Goal: Task Accomplishment & Management: Manage account settings

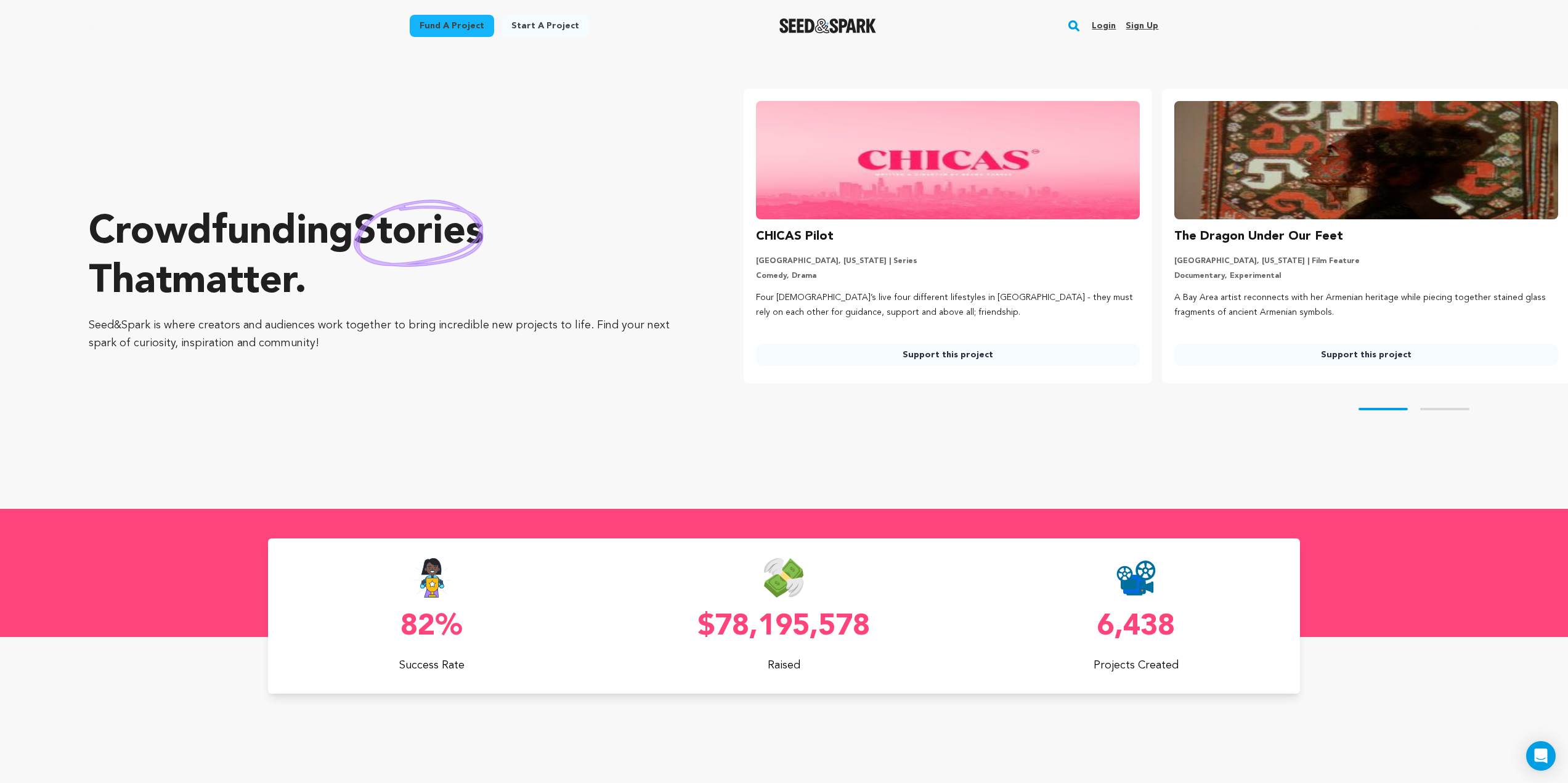
click at [1112, 24] on link "Login" at bounding box center [1104, 25] width 24 height 19
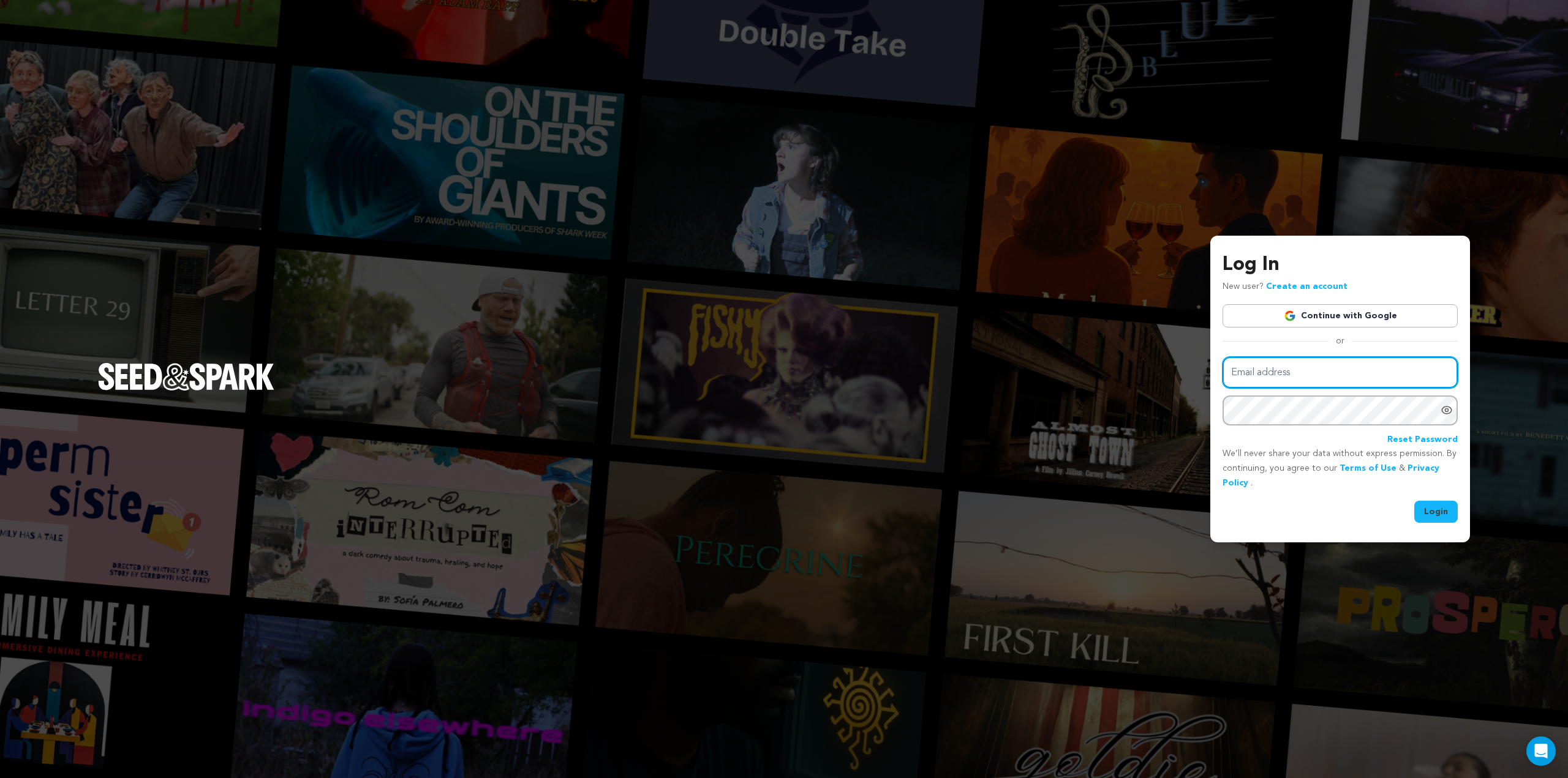
click at [1298, 379] on input "Email address" at bounding box center [1340, 372] width 235 height 31
type input "t"
click at [1303, 372] on input "Email address" at bounding box center [1340, 372] width 235 height 31
click at [1328, 376] on input "Email address" at bounding box center [1340, 372] width 235 height 31
click at [1313, 374] on input "Email address" at bounding box center [1340, 372] width 235 height 31
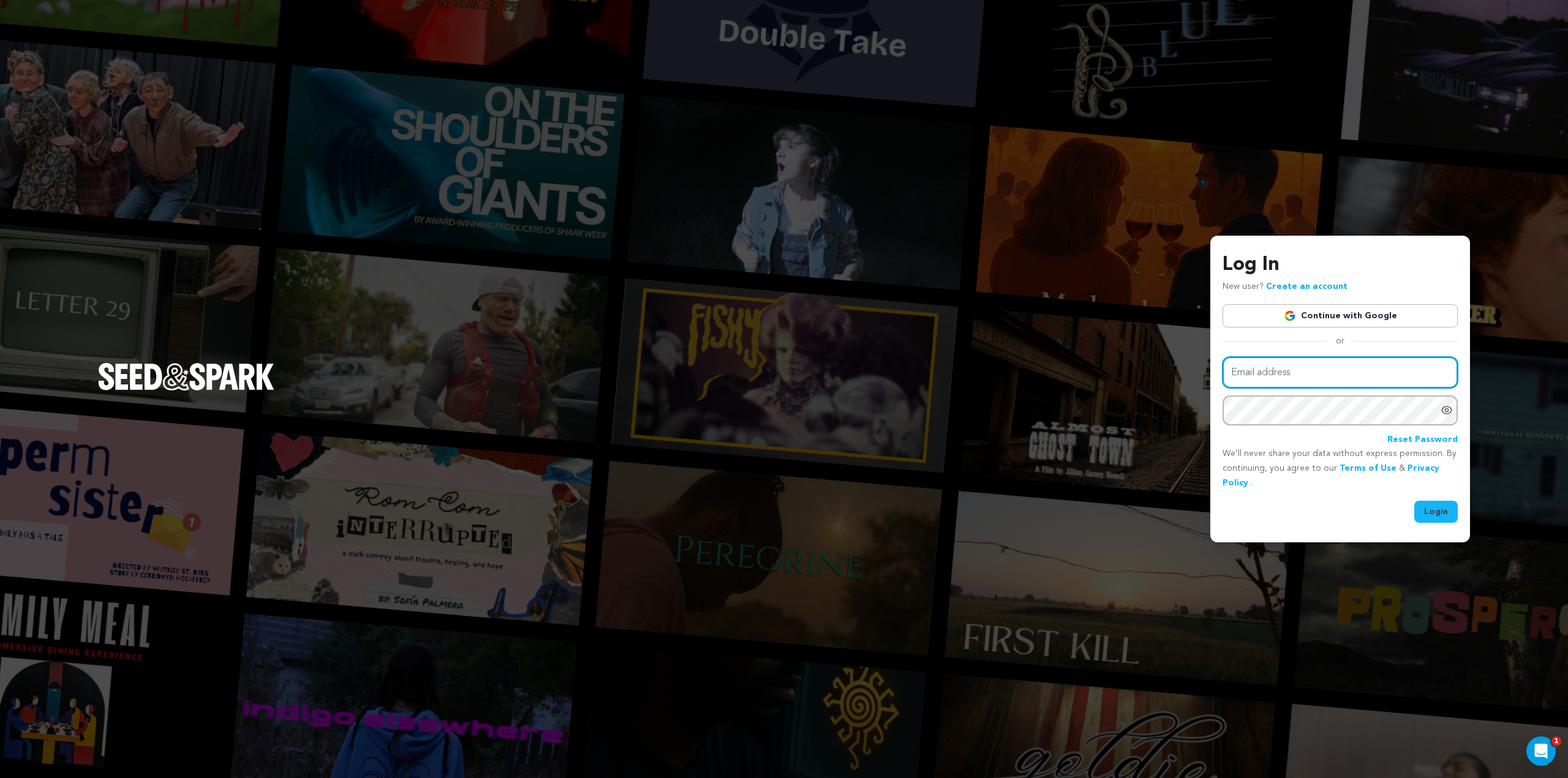
type input "admin@zmarcproductions.com"
click at [1446, 511] on button "Login" at bounding box center [1435, 512] width 43 height 22
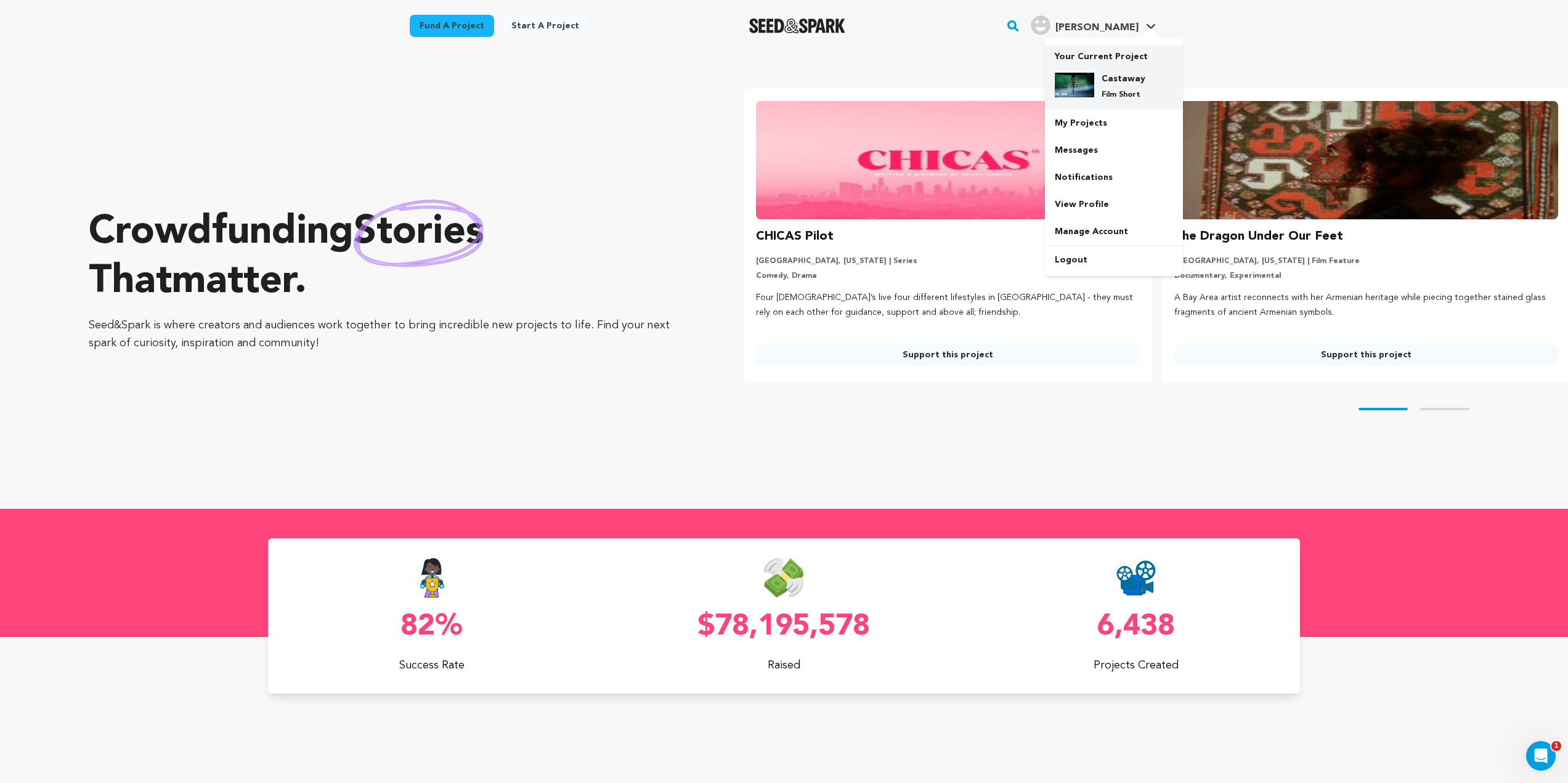
click at [1125, 75] on h4 "Castaway" at bounding box center [1124, 78] width 45 height 12
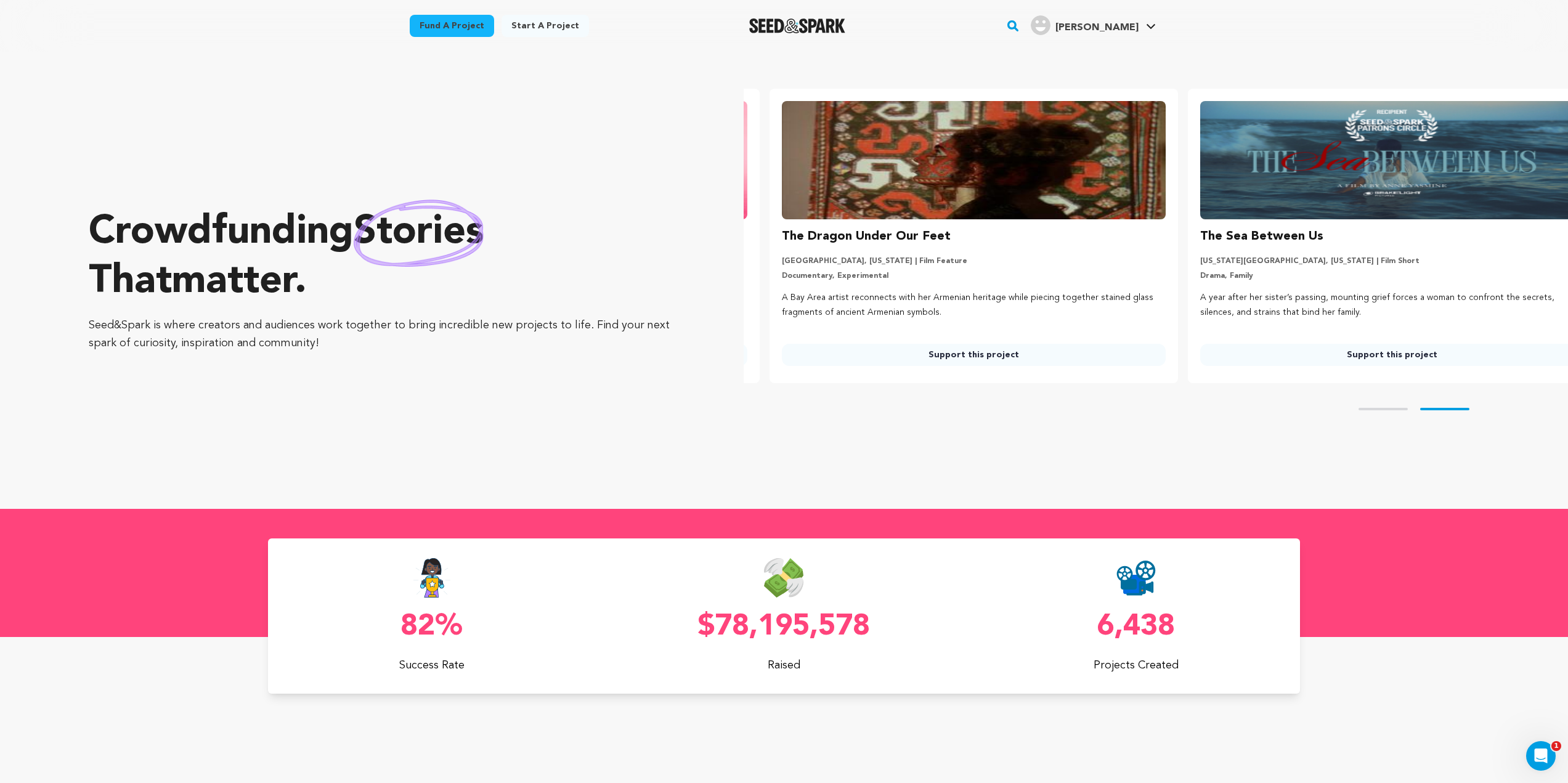
scroll to position [0, 429]
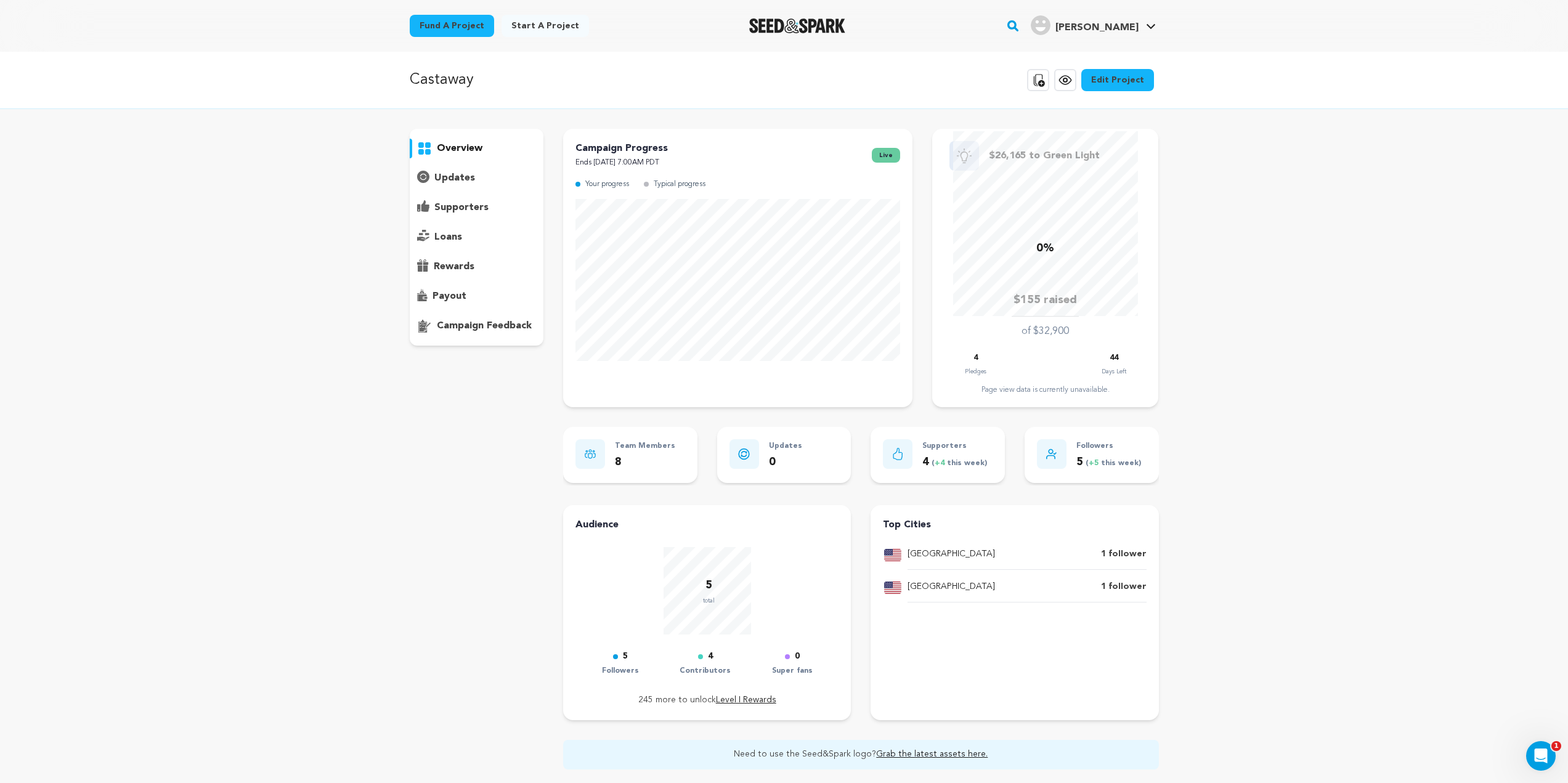
click at [1128, 77] on link "Edit Project" at bounding box center [1117, 80] width 72 height 22
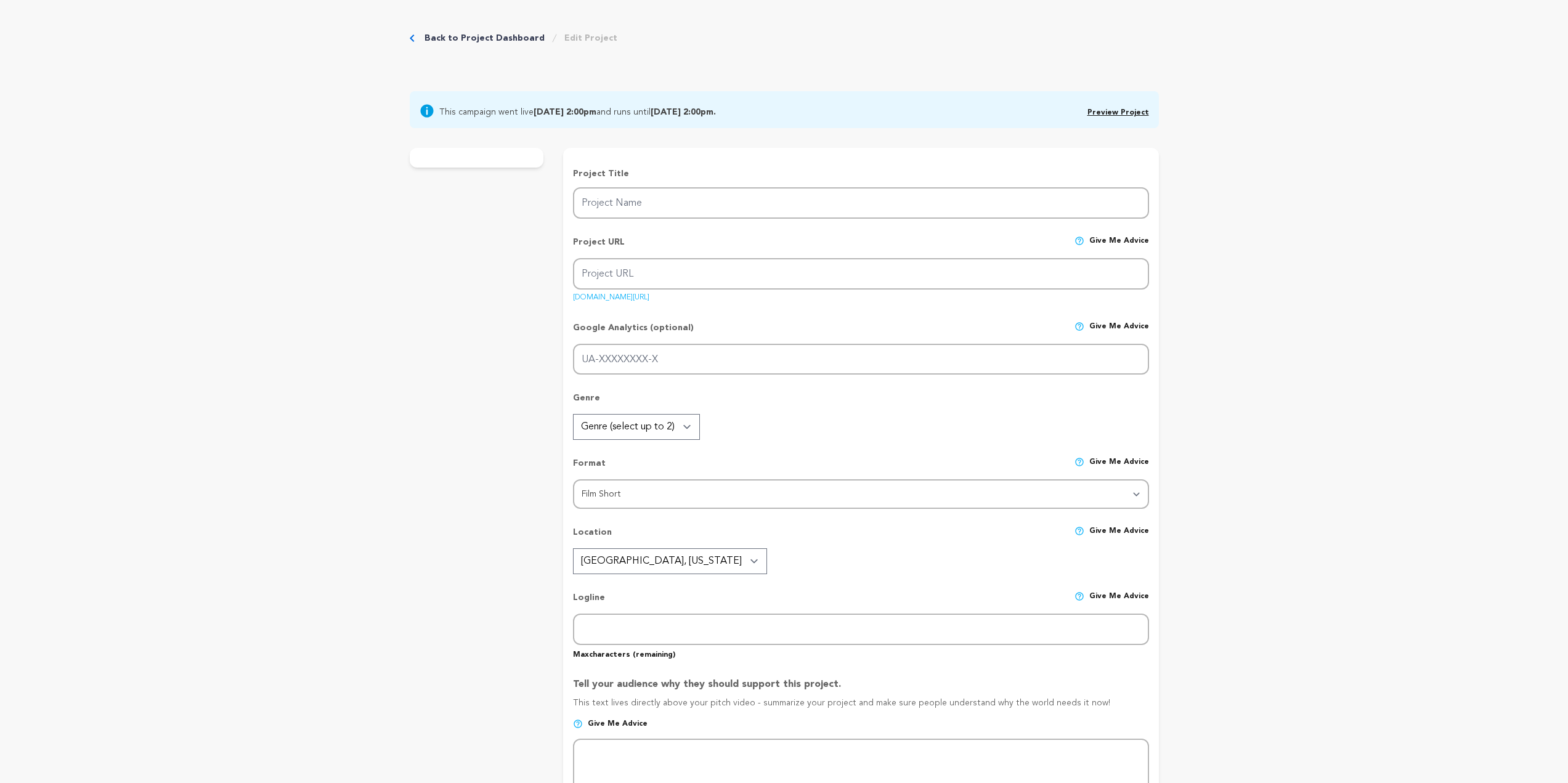
type input "Castaway"
type input "castaway-1"
type input "When a devout [DEMOGRAPHIC_DATA] father casts out his [DEMOGRAPHIC_DATA] son to…"
type textarea "[PERSON_NAME] follows a [DEMOGRAPHIC_DATA] father who chooses love over rigid b…"
type textarea "Castaway is a powerful short film about breaking generational cycles and reclai…"
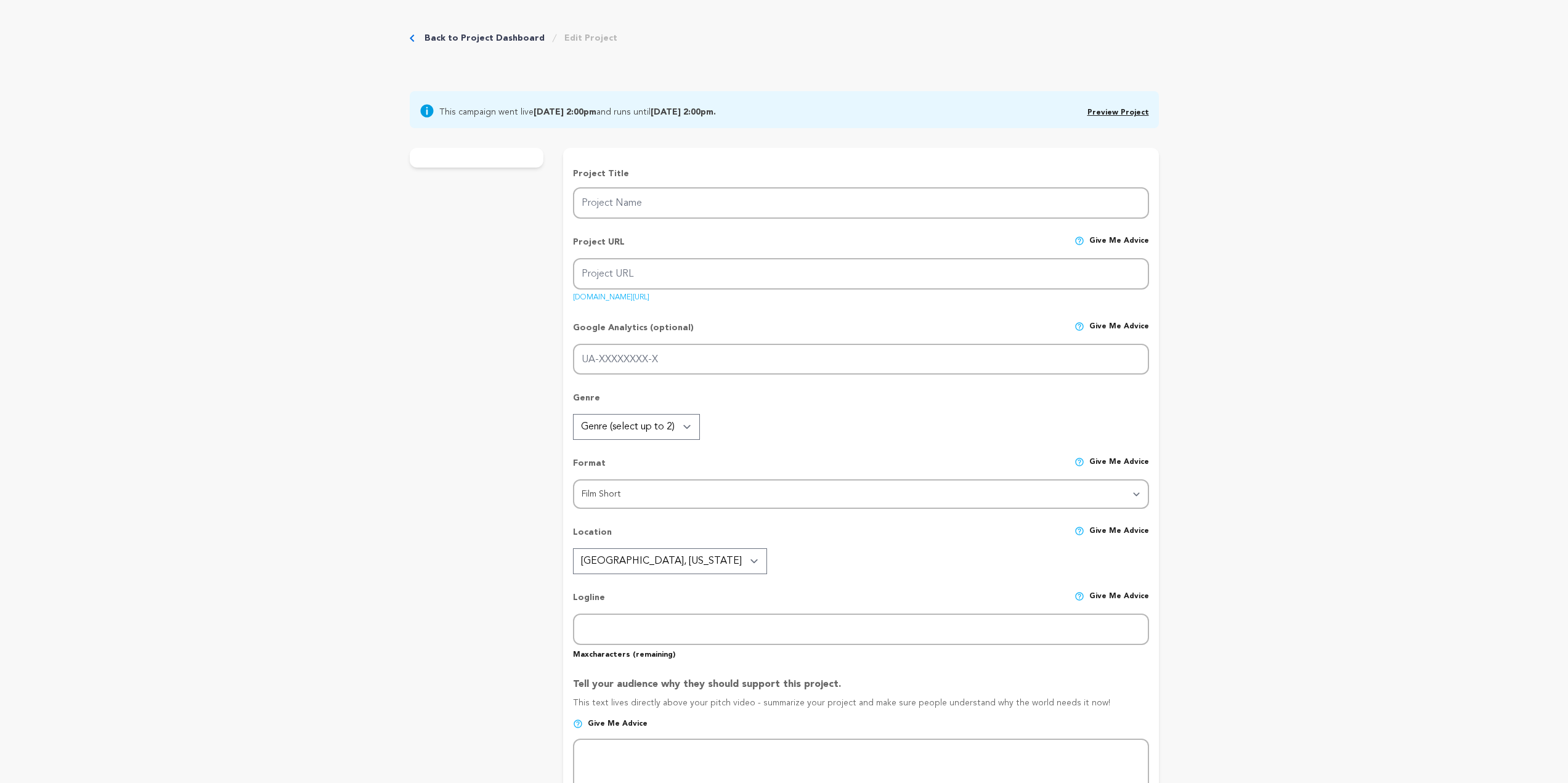
radio input "true"
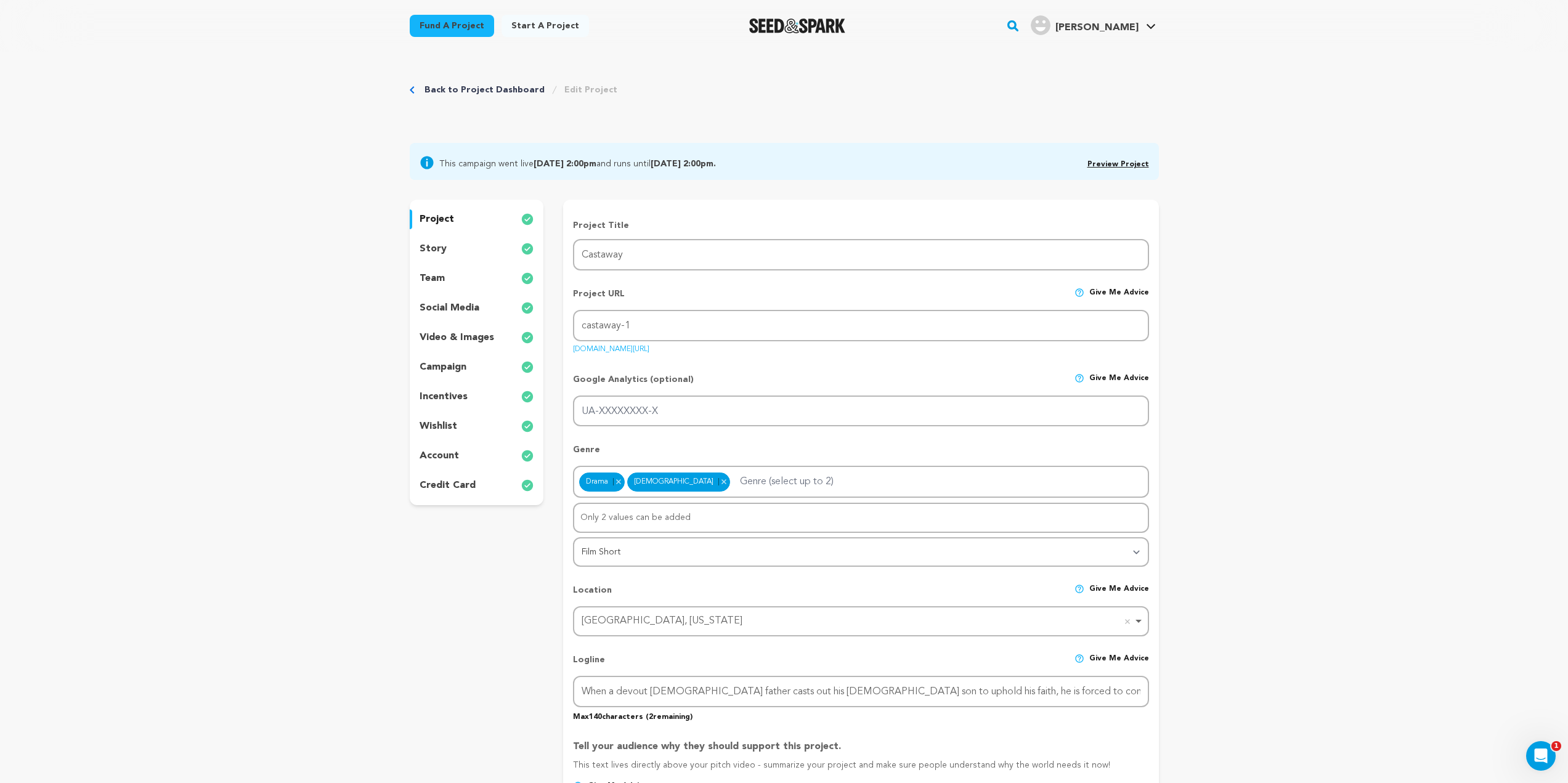
click at [453, 395] on p "incentives" at bounding box center [443, 397] width 48 height 15
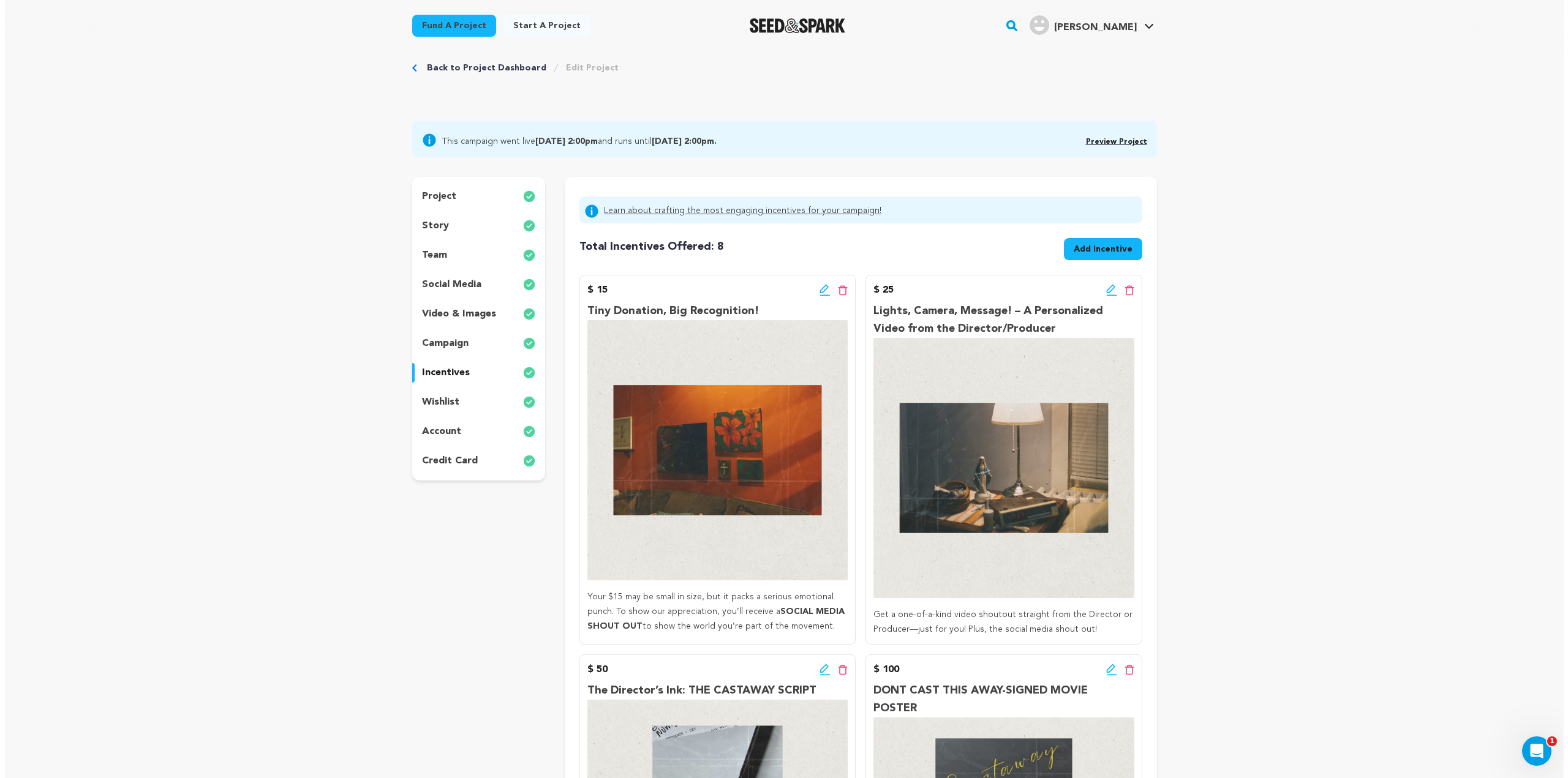
scroll to position [367, 0]
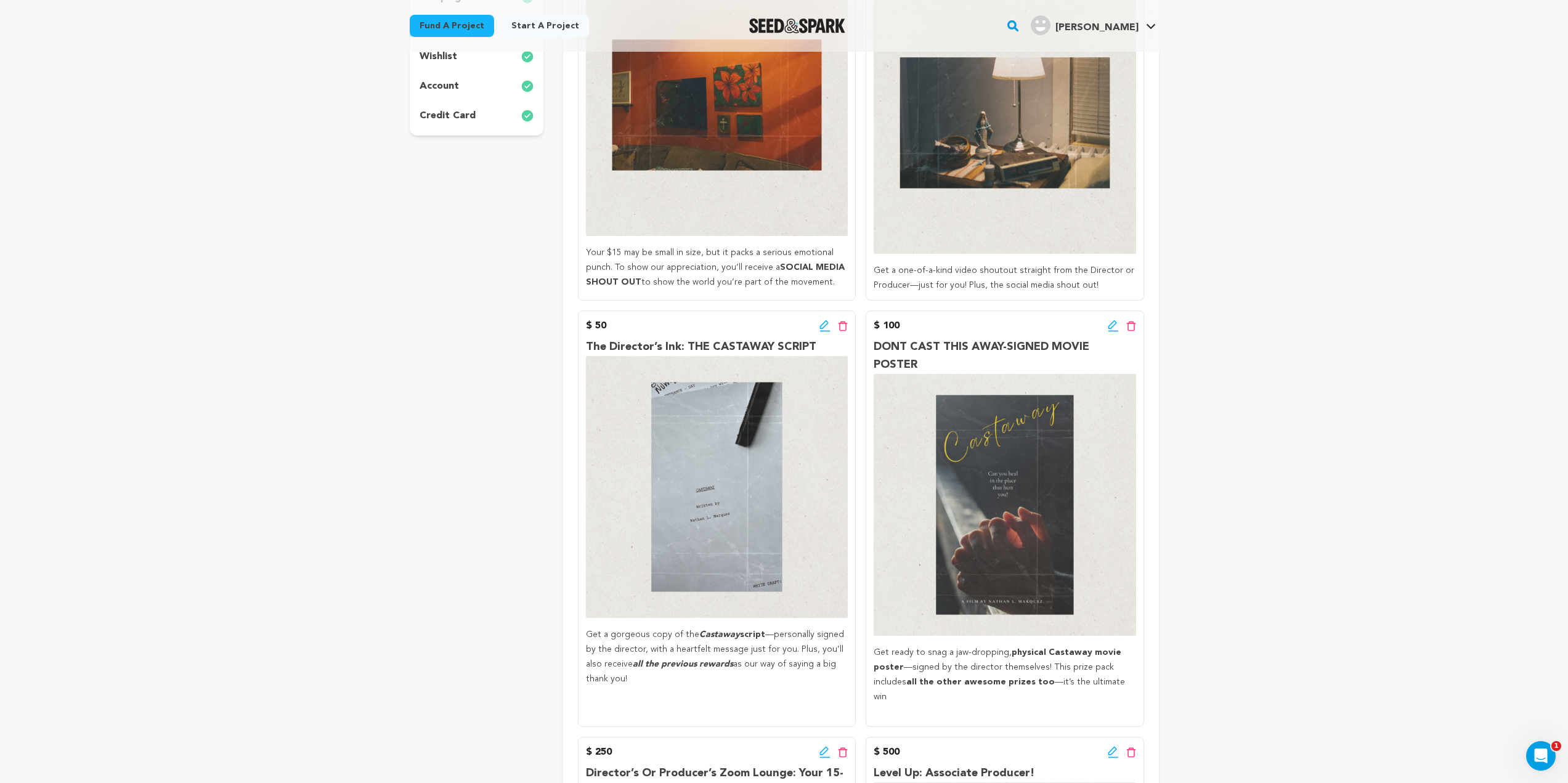
click at [817, 324] on div "$ 50 Edit incentive button Delete incentive button" at bounding box center [717, 326] width 262 height 15
click at [821, 333] on div "Edit incentive button Delete incentive button" at bounding box center [833, 326] width 29 height 15
click at [824, 327] on icon at bounding box center [824, 324] width 8 height 8
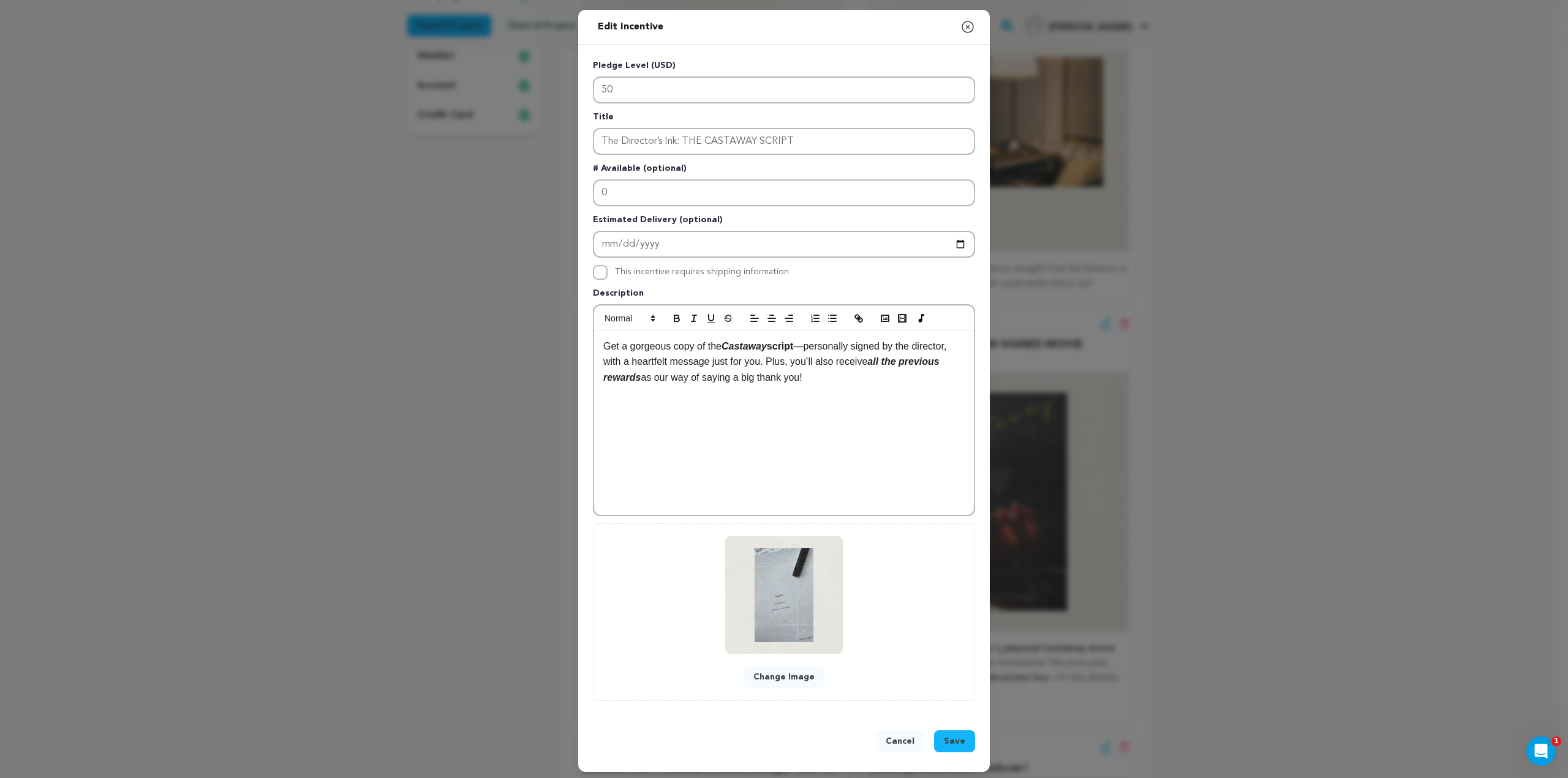
click at [625, 279] on div "This incentive requires shipping information" at bounding box center [702, 273] width 174 height 15
click at [594, 267] on input "This incentive requires shipping information" at bounding box center [600, 273] width 15 height 15
checkbox input "true"
click at [960, 740] on span "Save" at bounding box center [954, 741] width 21 height 12
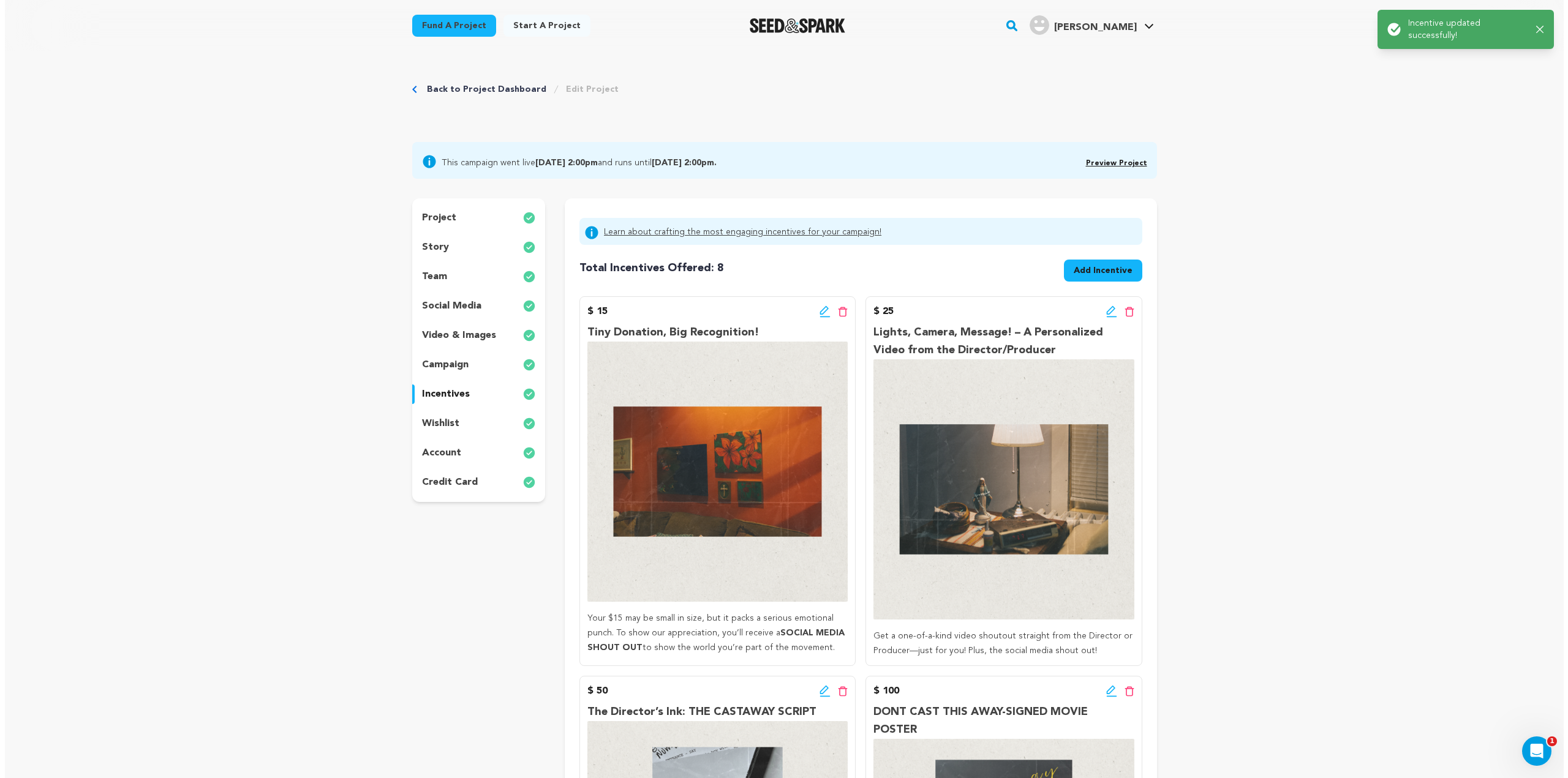
scroll to position [183, 0]
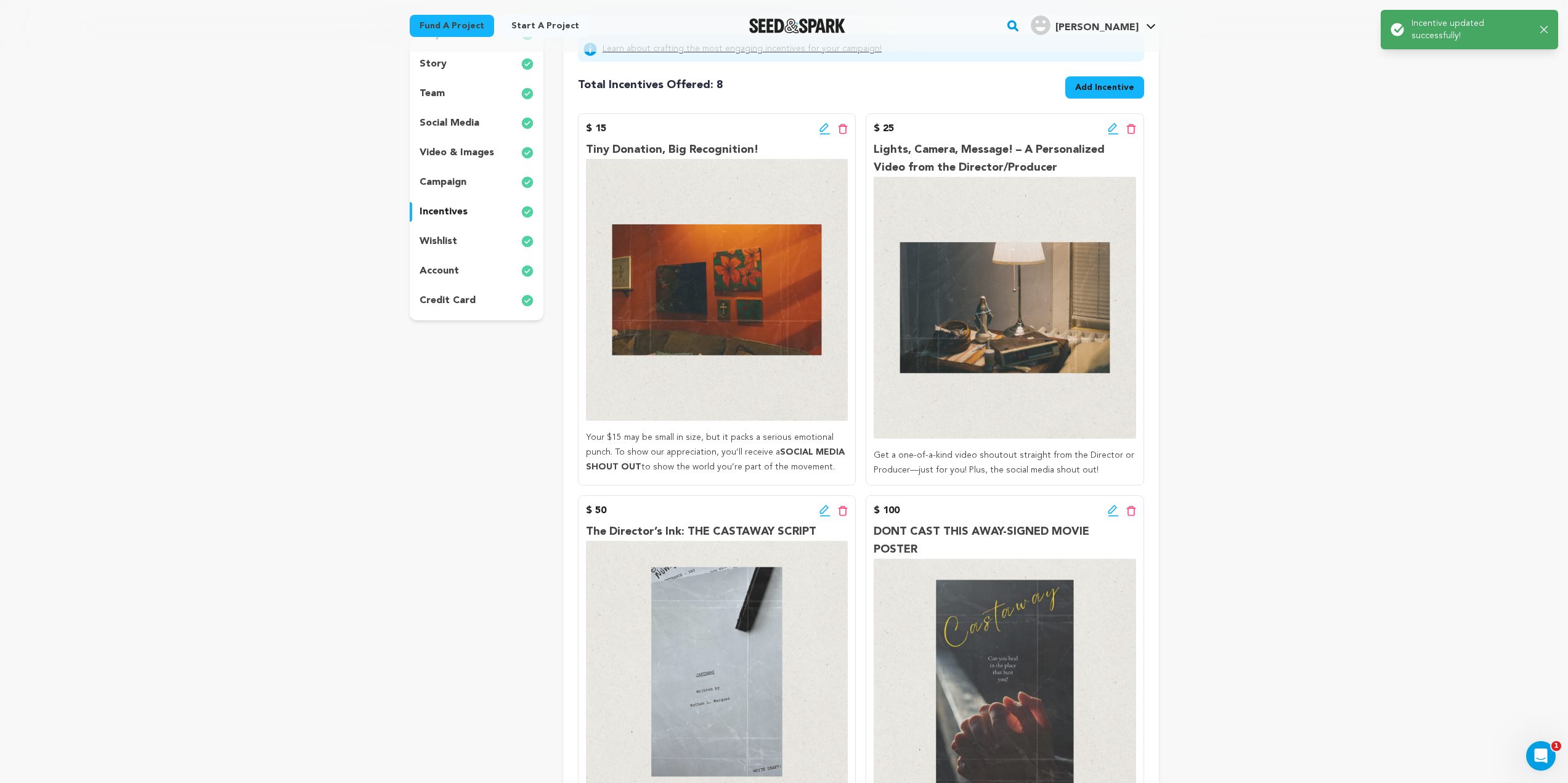
click at [1112, 516] on icon at bounding box center [1112, 516] width 10 height 1
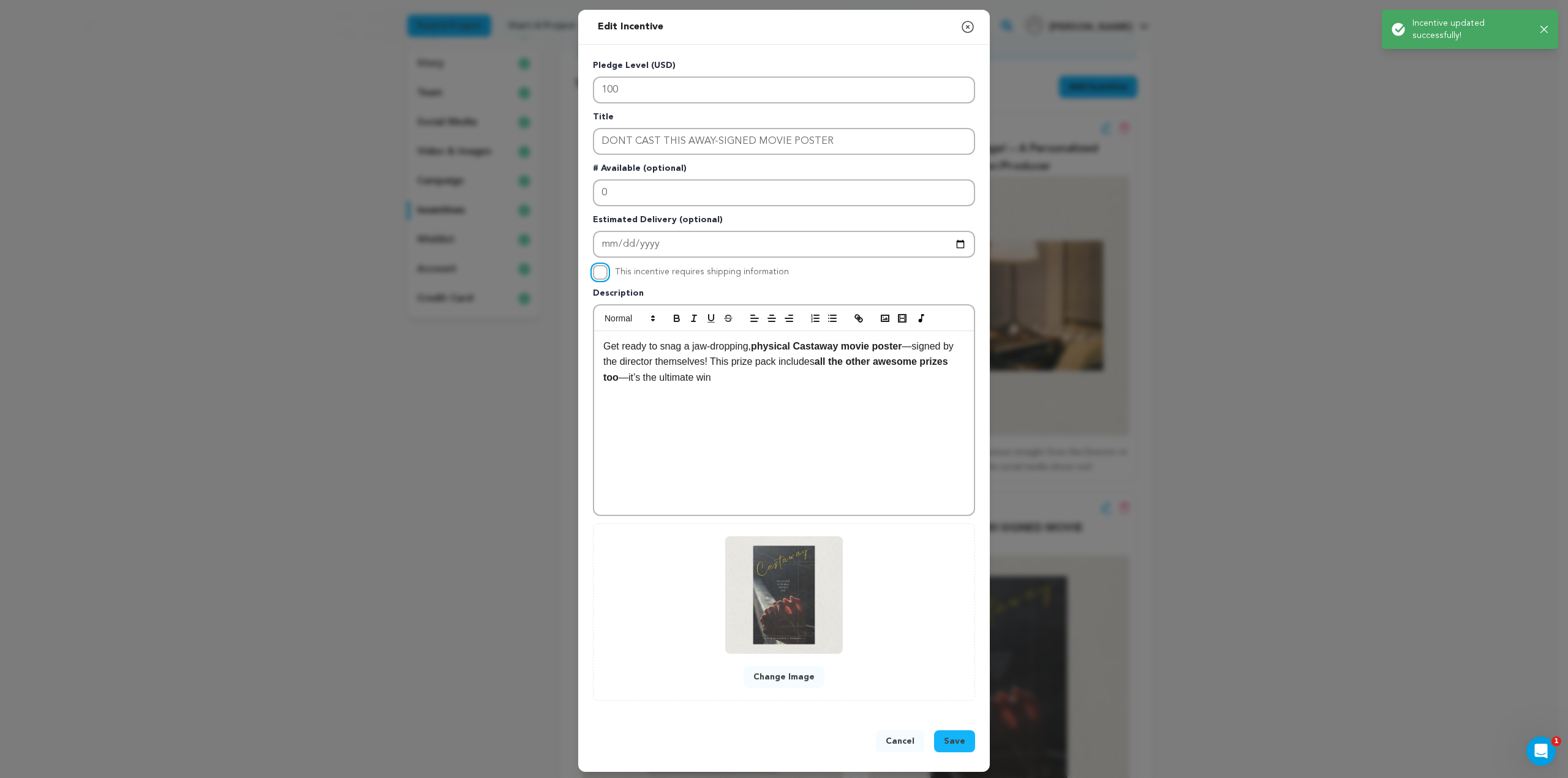
click at [599, 272] on input "This incentive requires shipping information" at bounding box center [600, 273] width 15 height 15
checkbox input "true"
click at [952, 744] on span "Save" at bounding box center [954, 741] width 21 height 12
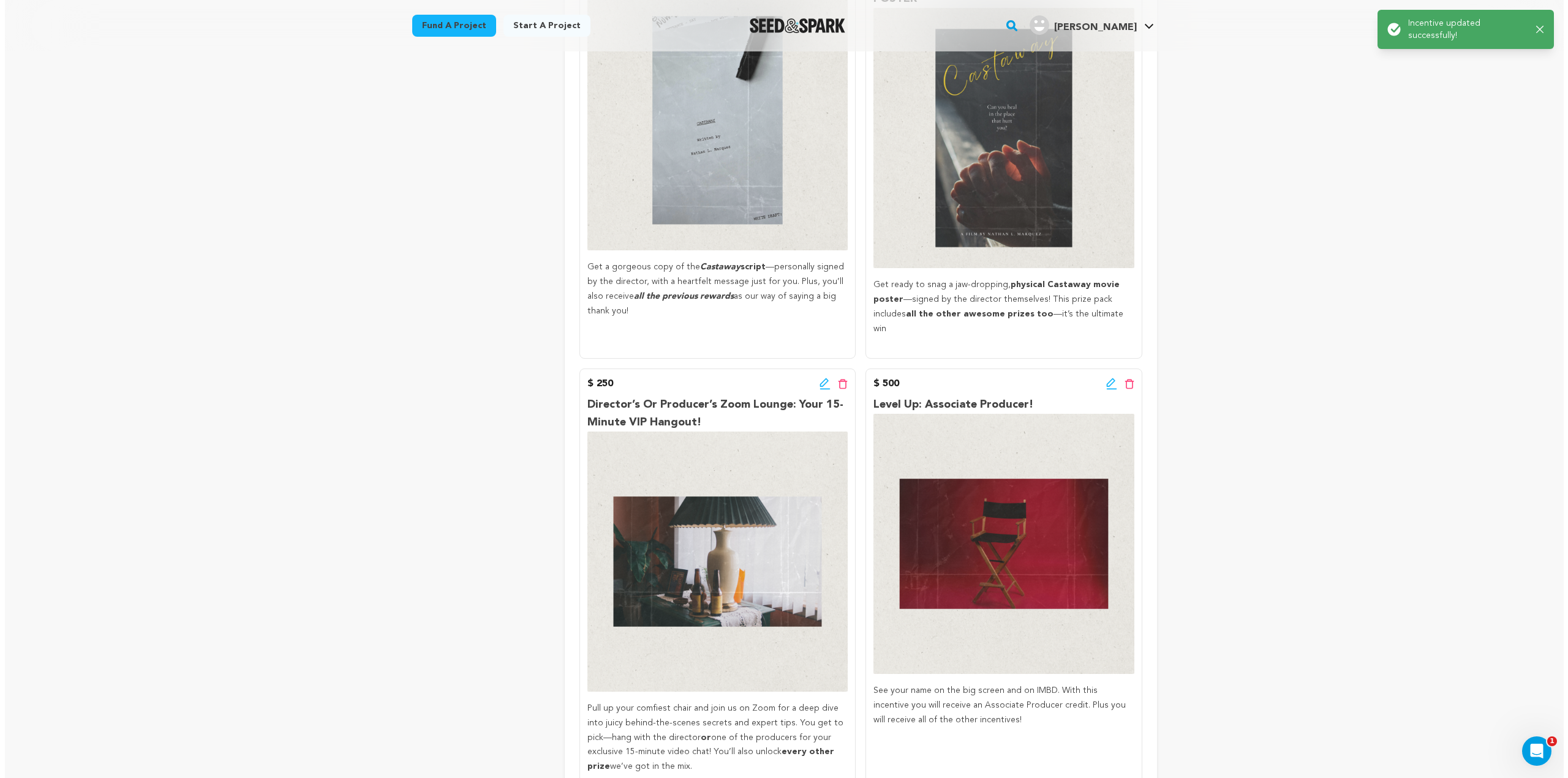
scroll to position [735, 0]
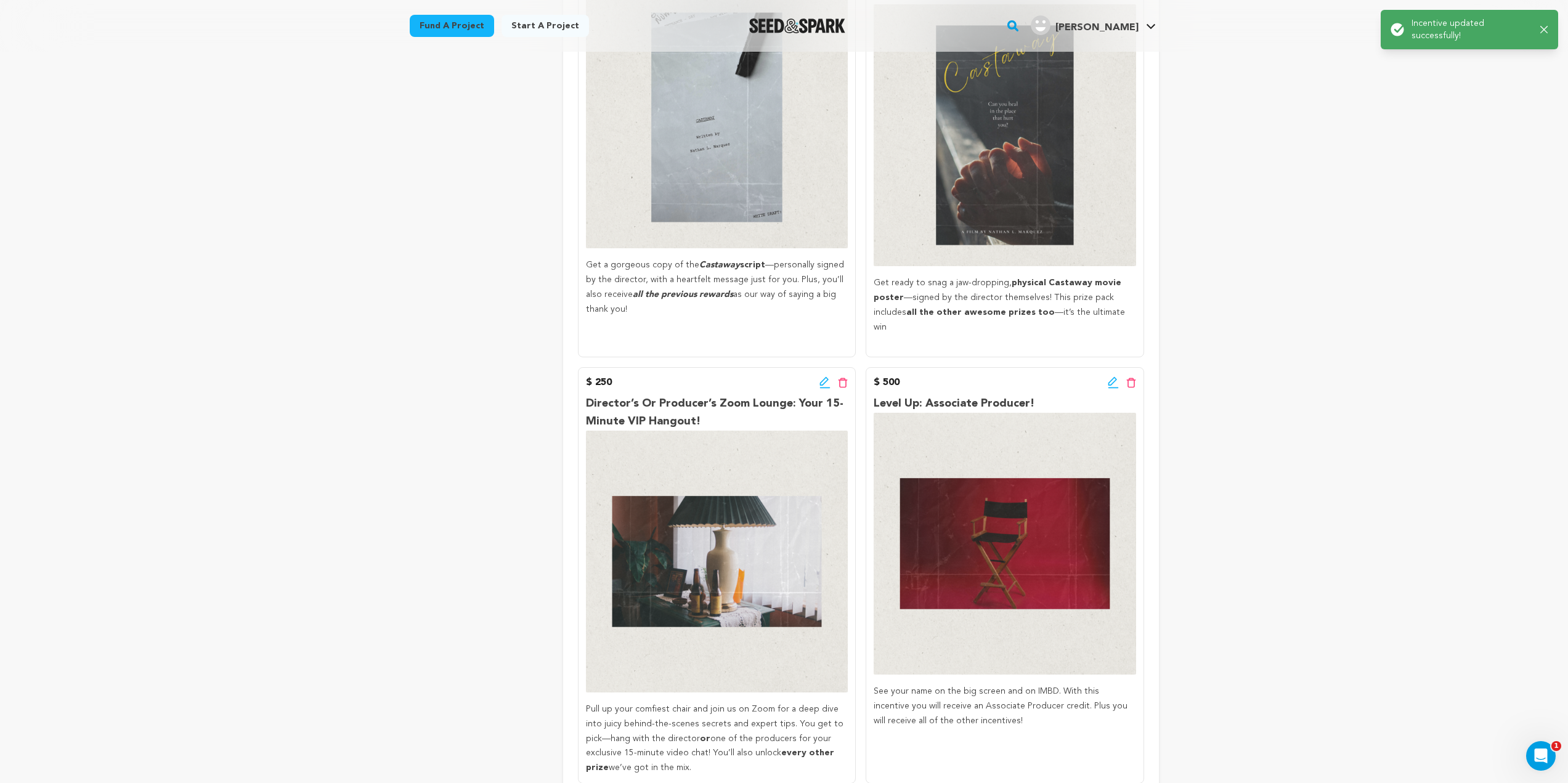
click at [822, 377] on icon at bounding box center [825, 382] width 11 height 12
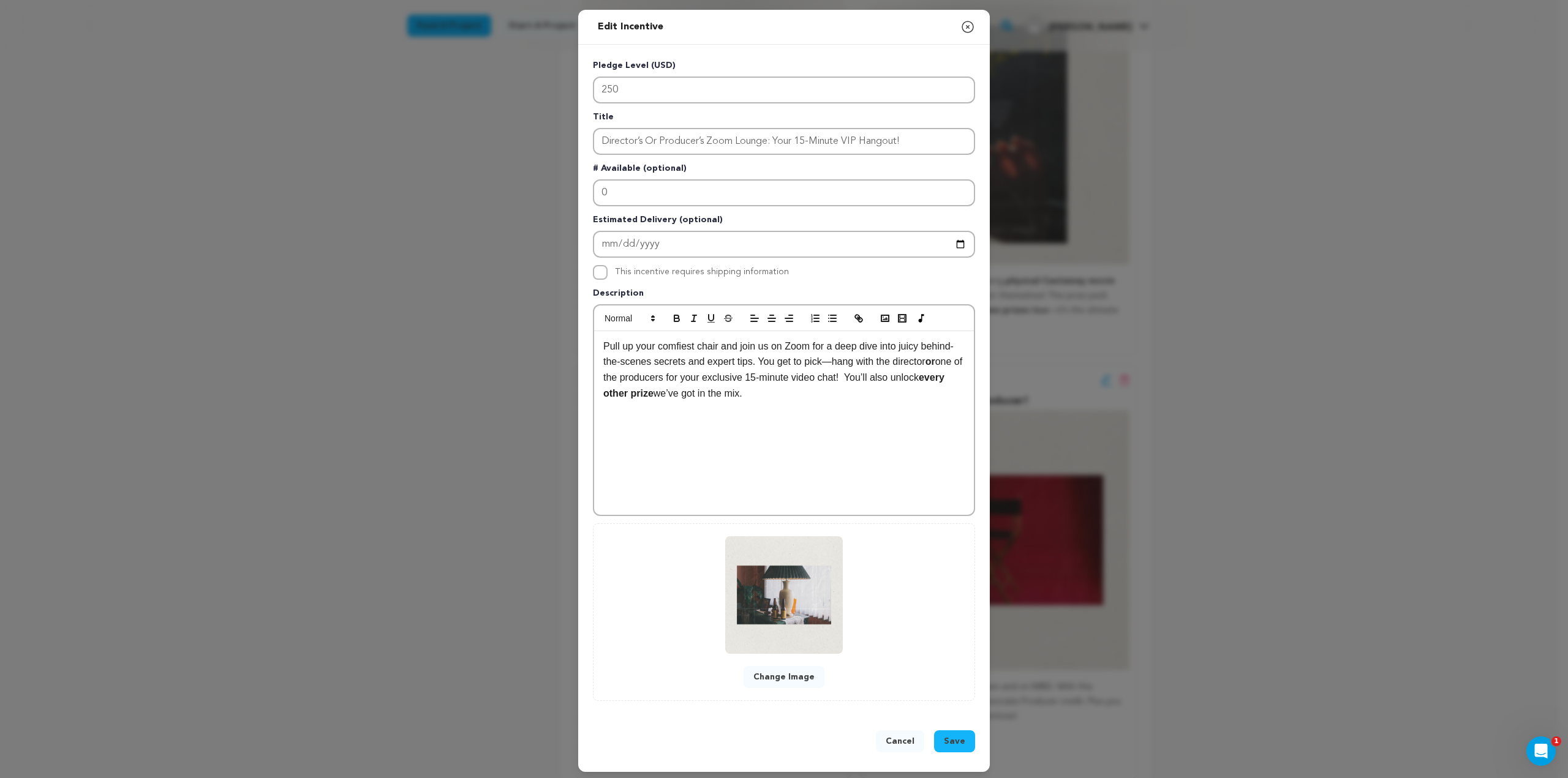
click at [583, 267] on div "Pledge Level (USD) 250 Title Director’s Or Producer’s Zoom Lounge: Your 15-Minu…" at bounding box center [784, 380] width 411 height 671
click at [600, 273] on input "This incentive requires shipping information" at bounding box center [600, 273] width 15 height 15
checkbox input "true"
click at [934, 745] on button "Save" at bounding box center [955, 741] width 41 height 22
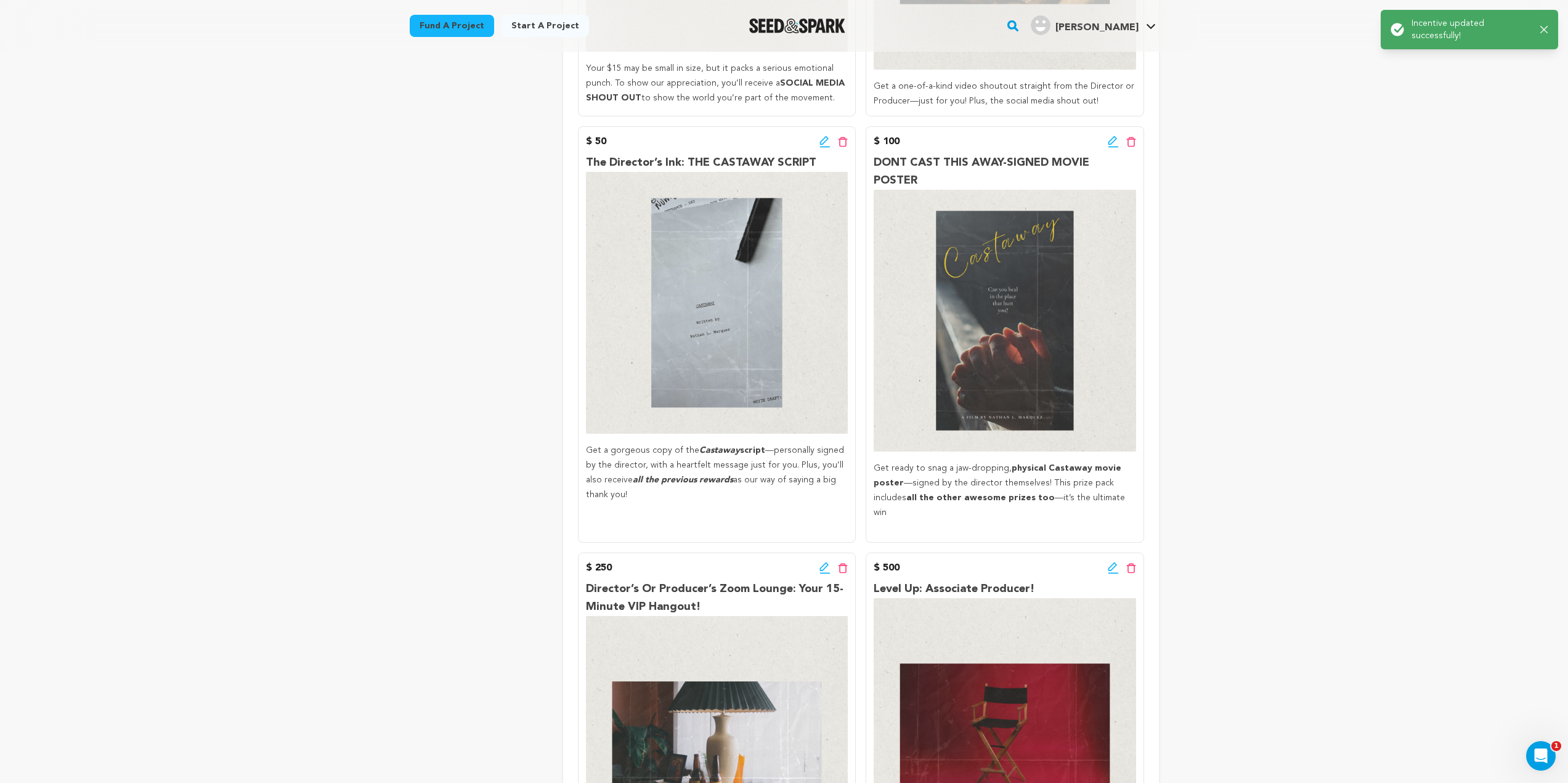
scroll to position [558, 0]
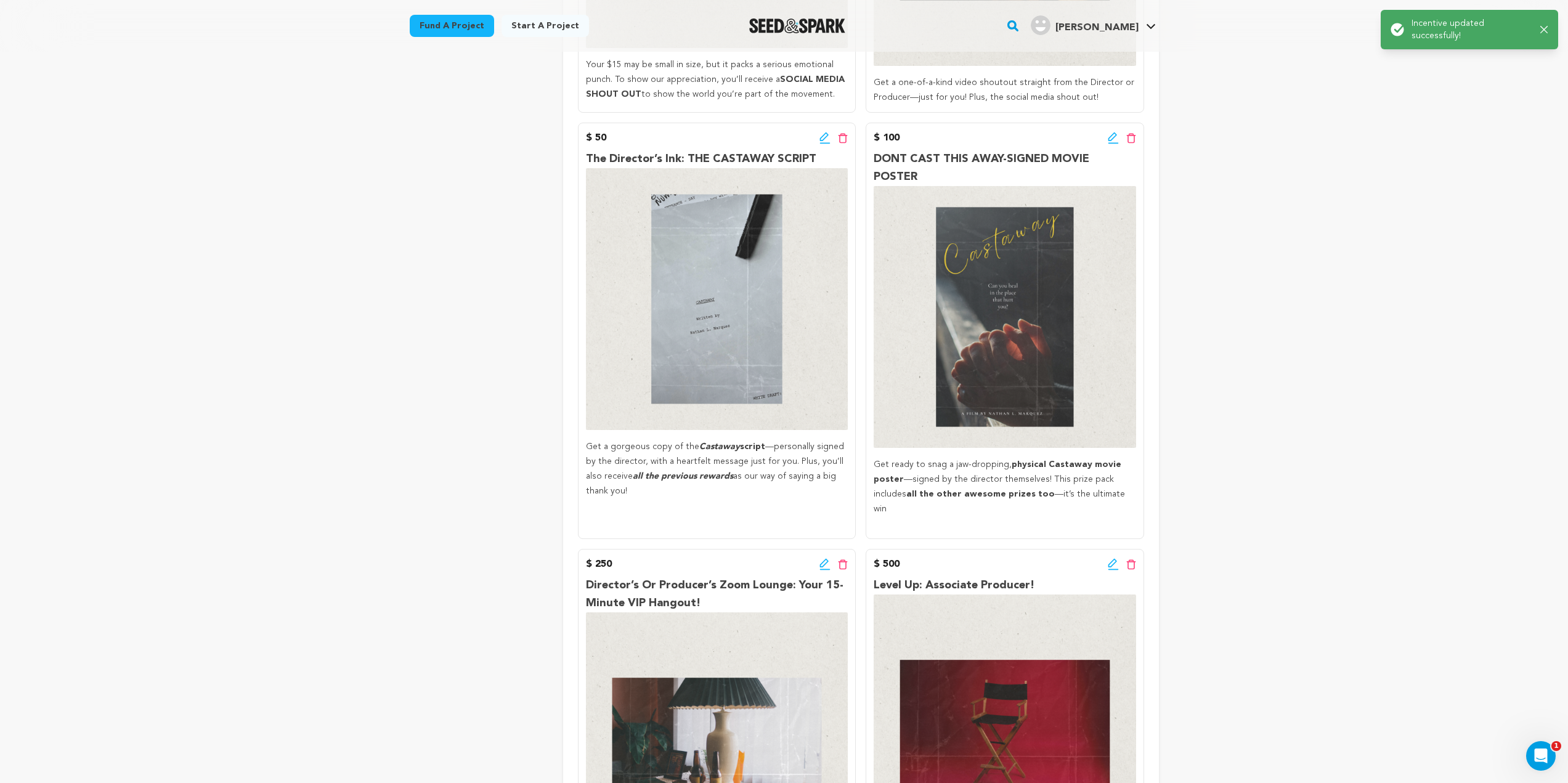
click at [1112, 558] on icon at bounding box center [1113, 564] width 11 height 12
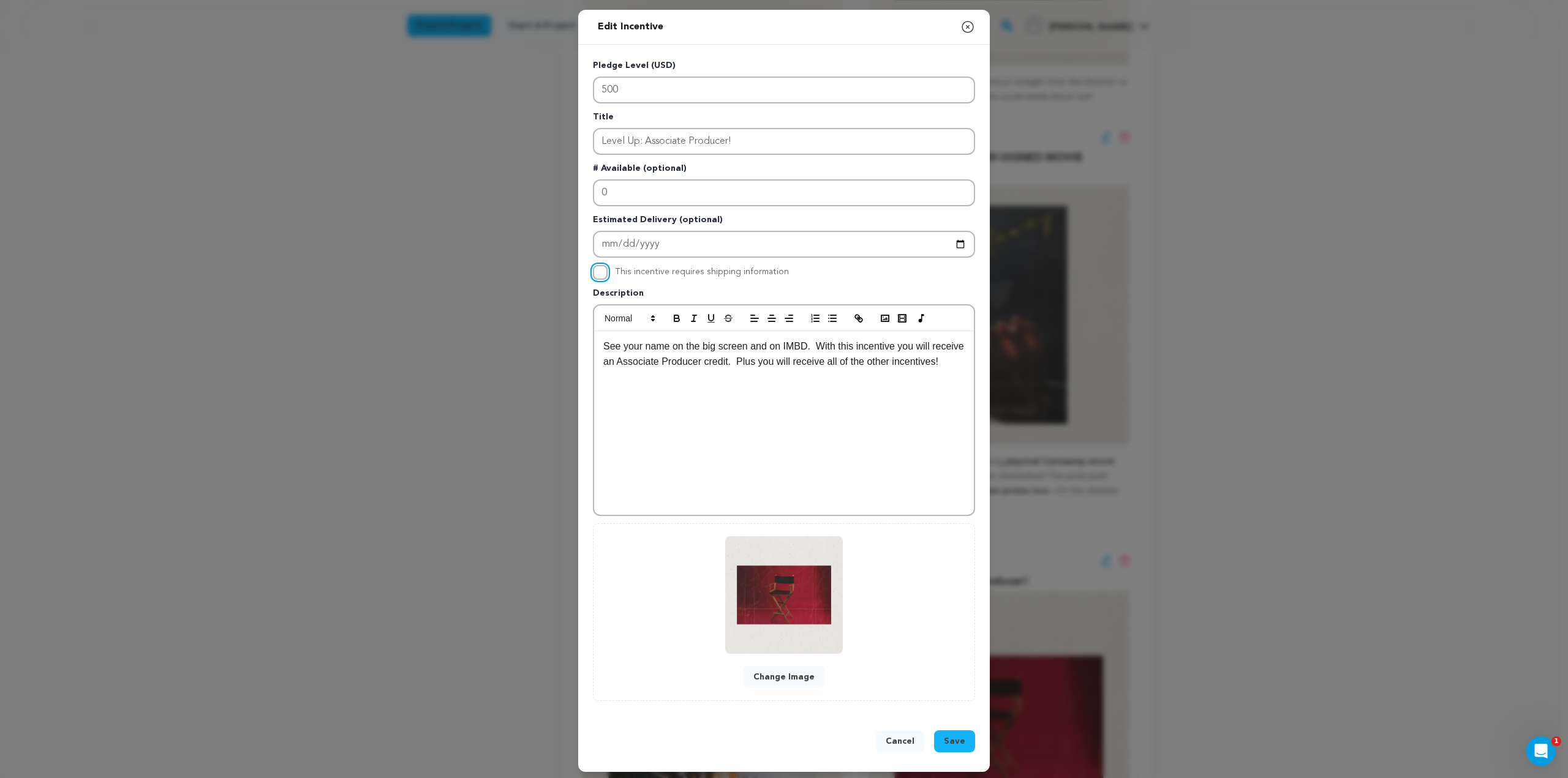
click at [596, 272] on input "This incentive requires shipping information" at bounding box center [600, 273] width 15 height 15
checkbox input "true"
click at [957, 744] on span "Save" at bounding box center [954, 741] width 21 height 12
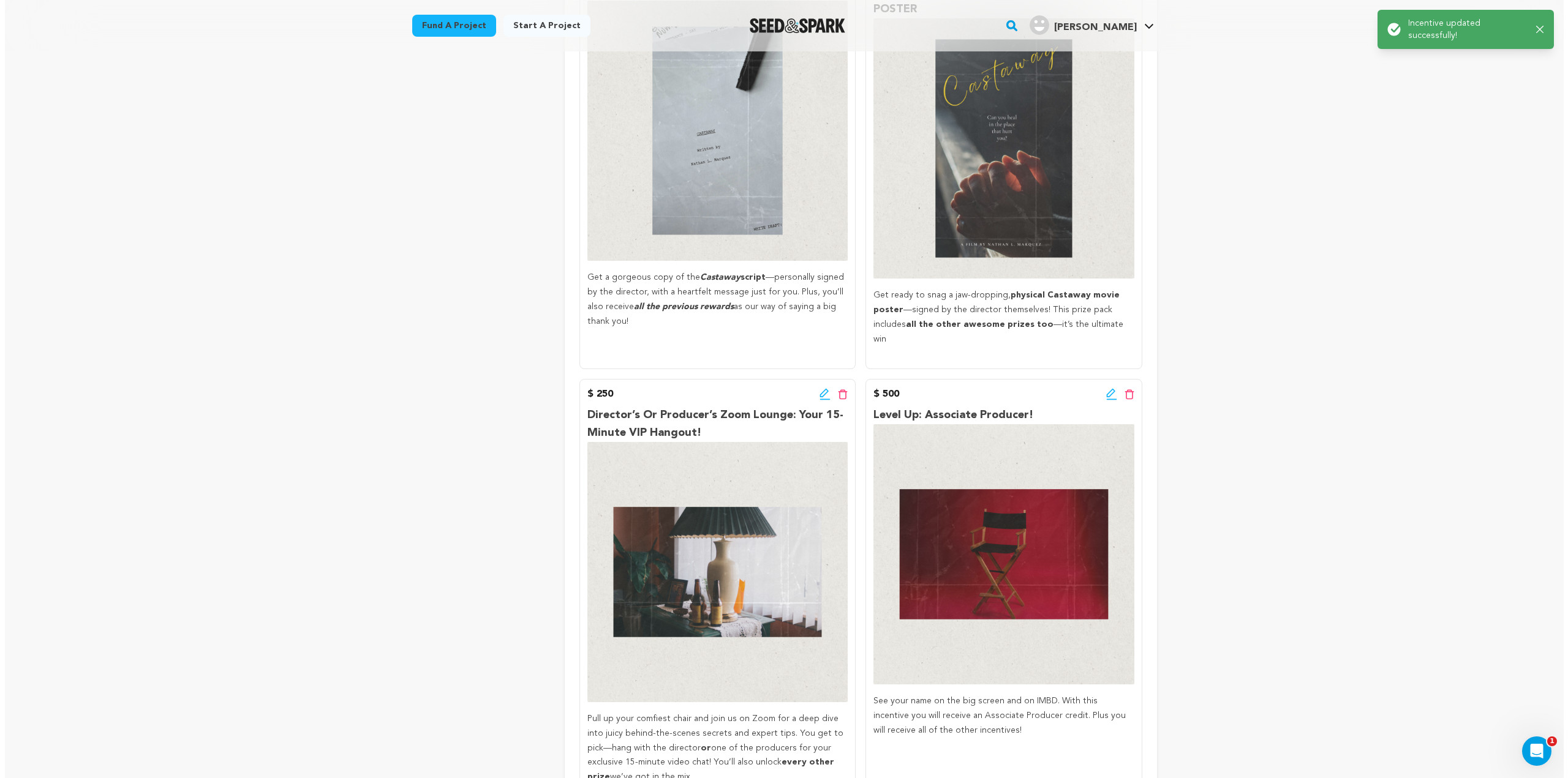
scroll to position [735, 0]
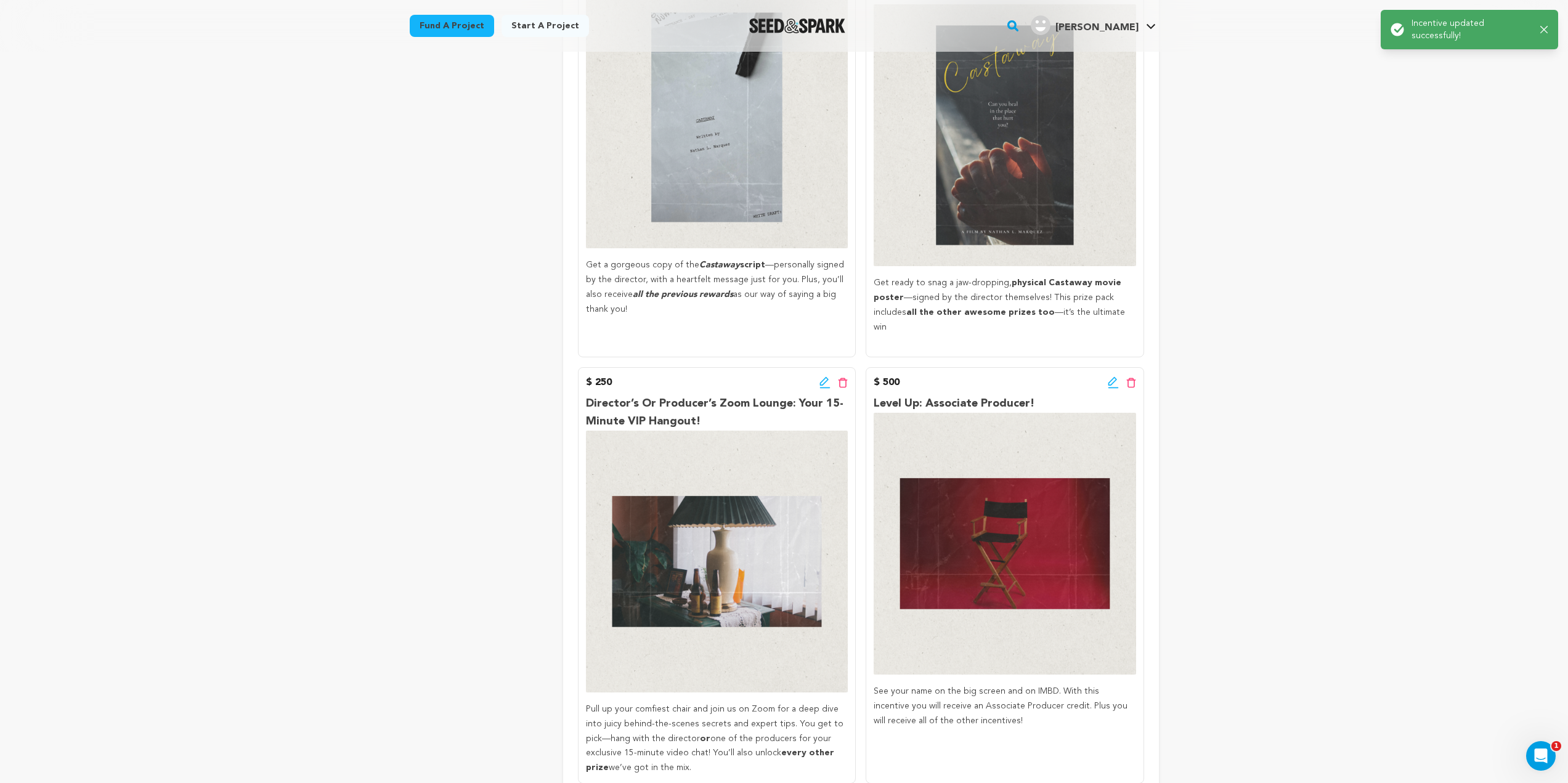
click at [823, 377] on icon at bounding box center [825, 382] width 11 height 12
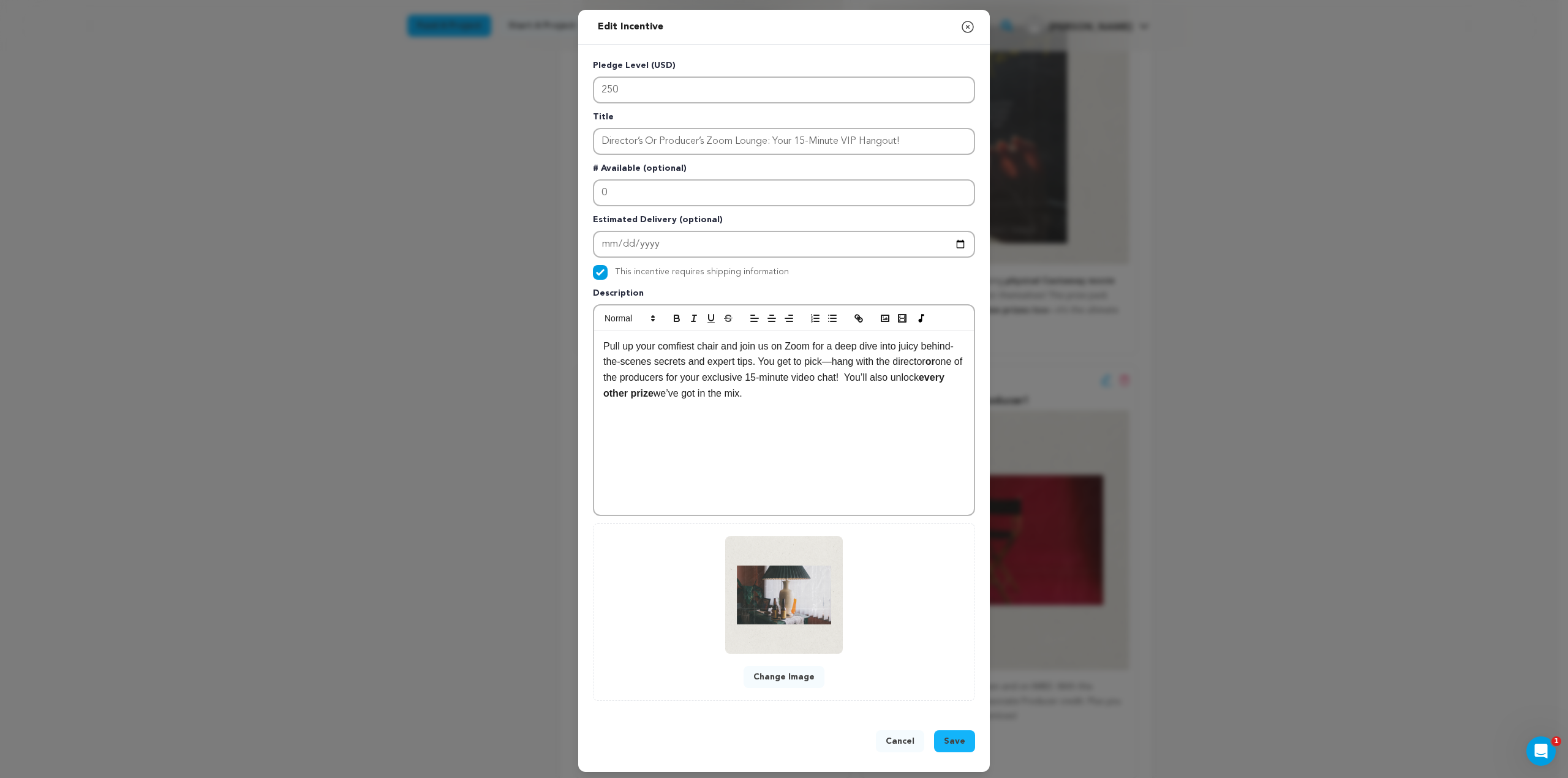
click at [949, 743] on span "Save" at bounding box center [954, 741] width 21 height 12
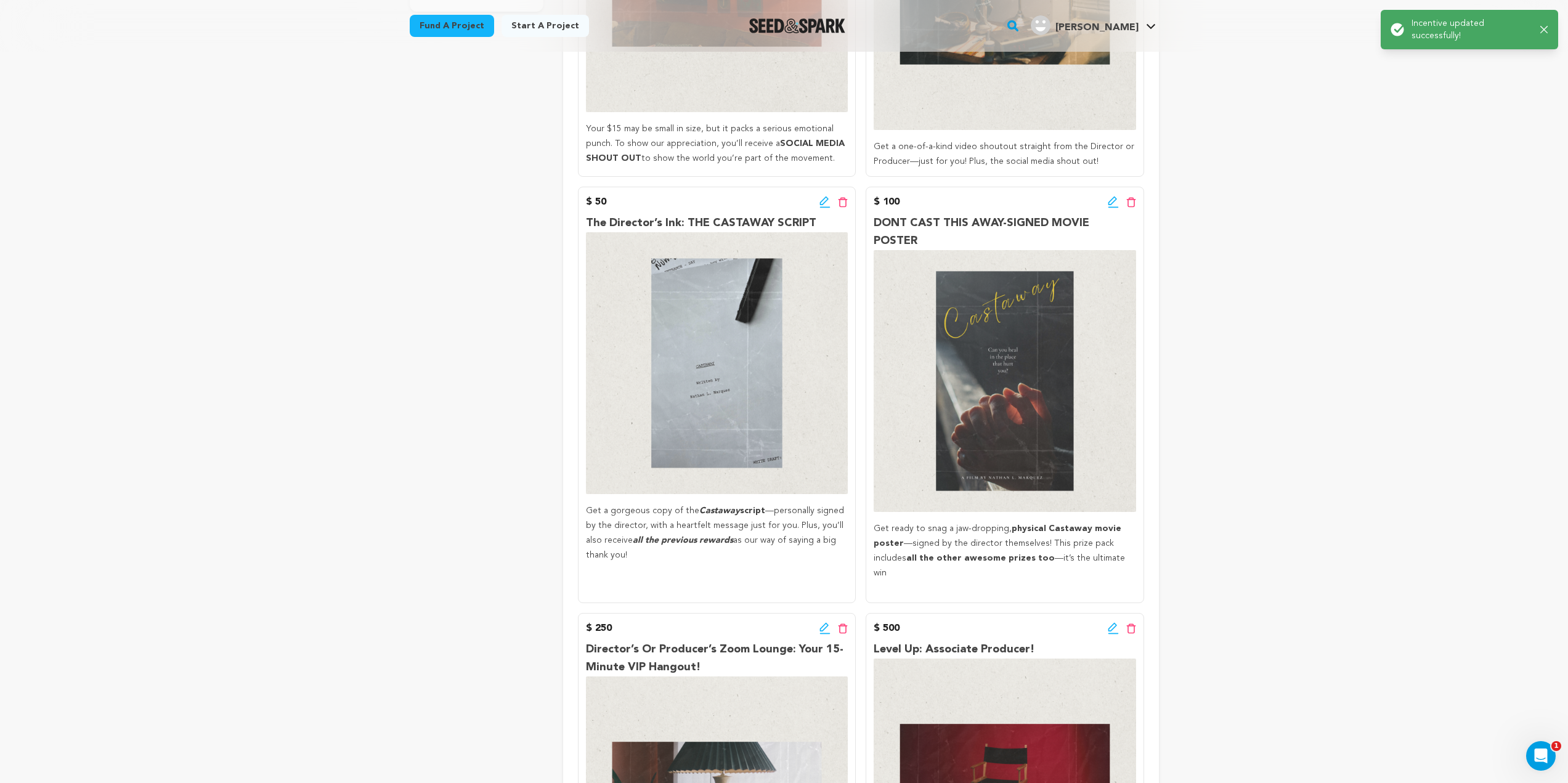
scroll to position [677, 0]
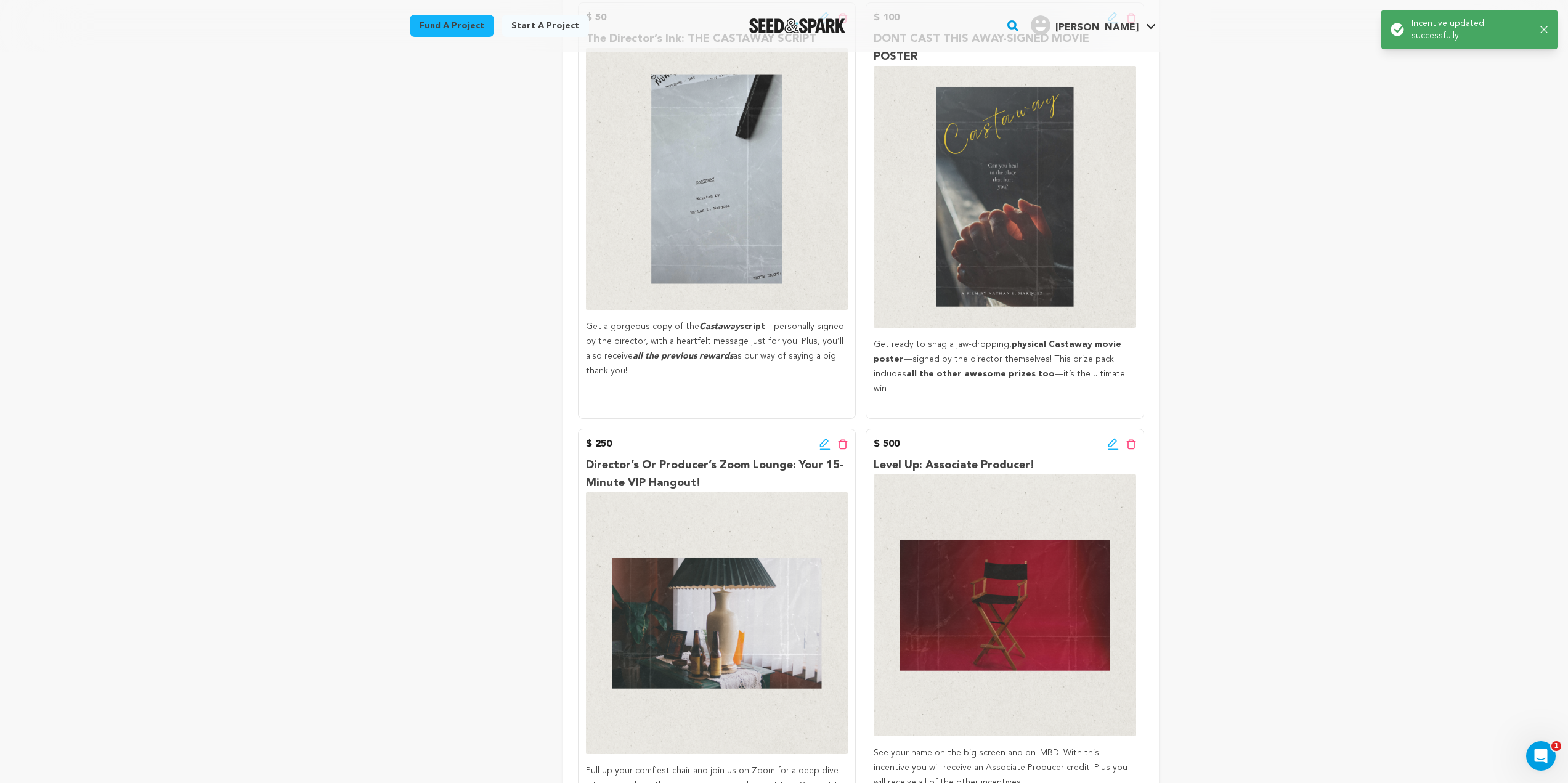
click at [1114, 438] on icon at bounding box center [1113, 443] width 11 height 12
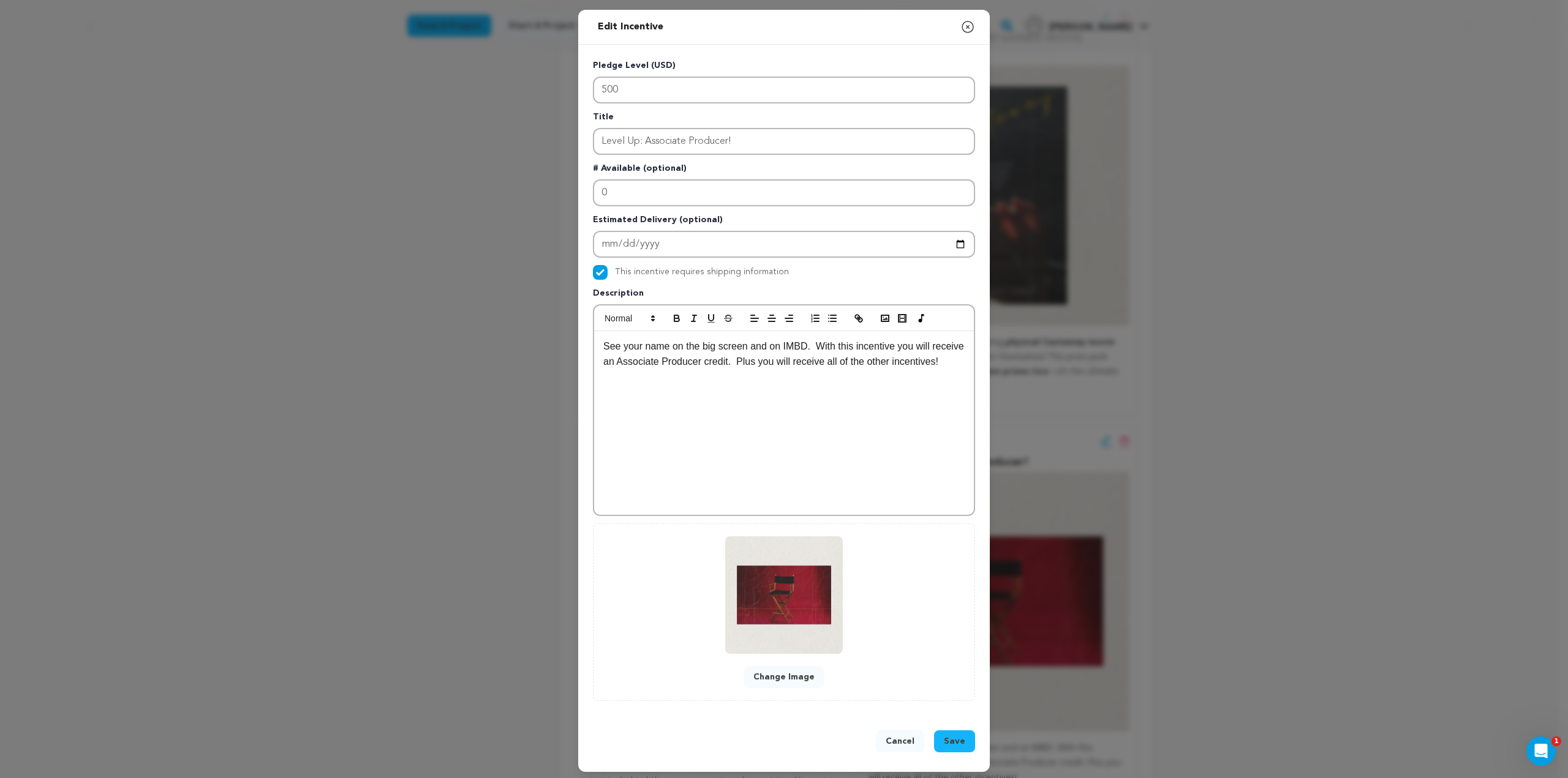
drag, startPoint x: 899, startPoint y: 741, endPoint x: 932, endPoint y: 715, distance: 42.0
click at [899, 740] on button "Cancel" at bounding box center [900, 741] width 48 height 22
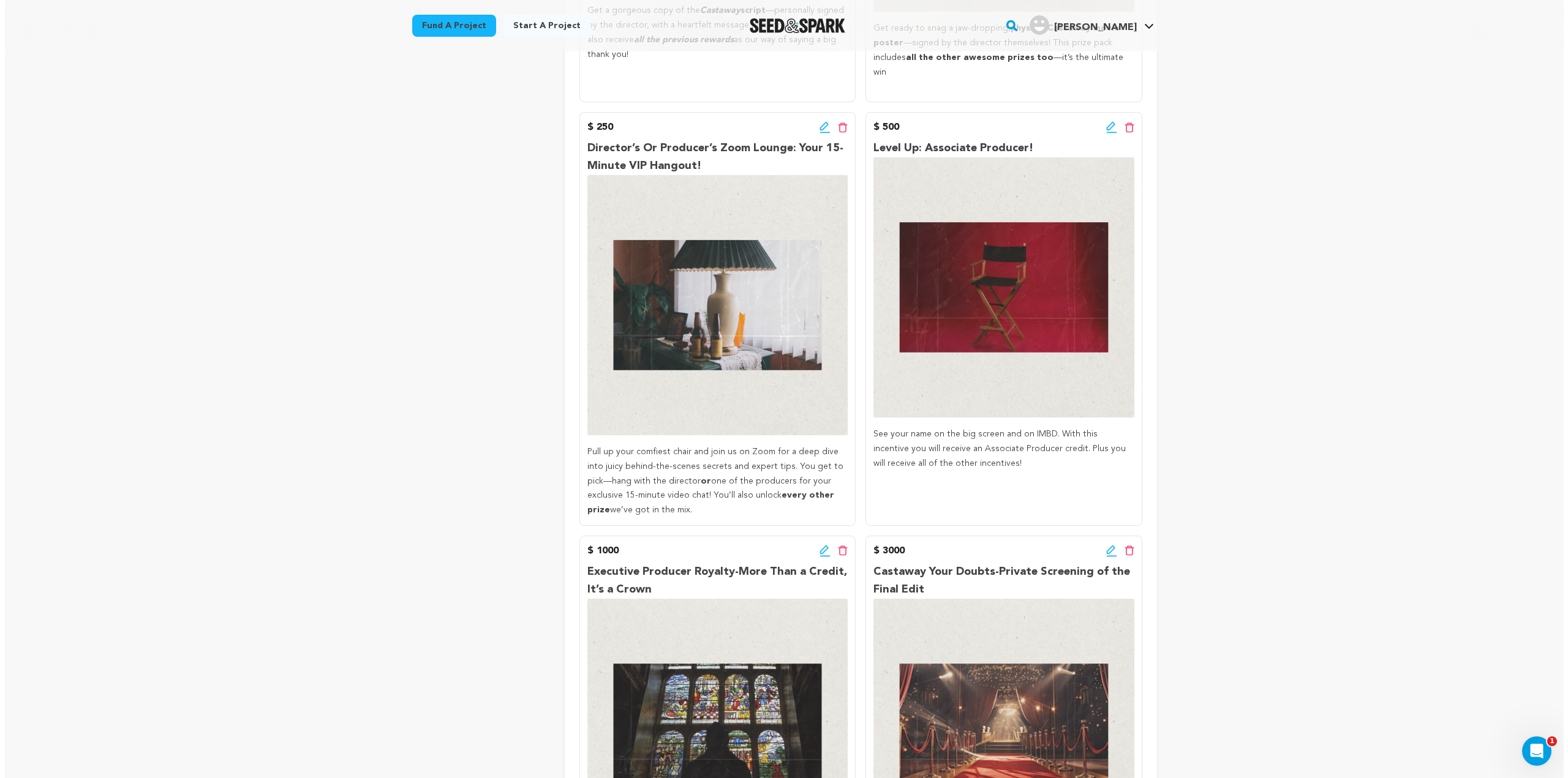
scroll to position [1102, 0]
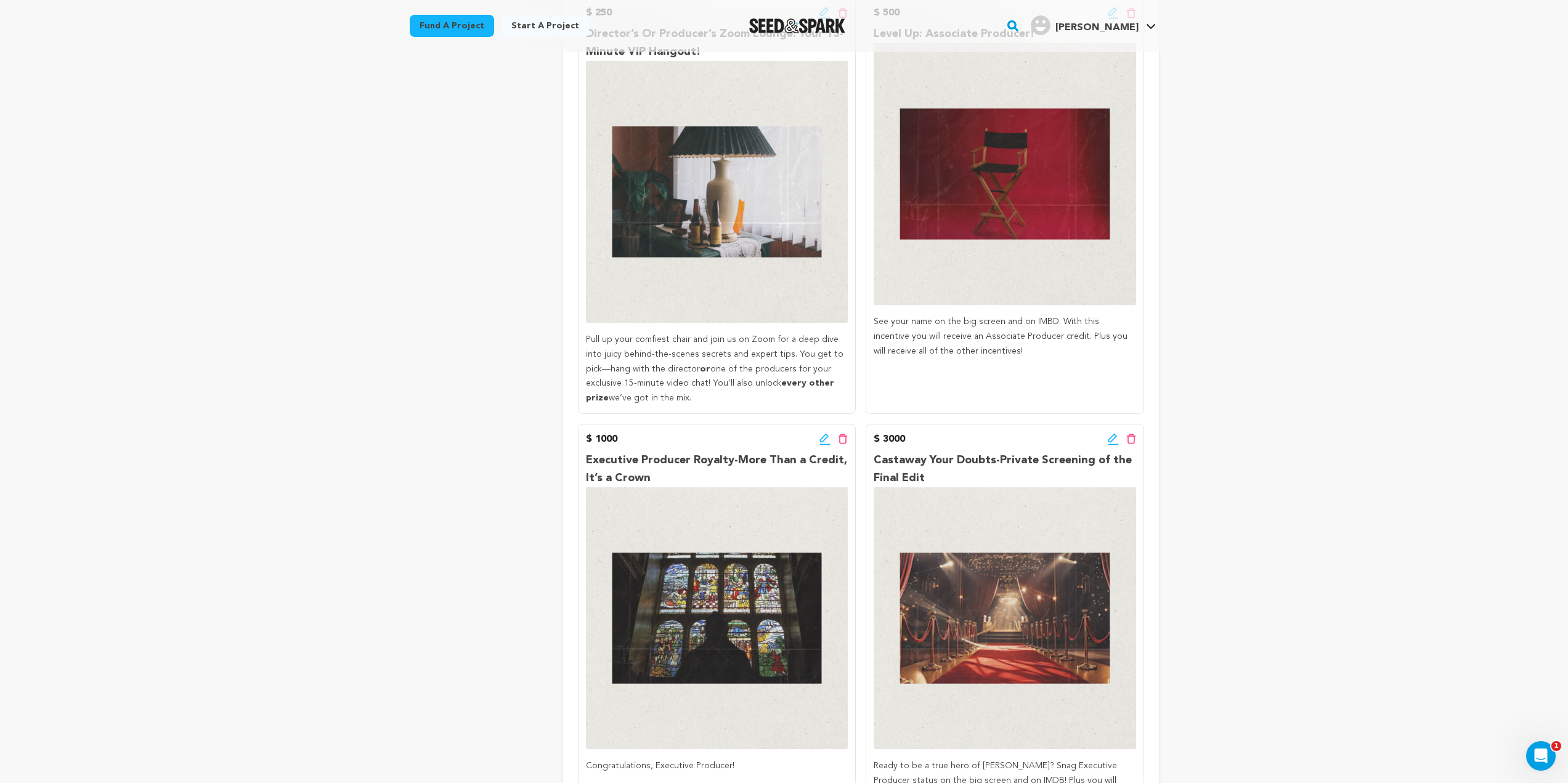
click at [826, 443] on icon at bounding box center [825, 443] width 10 height 1
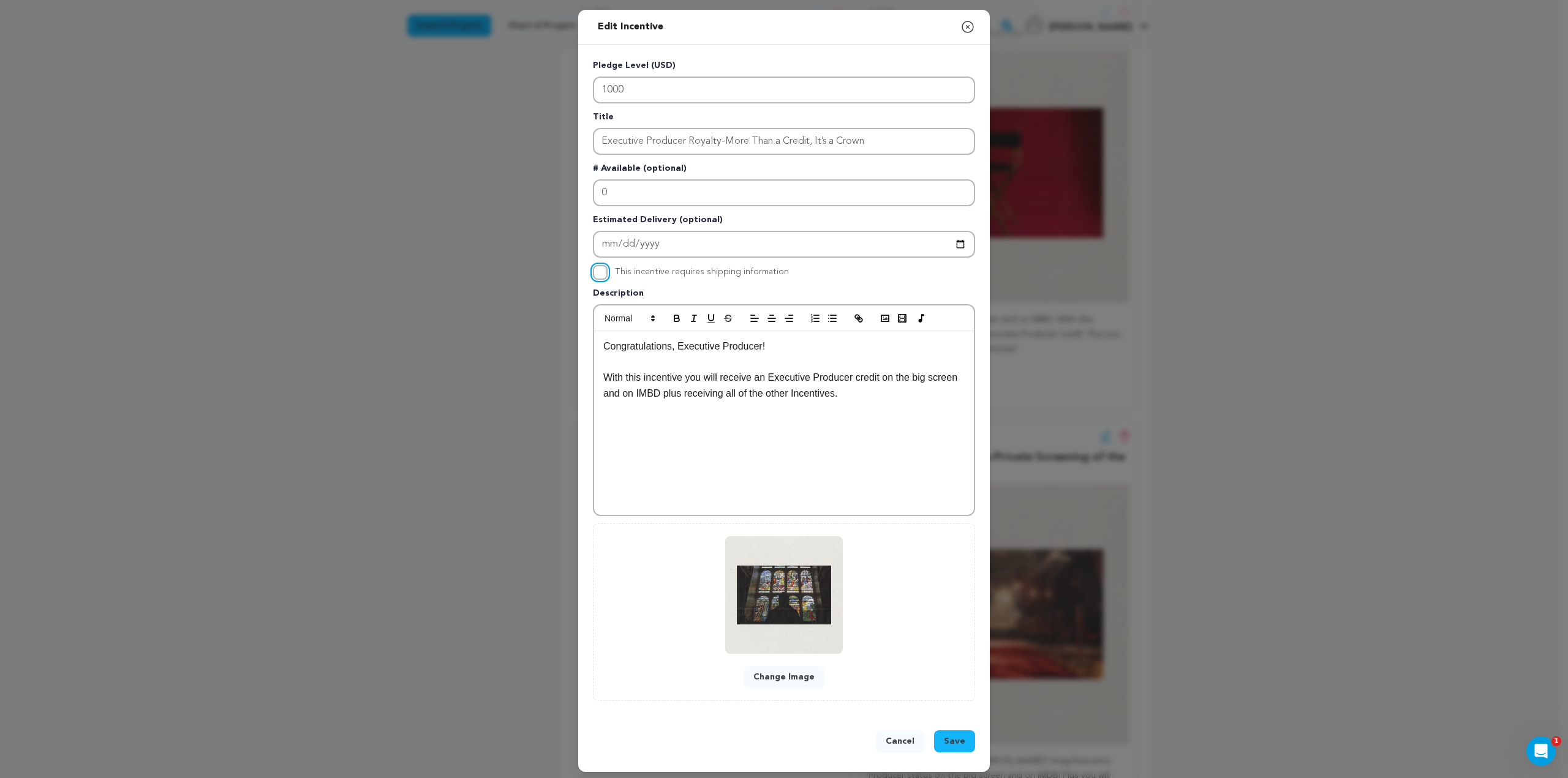
click at [597, 269] on input "This incentive requires shipping information" at bounding box center [600, 273] width 15 height 15
checkbox input "true"
click at [956, 739] on span "Save" at bounding box center [954, 741] width 21 height 12
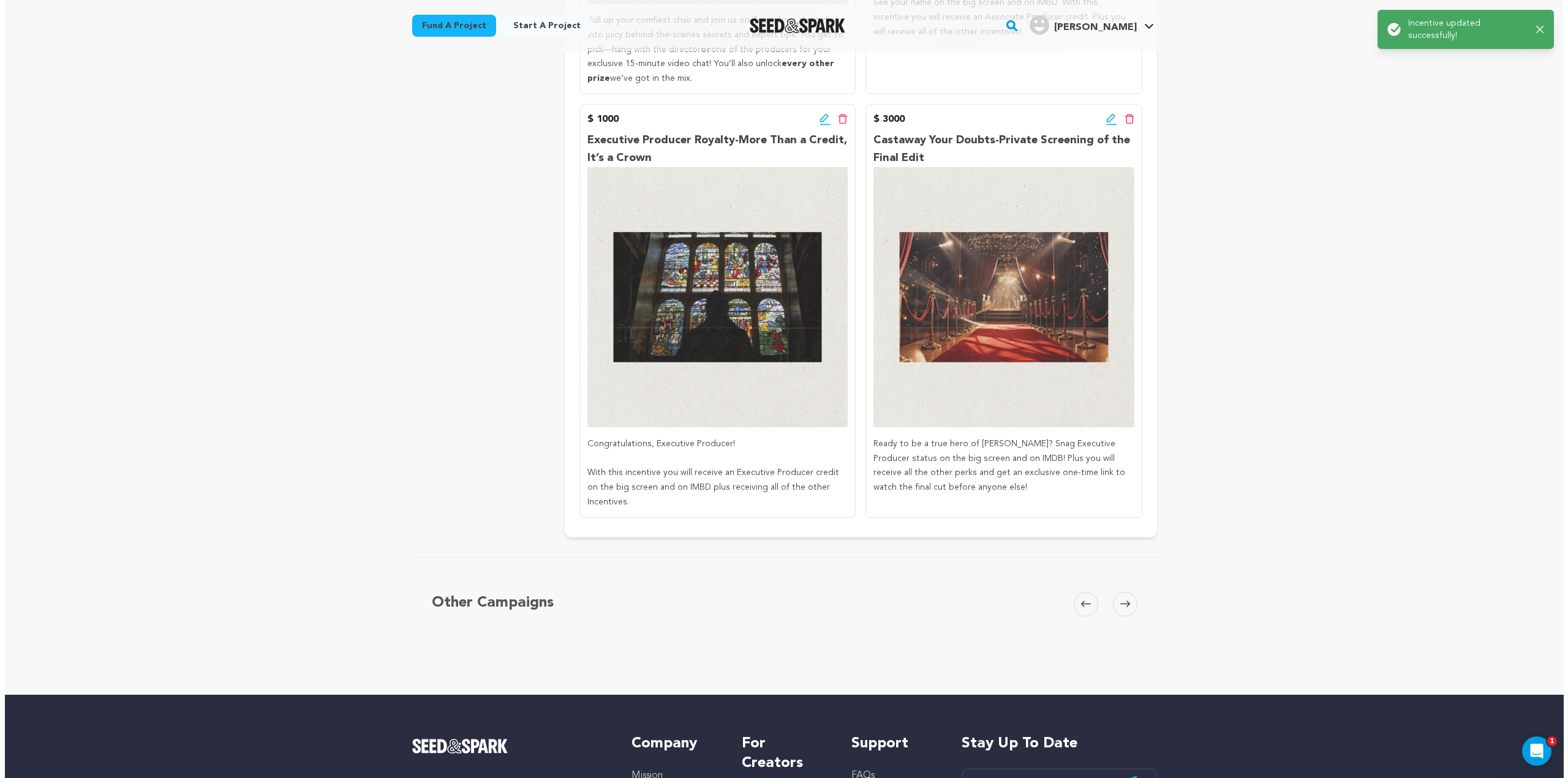
scroll to position [1235, 0]
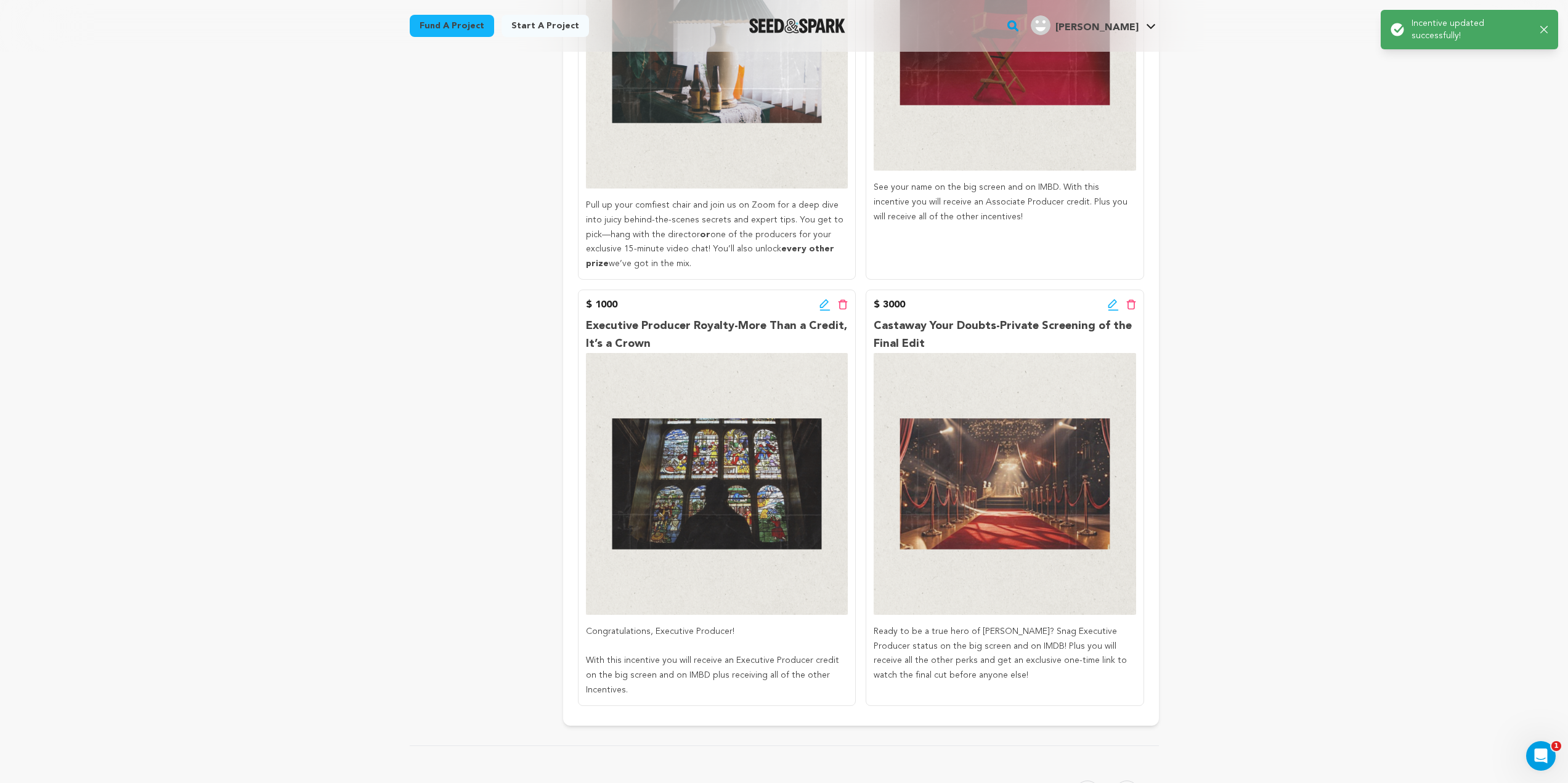
click at [1108, 299] on icon at bounding box center [1113, 304] width 11 height 12
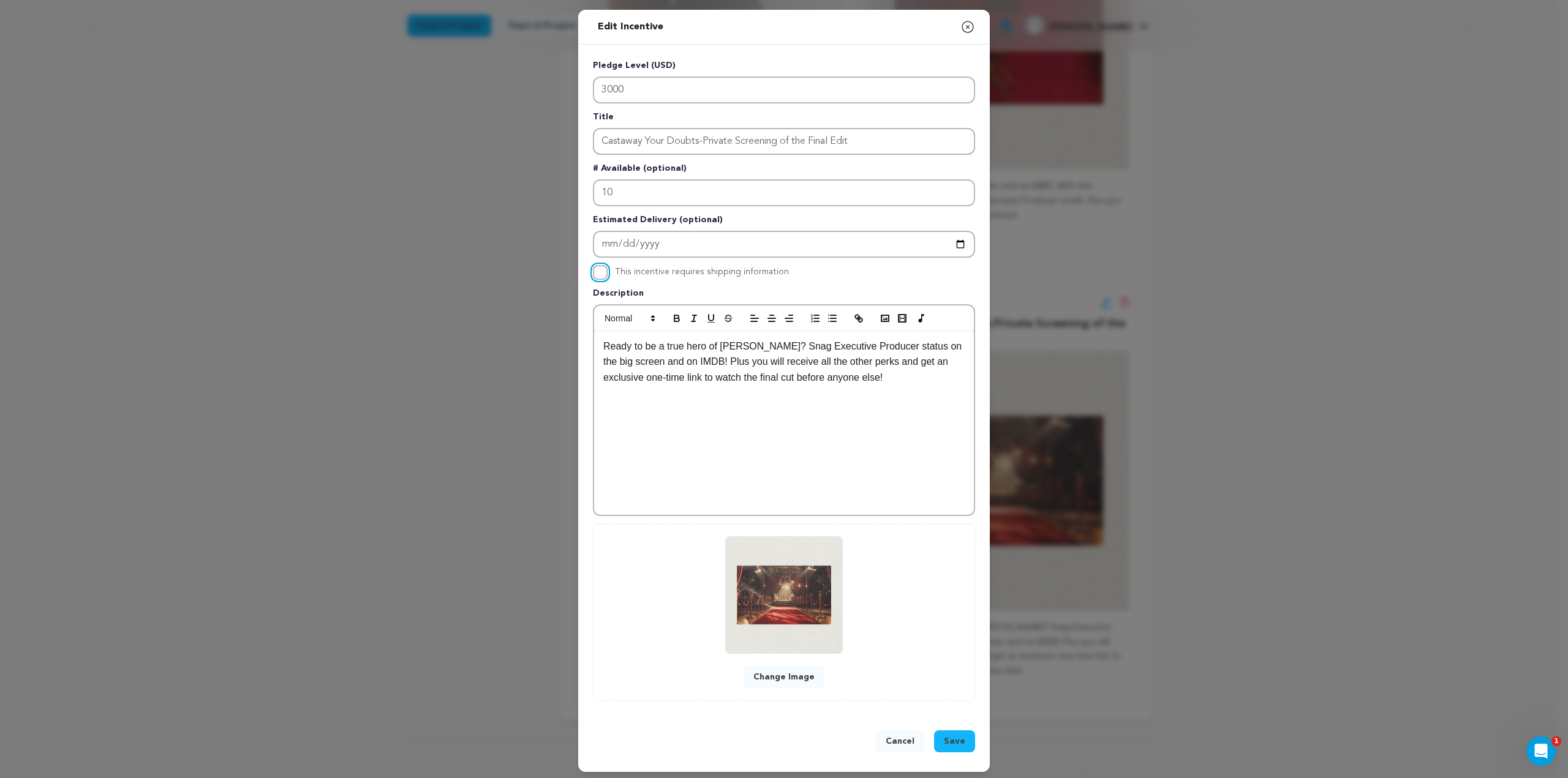
click at [593, 277] on input "This incentive requires shipping information" at bounding box center [600, 273] width 15 height 15
checkbox input "true"
click at [964, 747] on button "Save" at bounding box center [955, 741] width 41 height 22
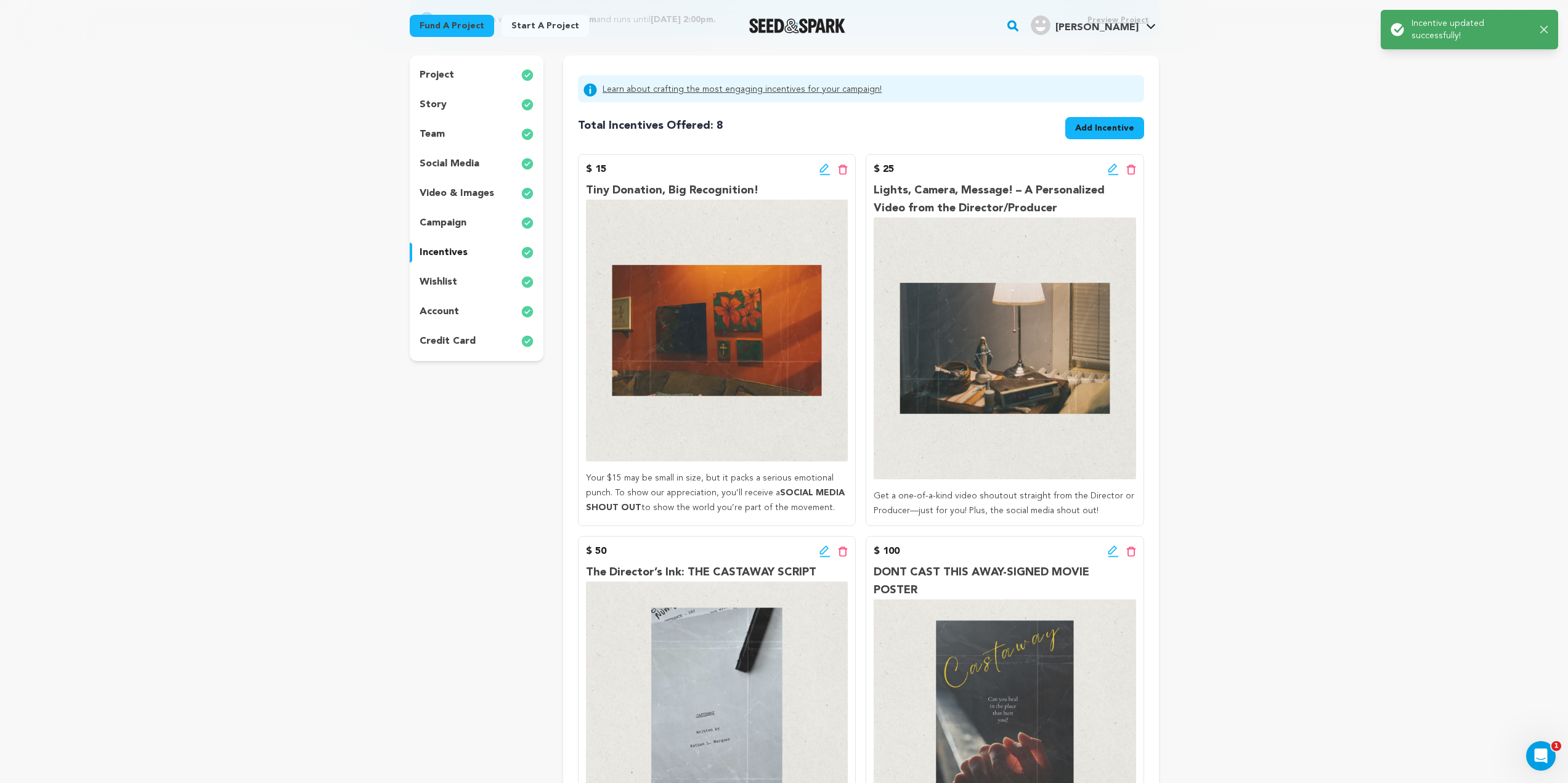
scroll to position [0, 0]
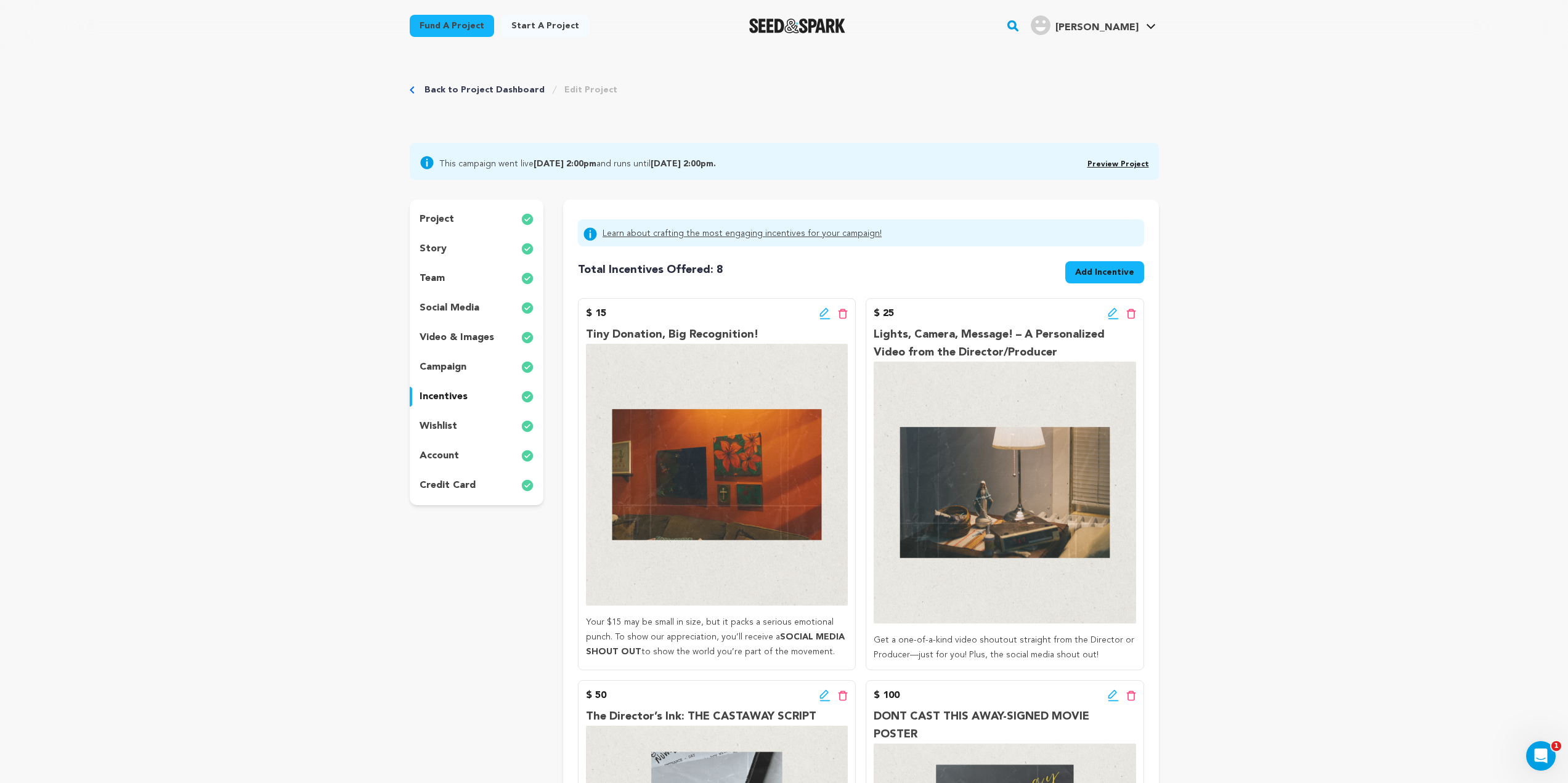
click at [1113, 315] on icon at bounding box center [1113, 313] width 11 height 12
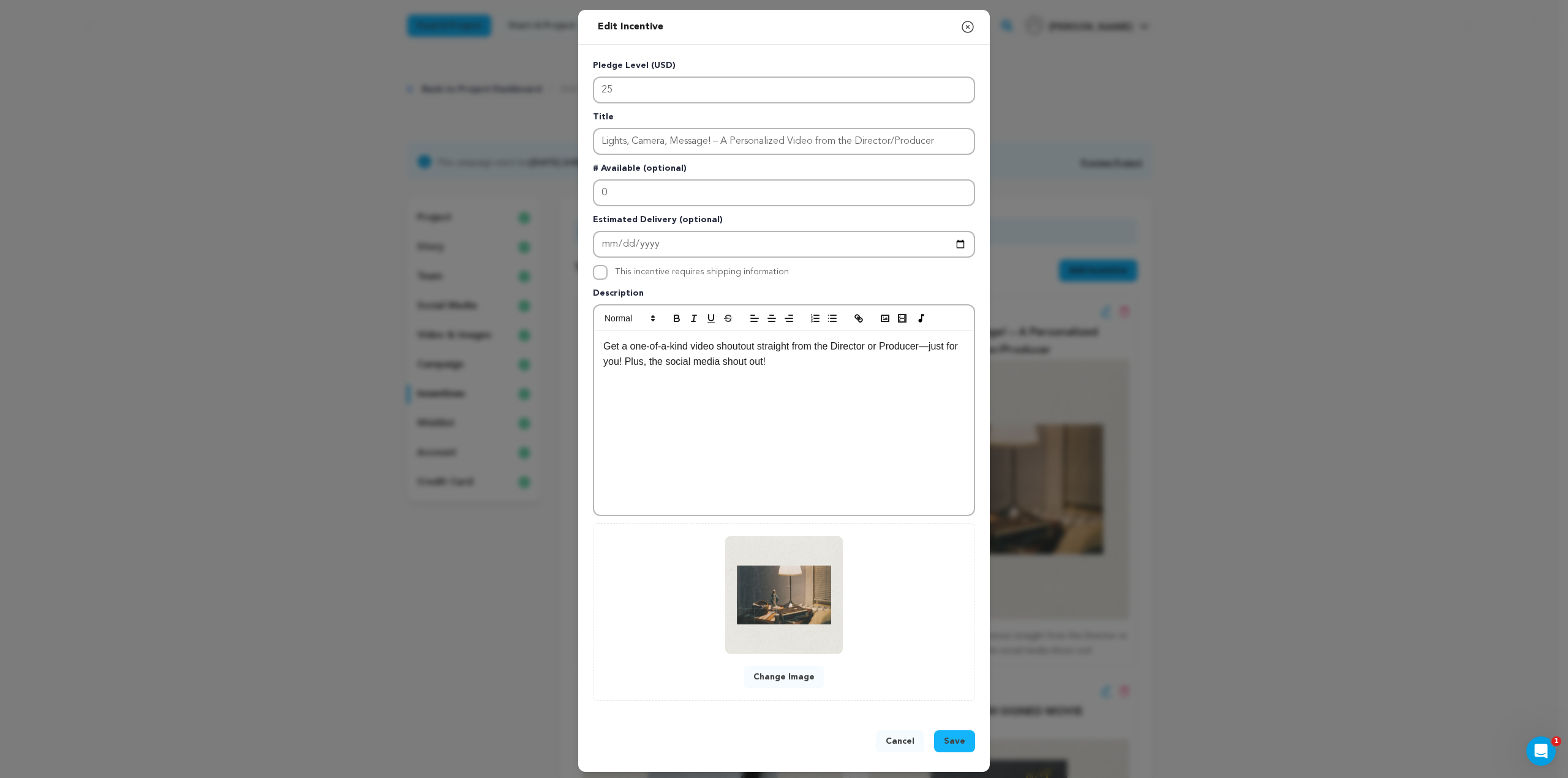
click at [648, 270] on label "This incentive requires shipping information" at bounding box center [702, 271] width 174 height 8
click at [608, 270] on input "This incentive requires shipping information" at bounding box center [600, 273] width 15 height 15
click at [671, 271] on label "This incentive requires shipping information" at bounding box center [702, 271] width 174 height 8
click at [608, 271] on input "This incentive requires shipping information" at bounding box center [600, 273] width 15 height 15
click at [641, 279] on div "Pledge Level (USD) 25 Title Lights, Camera, Message! – A Personalized Video fro…" at bounding box center [784, 380] width 382 height 642
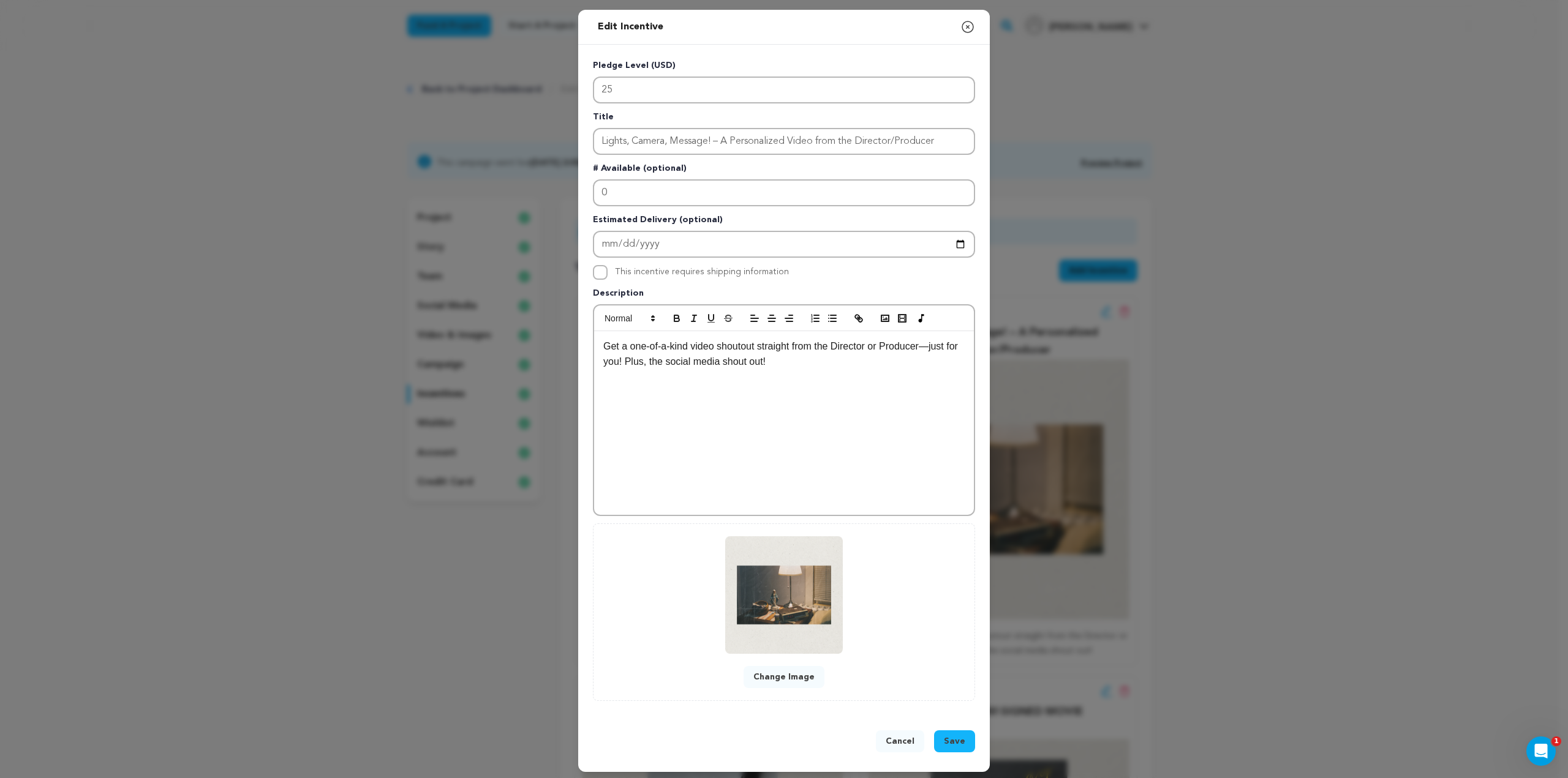
click at [645, 274] on label "This incentive requires shipping information" at bounding box center [702, 271] width 174 height 8
click at [608, 274] on input "This incentive requires shipping information" at bounding box center [600, 273] width 15 height 15
click at [645, 274] on label "This incentive requires shipping information" at bounding box center [702, 271] width 174 height 8
click at [608, 274] on input "This incentive requires shipping information" at bounding box center [600, 273] width 15 height 15
checkbox input "false"
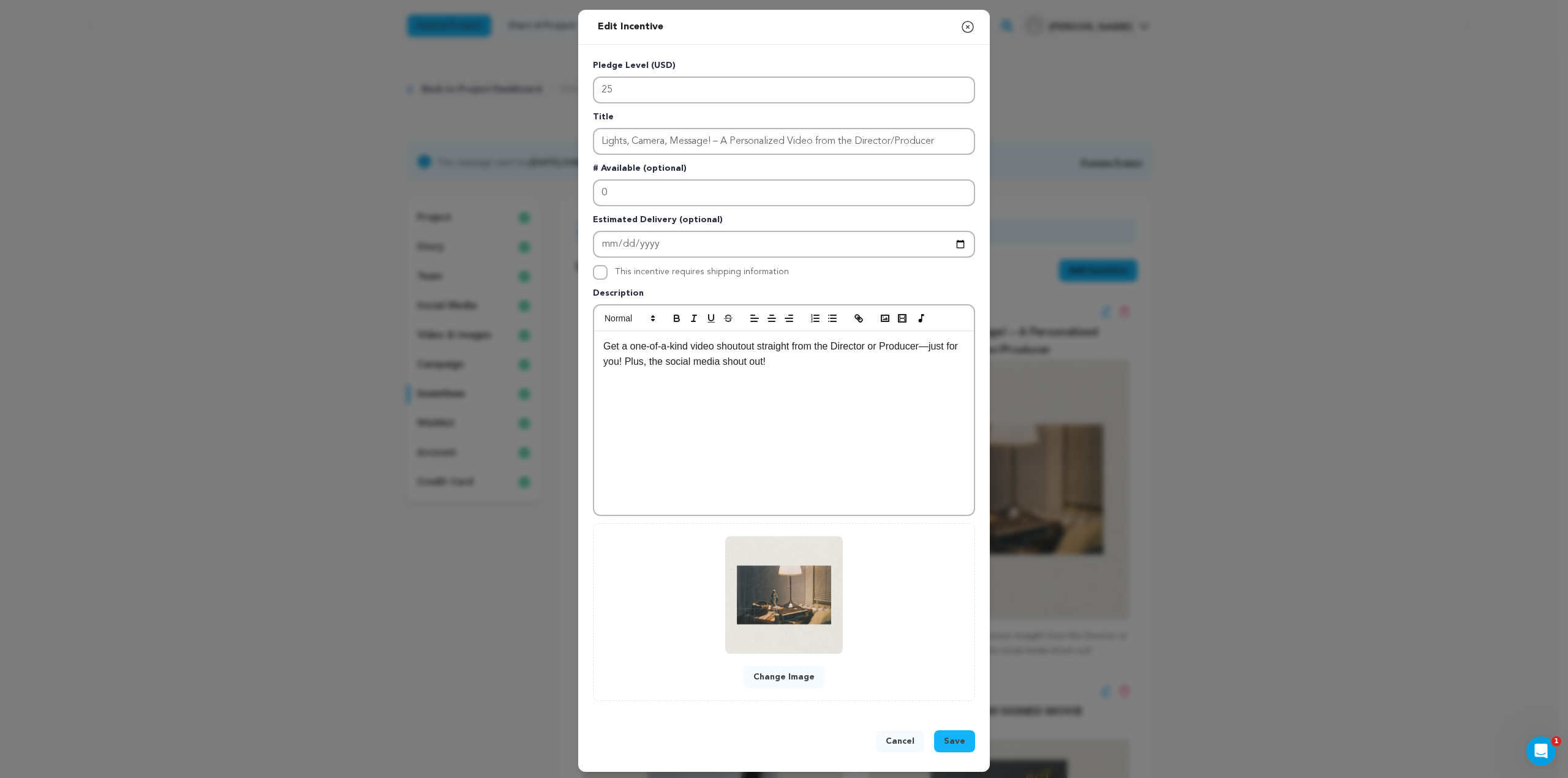
click at [898, 745] on button "Cancel" at bounding box center [900, 741] width 48 height 22
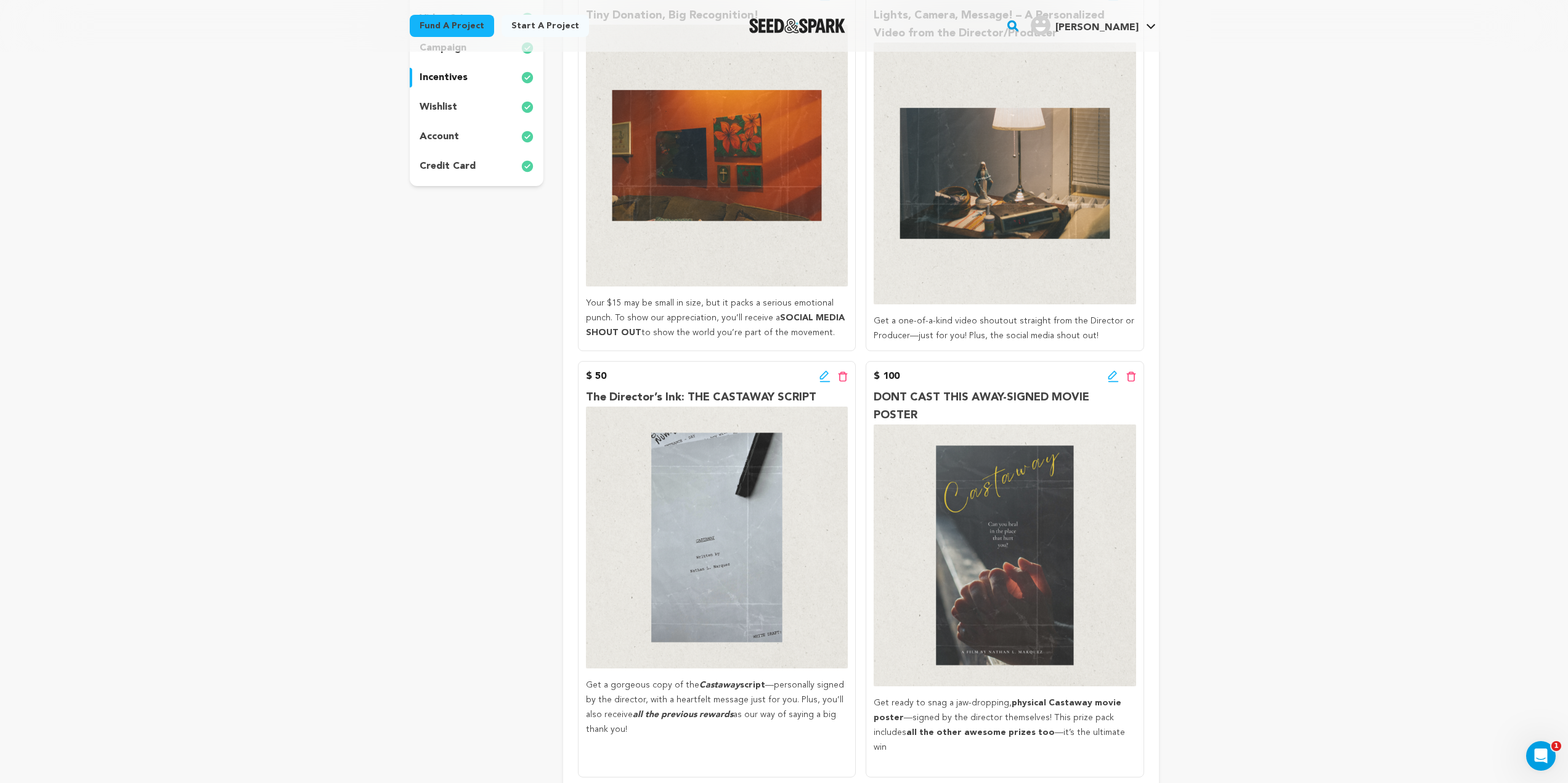
scroll to position [61, 0]
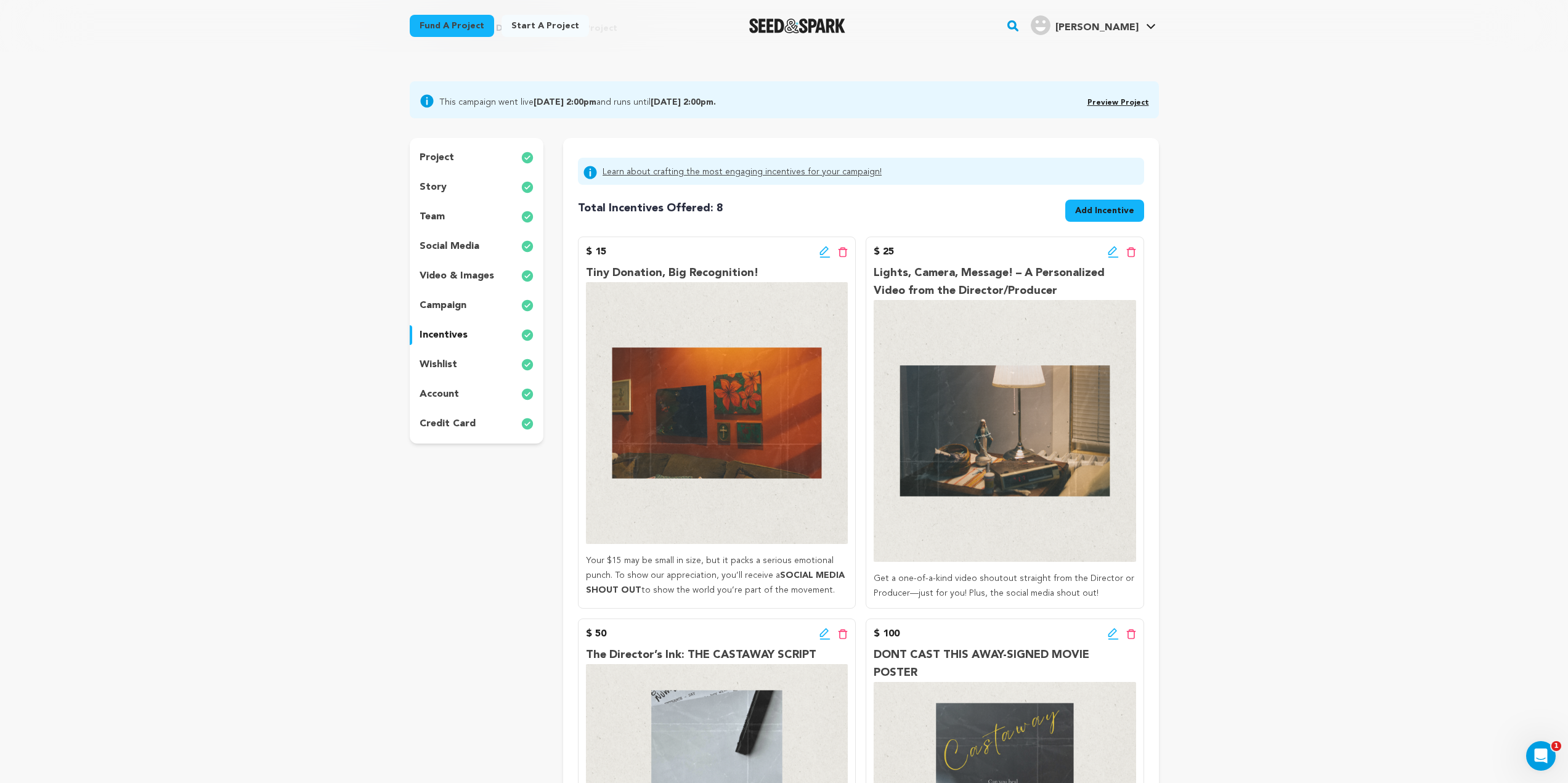
click at [479, 159] on div "project" at bounding box center [477, 157] width 135 height 19
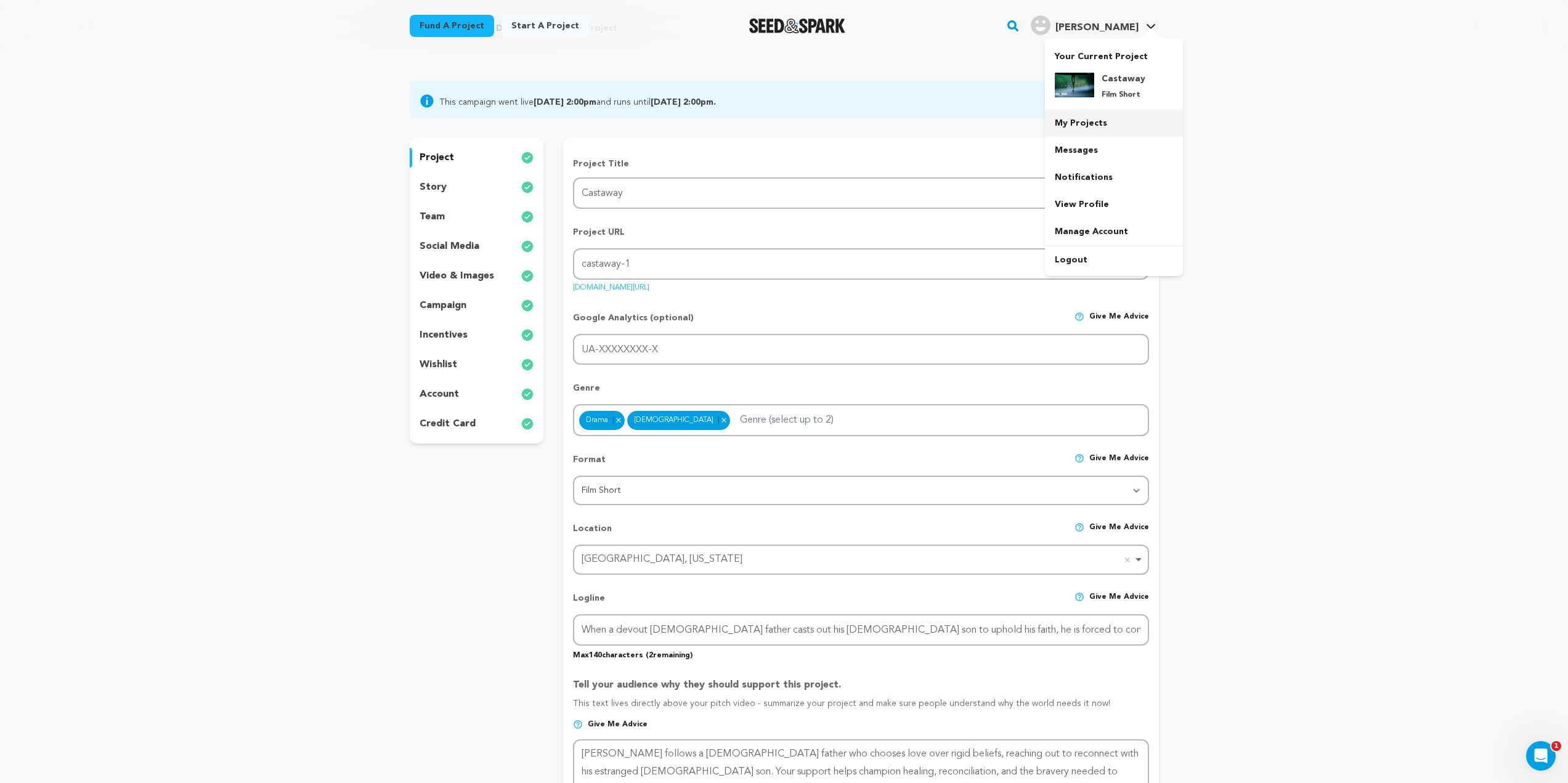
click at [1095, 133] on link "My Projects" at bounding box center [1113, 122] width 138 height 27
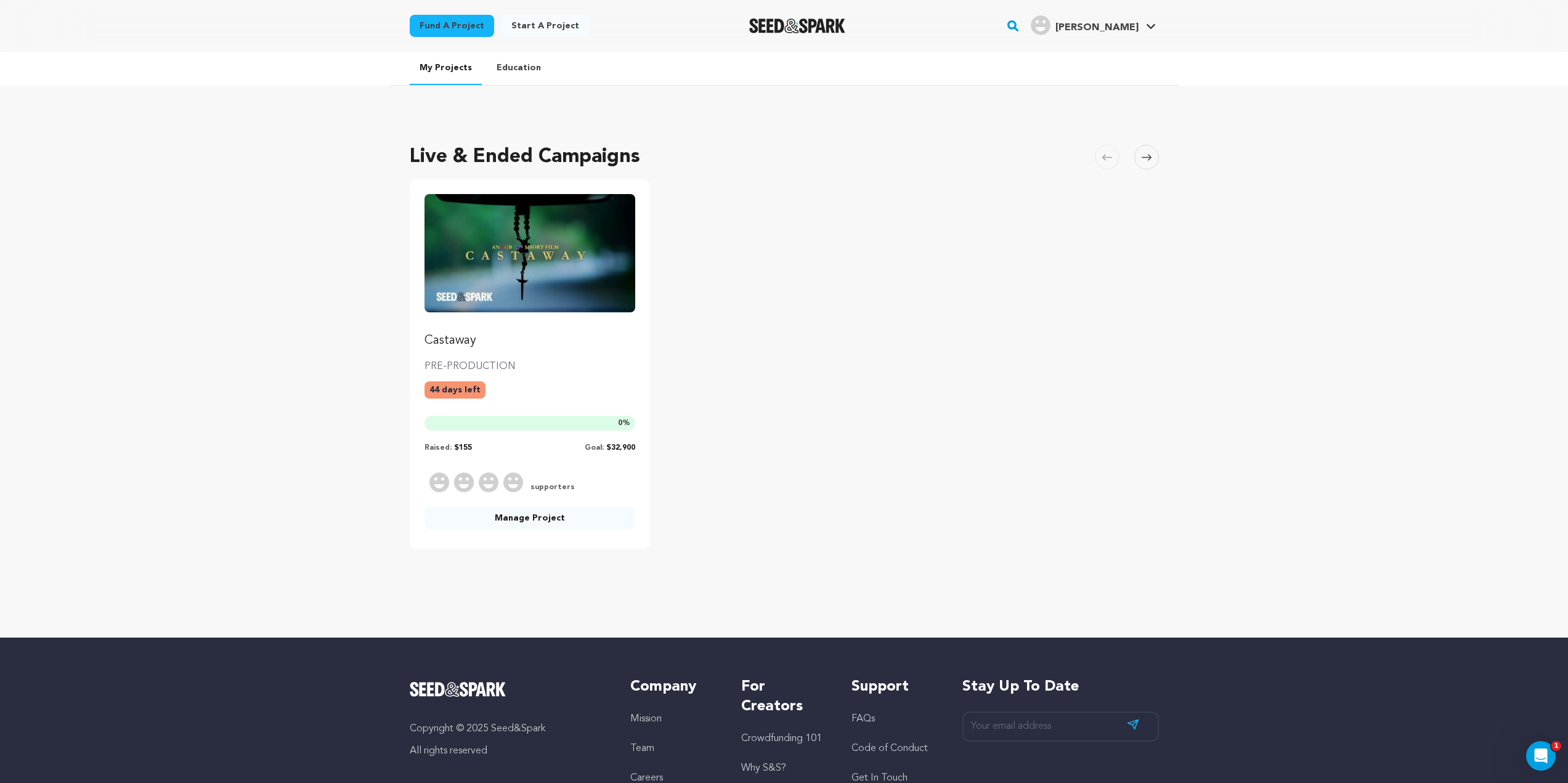
click at [494, 537] on div "Castaway PRE-PRODUCTION 44 days left 0 % Raised: $155 Goal: $32,900 +0 supporte…" at bounding box center [531, 364] width 241 height 369
click at [515, 523] on link "Manage Project" at bounding box center [531, 519] width 212 height 22
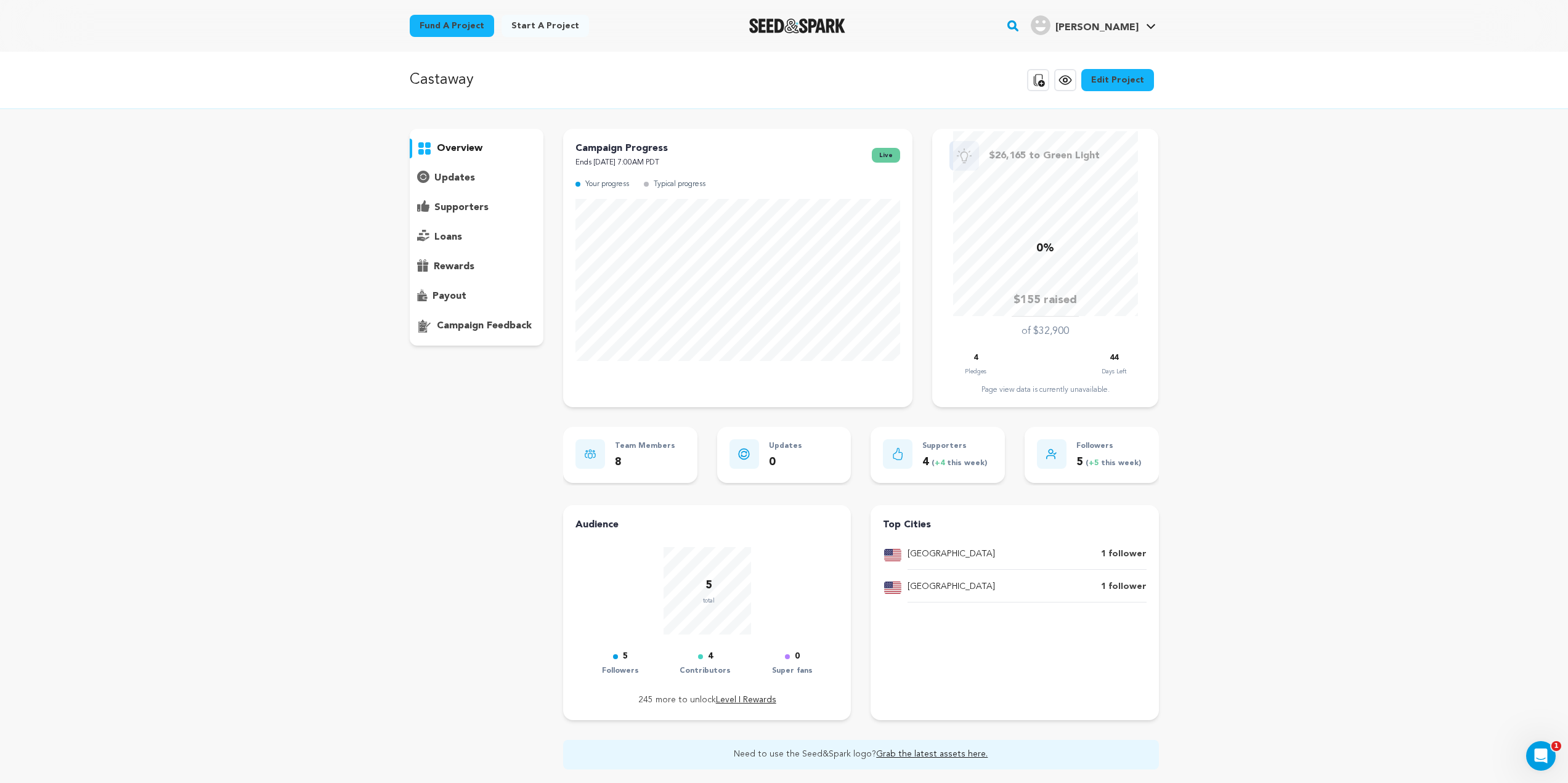
click at [458, 239] on p "loans" at bounding box center [448, 237] width 28 height 15
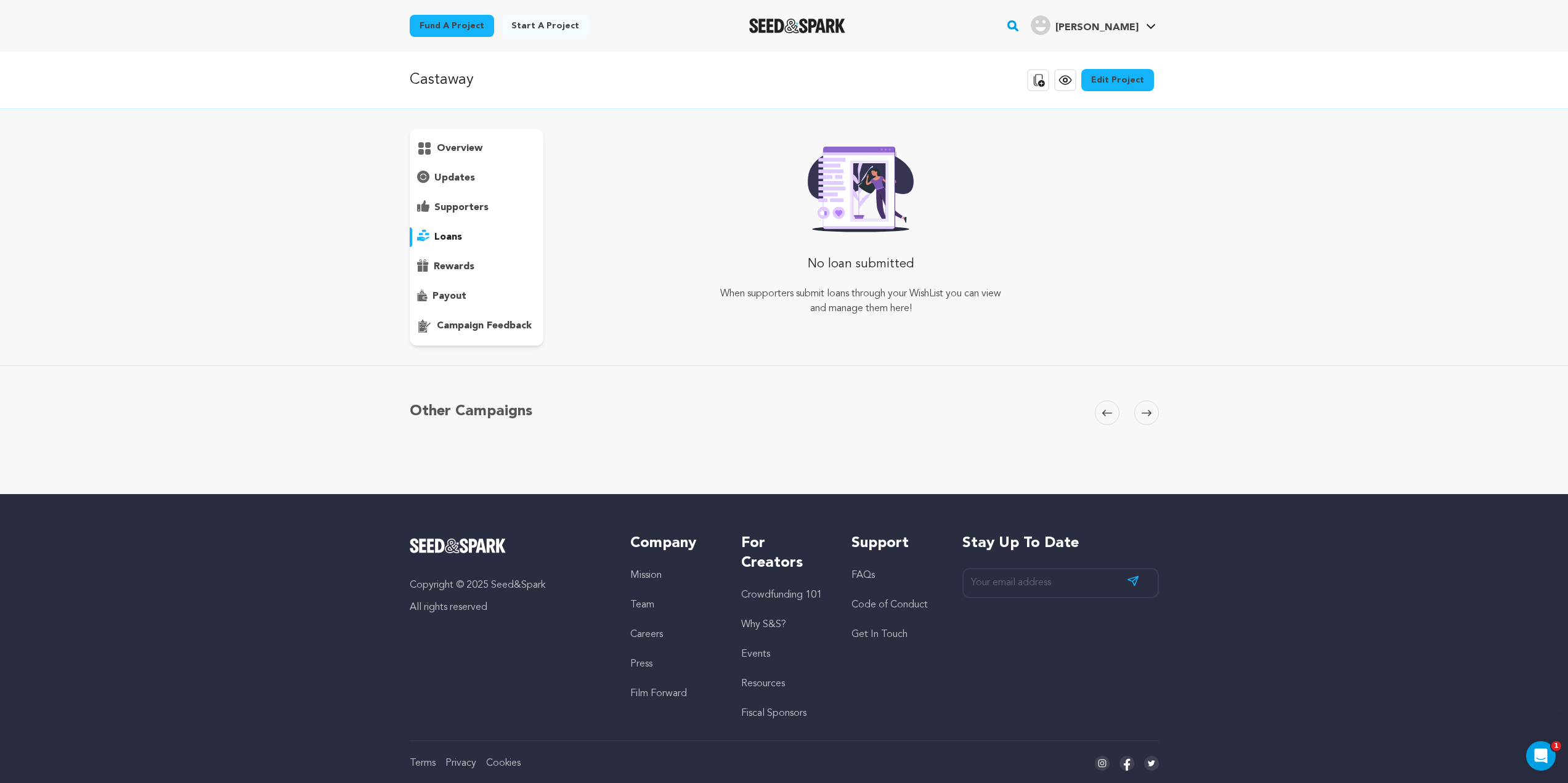
click at [463, 208] on p "supporters" at bounding box center [461, 208] width 54 height 15
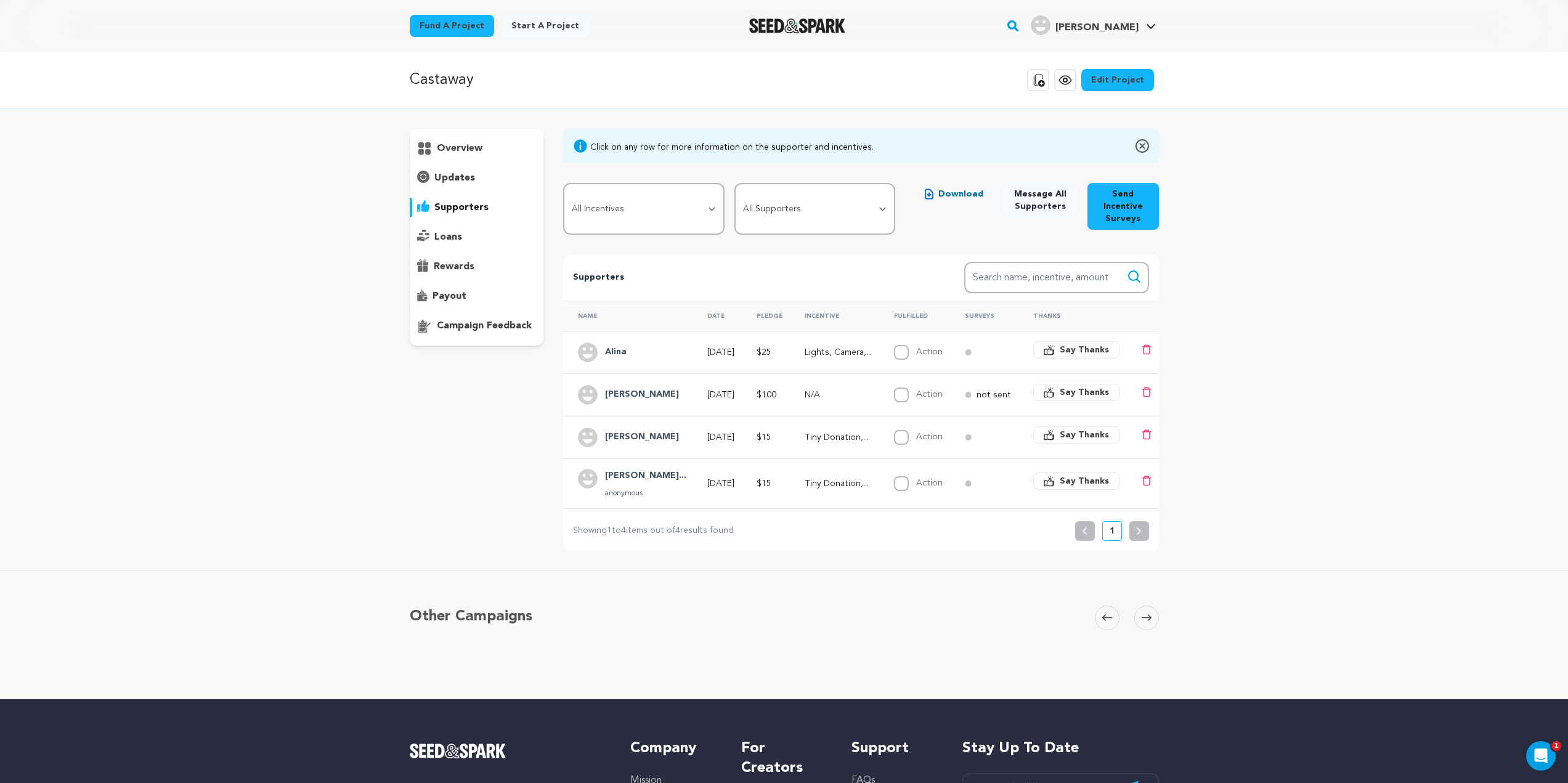
click at [709, 355] on p "[DATE]" at bounding box center [720, 352] width 27 height 12
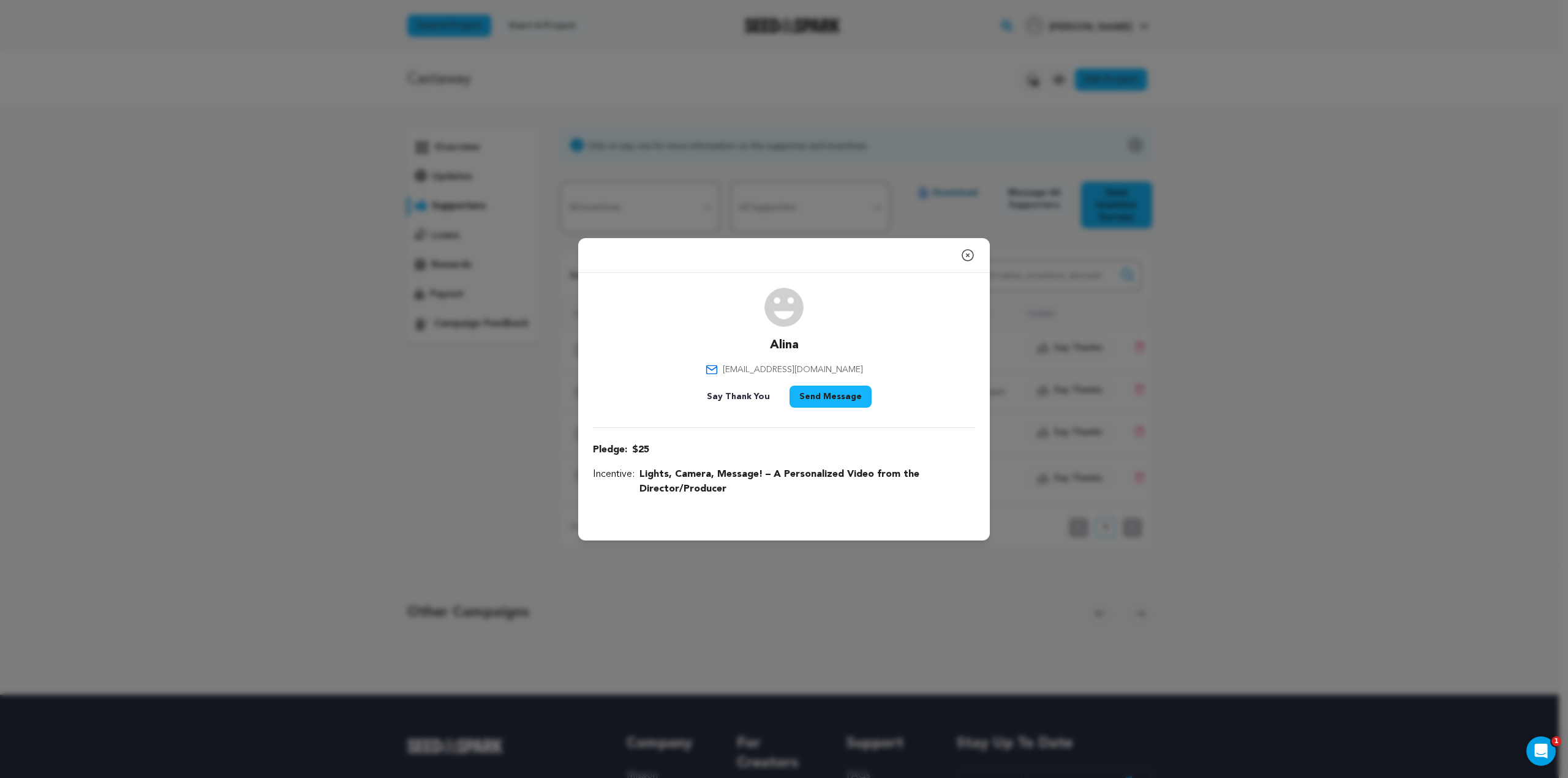
click at [968, 254] on icon "button" at bounding box center [968, 255] width 11 height 11
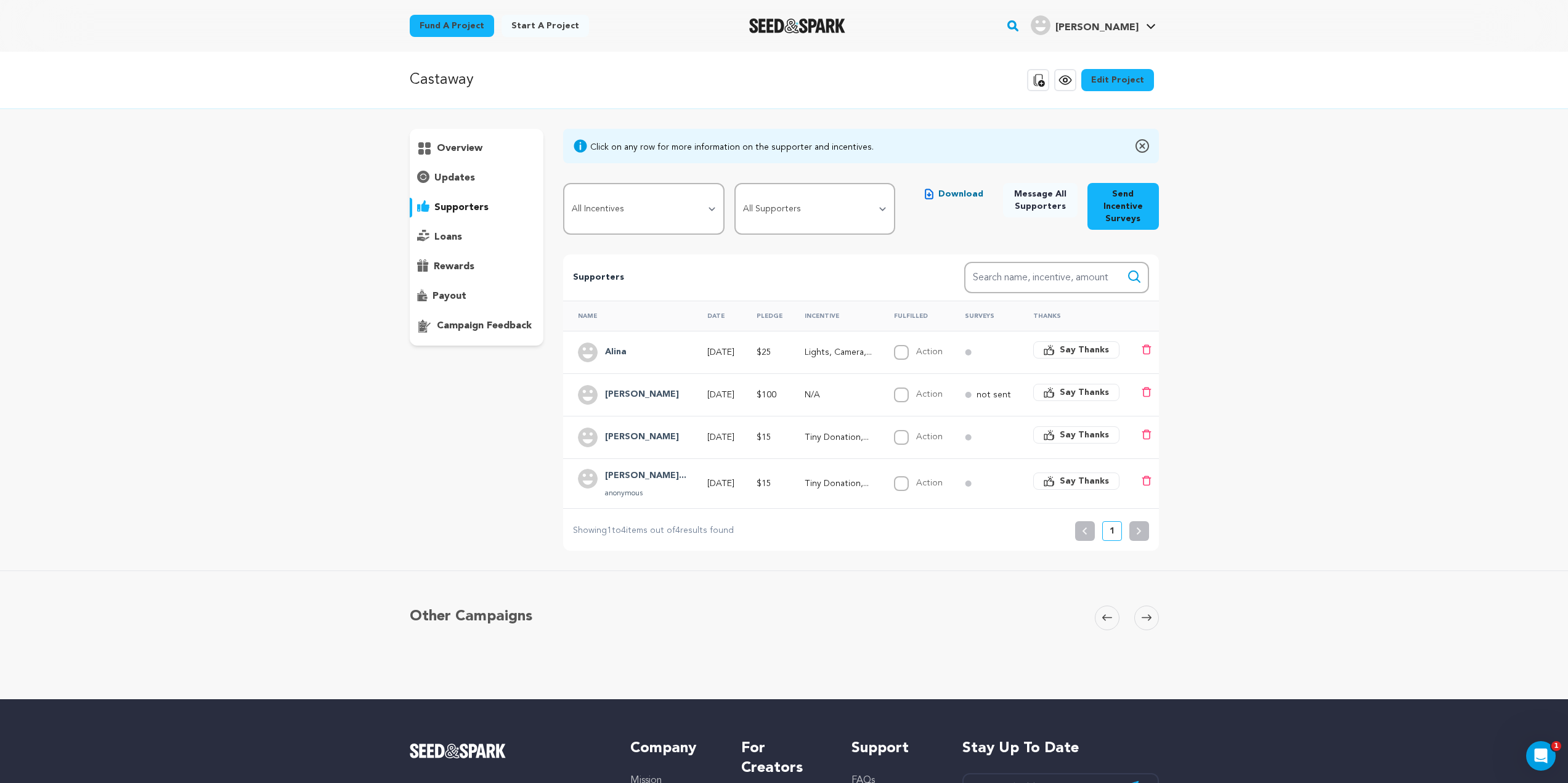
click at [1091, 353] on span "Say Thanks" at bounding box center [1084, 350] width 49 height 12
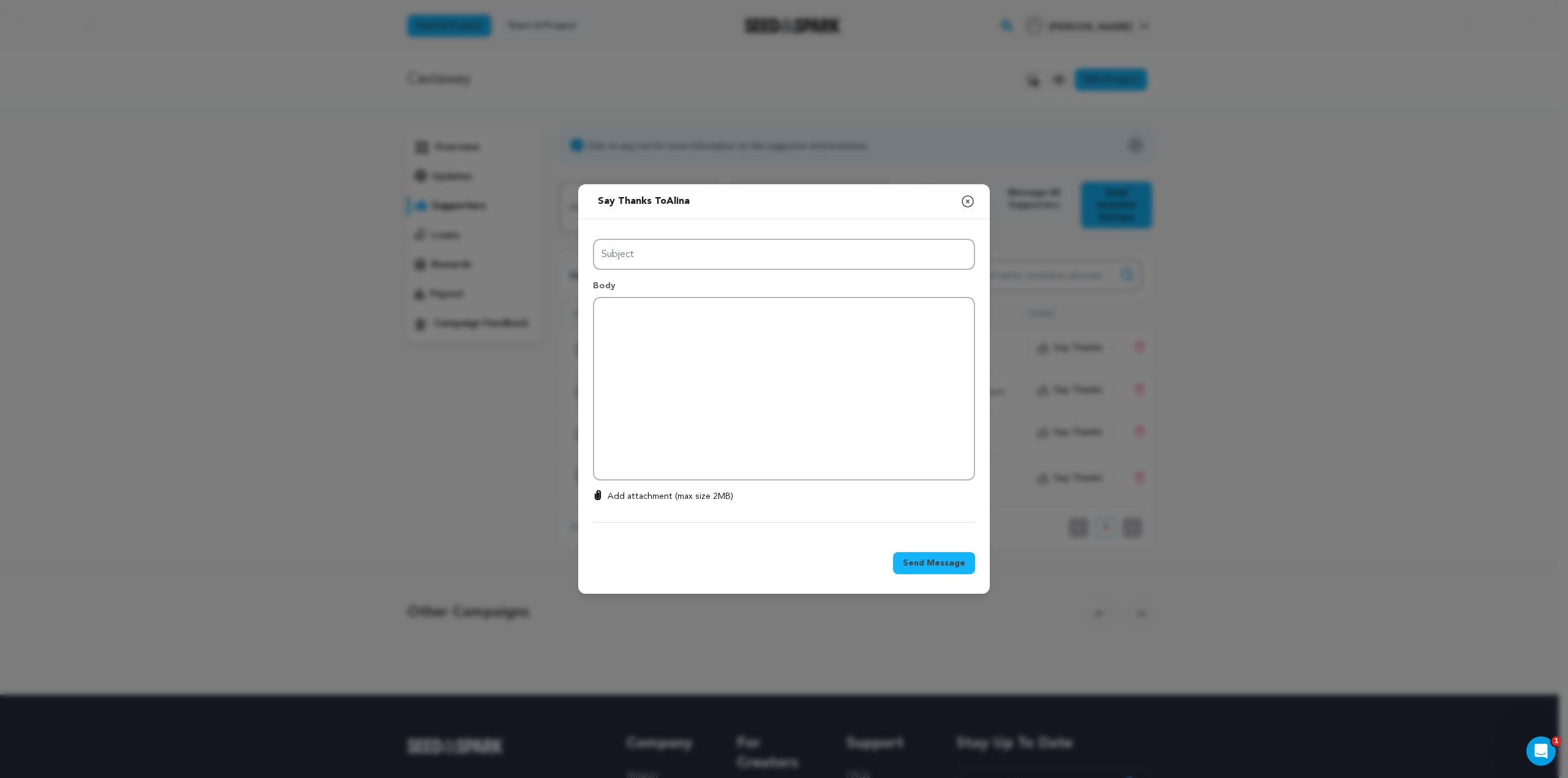
type input "Thanks for your support!"
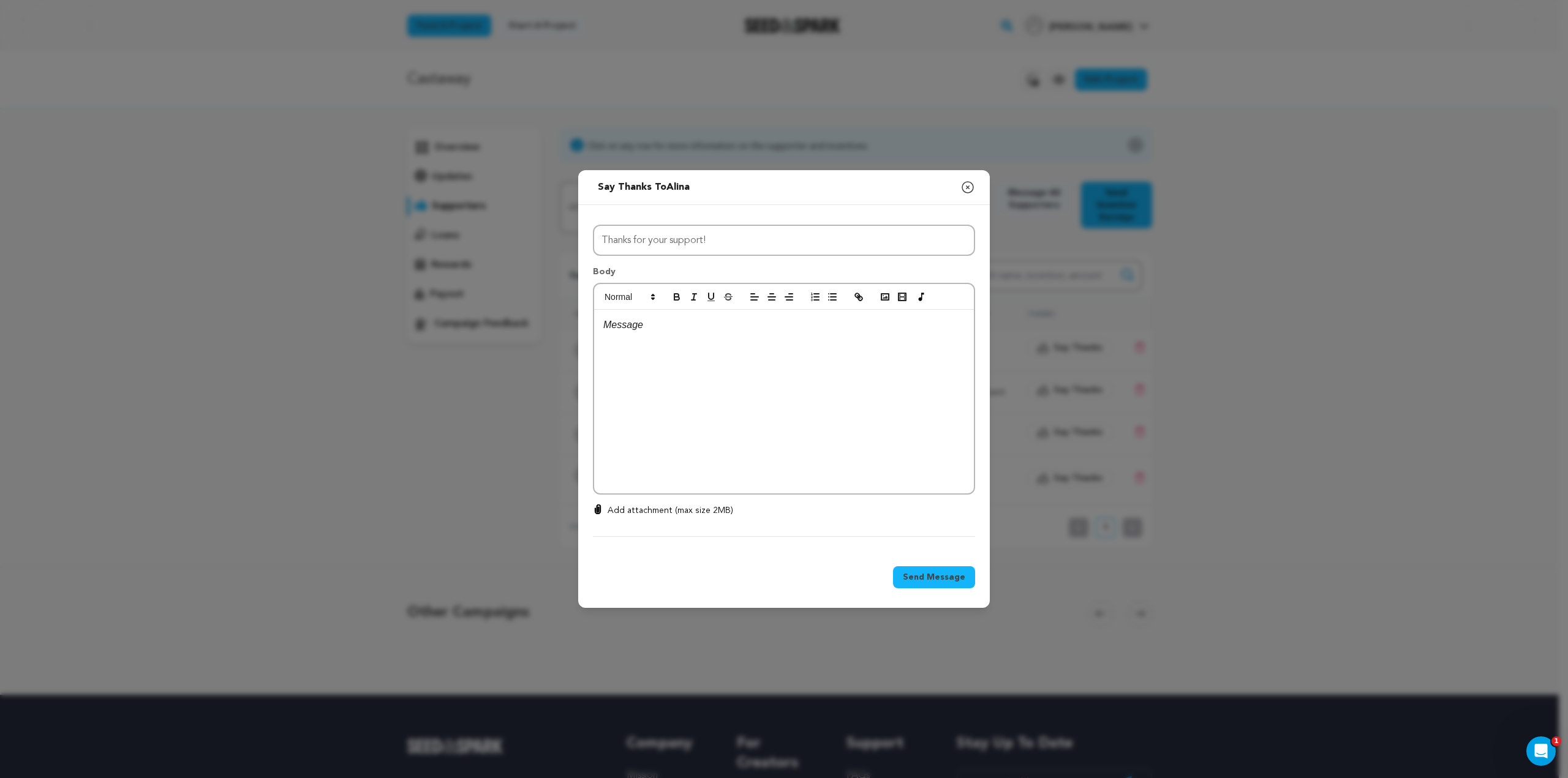
click at [971, 183] on icon "button" at bounding box center [968, 187] width 15 height 15
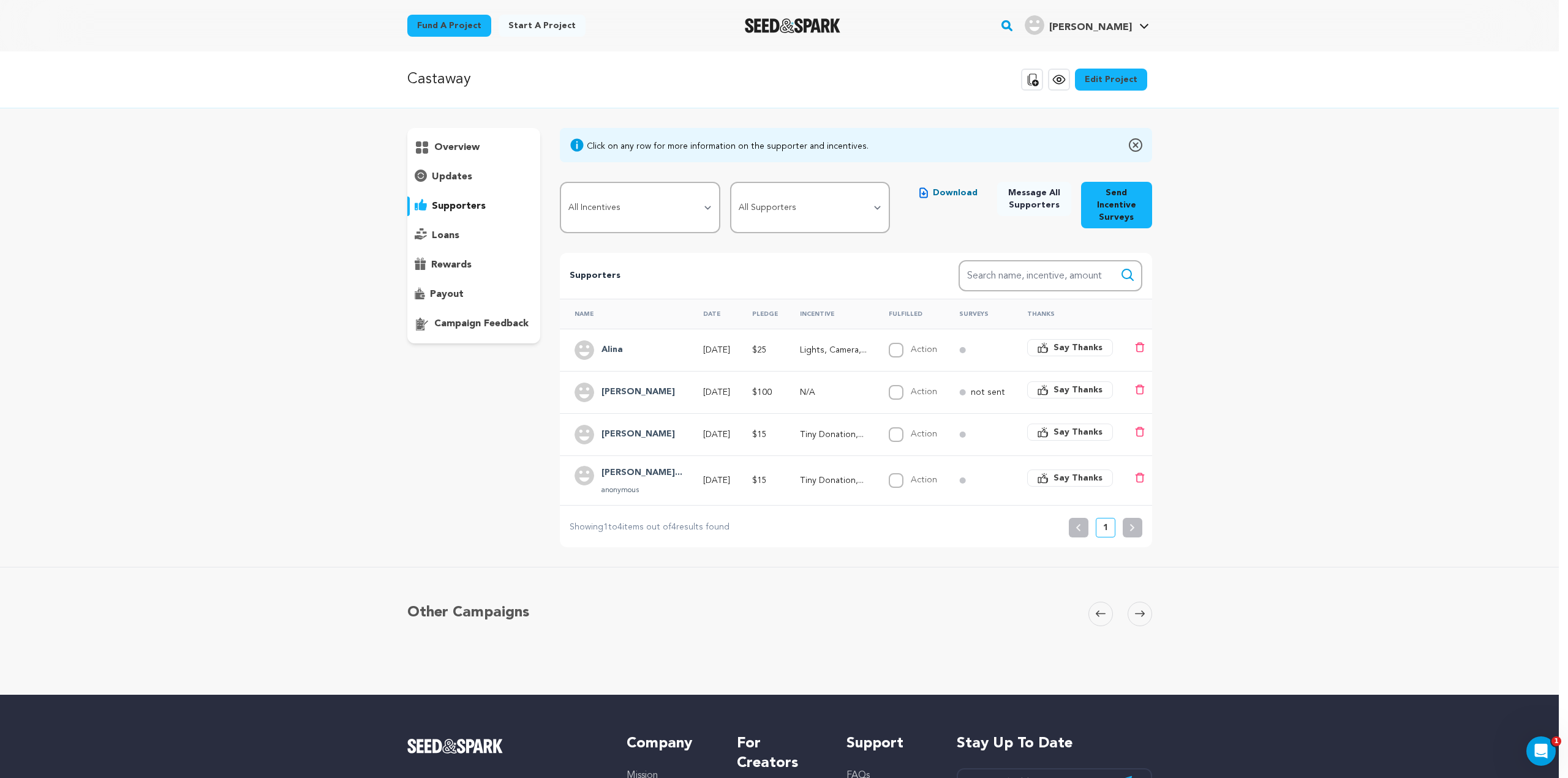
click at [667, 369] on td "Alina" at bounding box center [624, 350] width 128 height 42
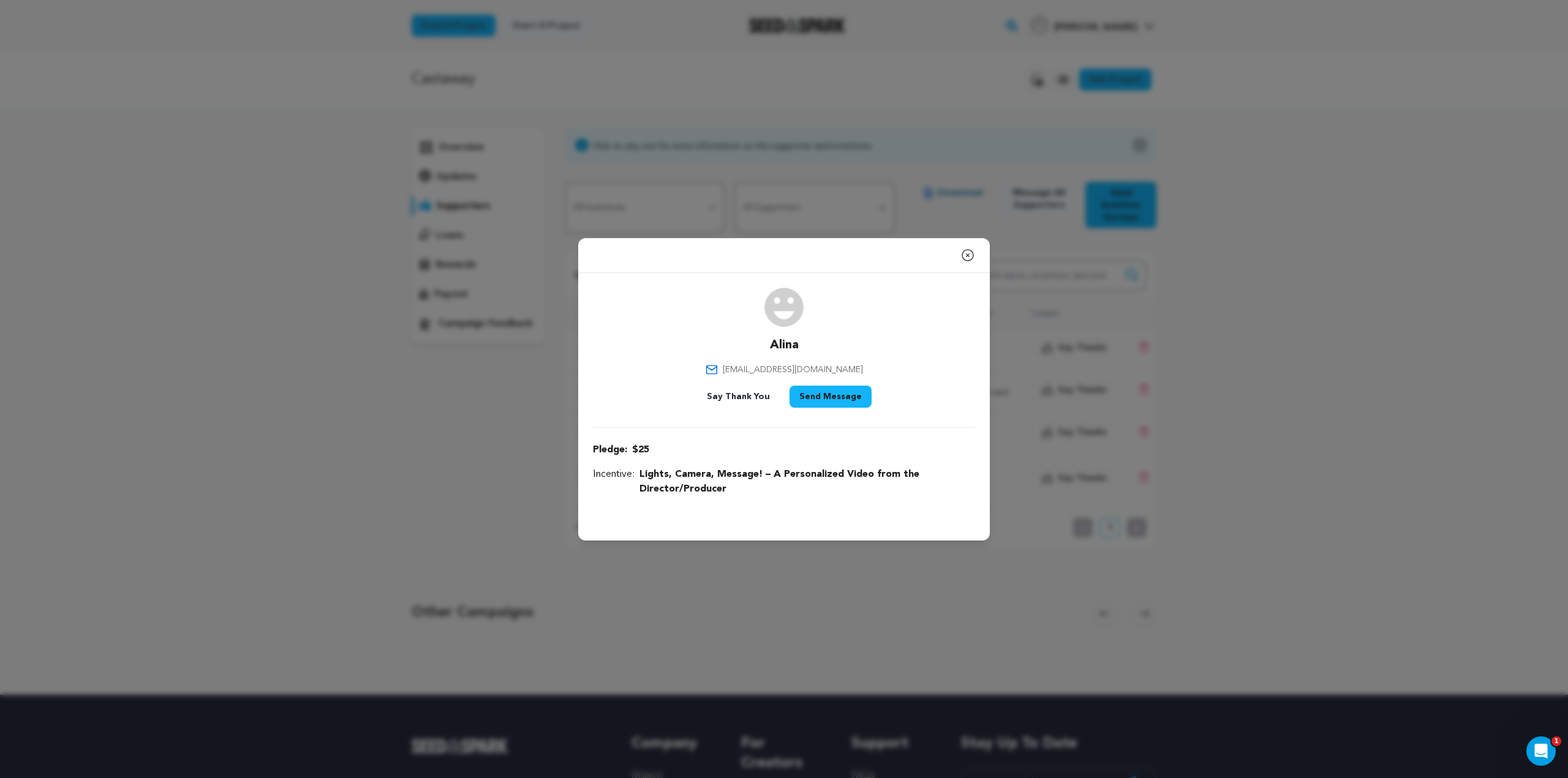
drag, startPoint x: 861, startPoint y: 369, endPoint x: 723, endPoint y: 374, distance: 138.1
click at [723, 374] on div "Alina alineryaminer@gmail.com Say Thank You Send Message" at bounding box center [784, 349] width 382 height 124
click at [723, 377] on div "Alina alineryaminer@gmail.com Say Thank You Send Message" at bounding box center [784, 349] width 382 height 124
drag, startPoint x: 725, startPoint y: 369, endPoint x: 843, endPoint y: 369, distance: 118.0
click at [843, 369] on div "Alina alineryaminer@gmail.com Say Thank You Send Message" at bounding box center [784, 349] width 382 height 124
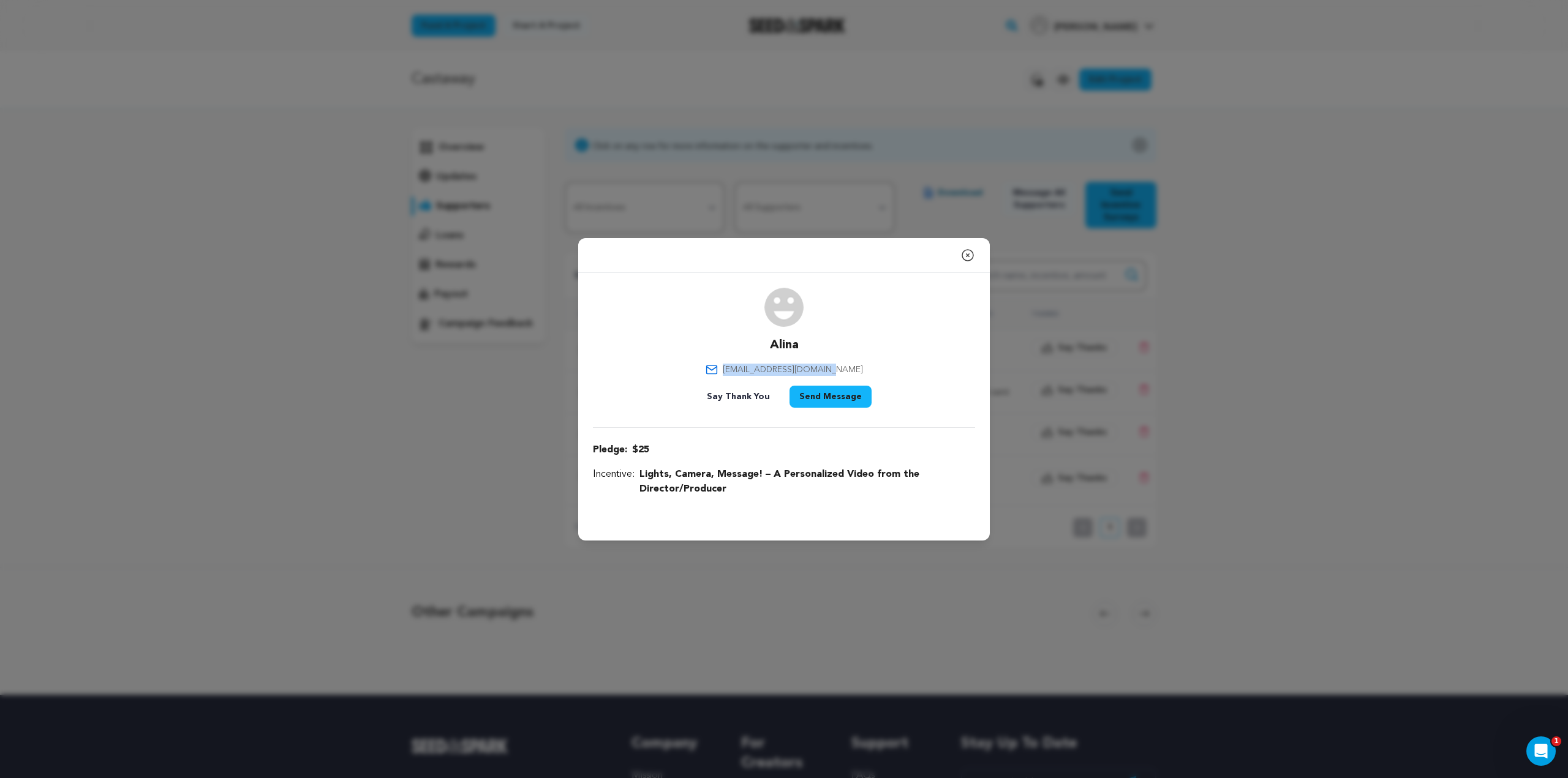
copy span "alineryaminer@gmail.com"
click at [710, 453] on p "Pledge: $25 (Copy fix payment link)" at bounding box center [784, 450] width 382 height 15
drag, startPoint x: 731, startPoint y: 491, endPoint x: 639, endPoint y: 477, distance: 93.1
click at [639, 477] on span "Lights, Camera, Message! – A Personalized Video from the Director/Producer" at bounding box center [807, 482] width 336 height 29
copy span "Lights, Camera, Message! – A Personalized Video from the Director/Producer"
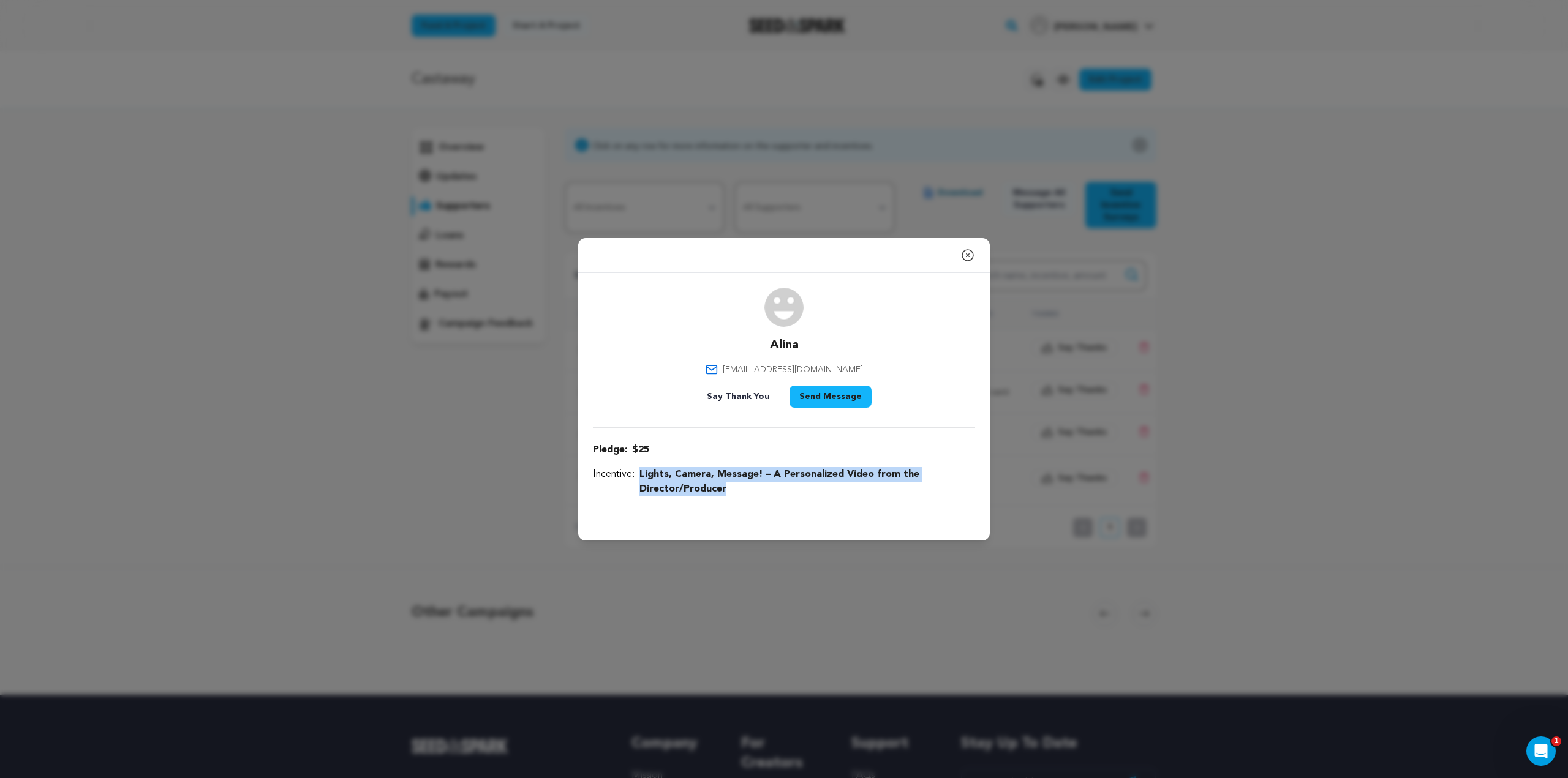
copy span "Lights, Camera, Message! – A Personalized Video from the Director/Producer"
click at [973, 248] on icon "button" at bounding box center [968, 255] width 15 height 15
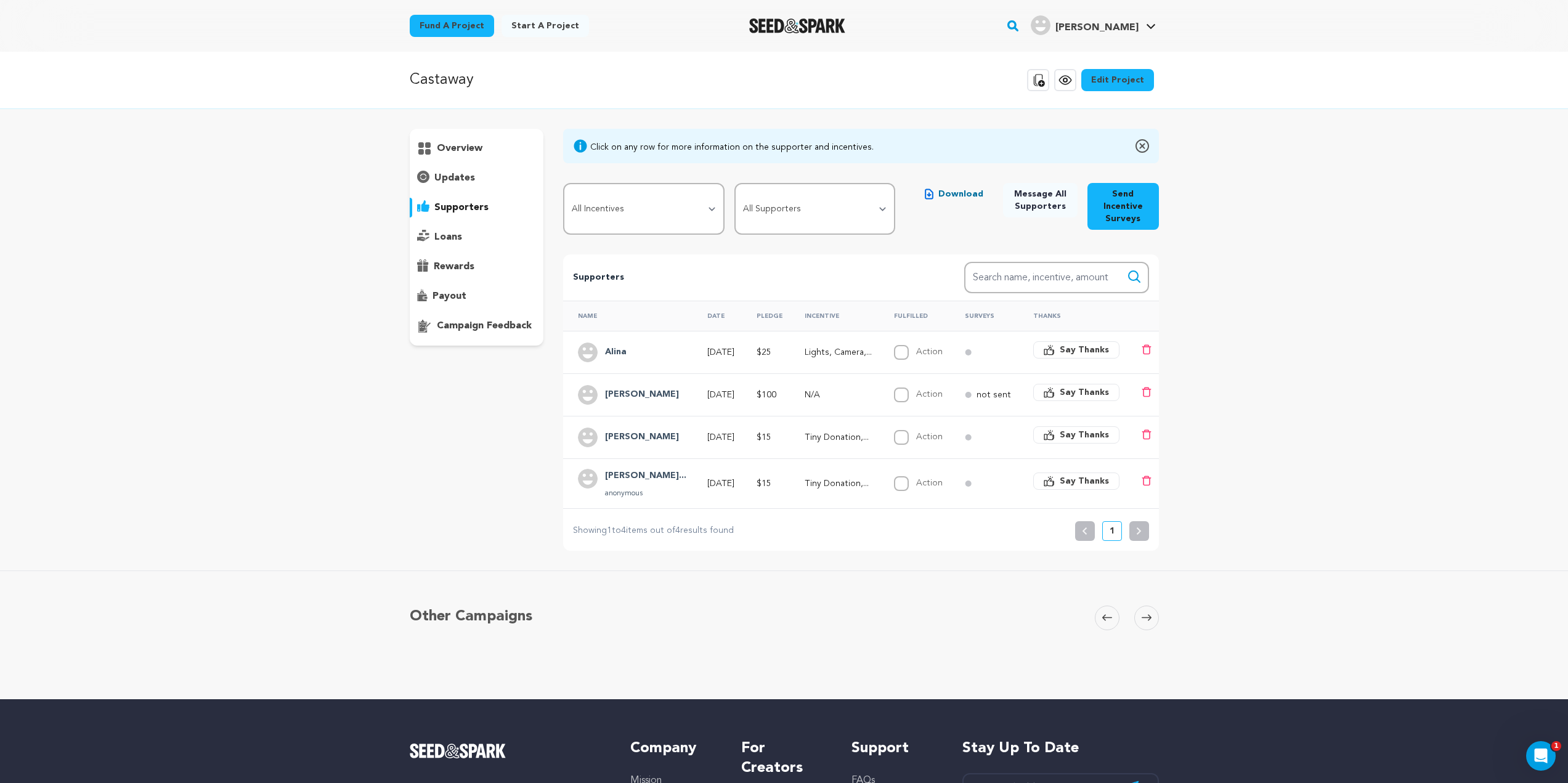
drag, startPoint x: 657, startPoint y: 395, endPoint x: 607, endPoint y: 401, distance: 50.4
click at [607, 401] on div "[PERSON_NAME]" at bounding box center [642, 394] width 89 height 19
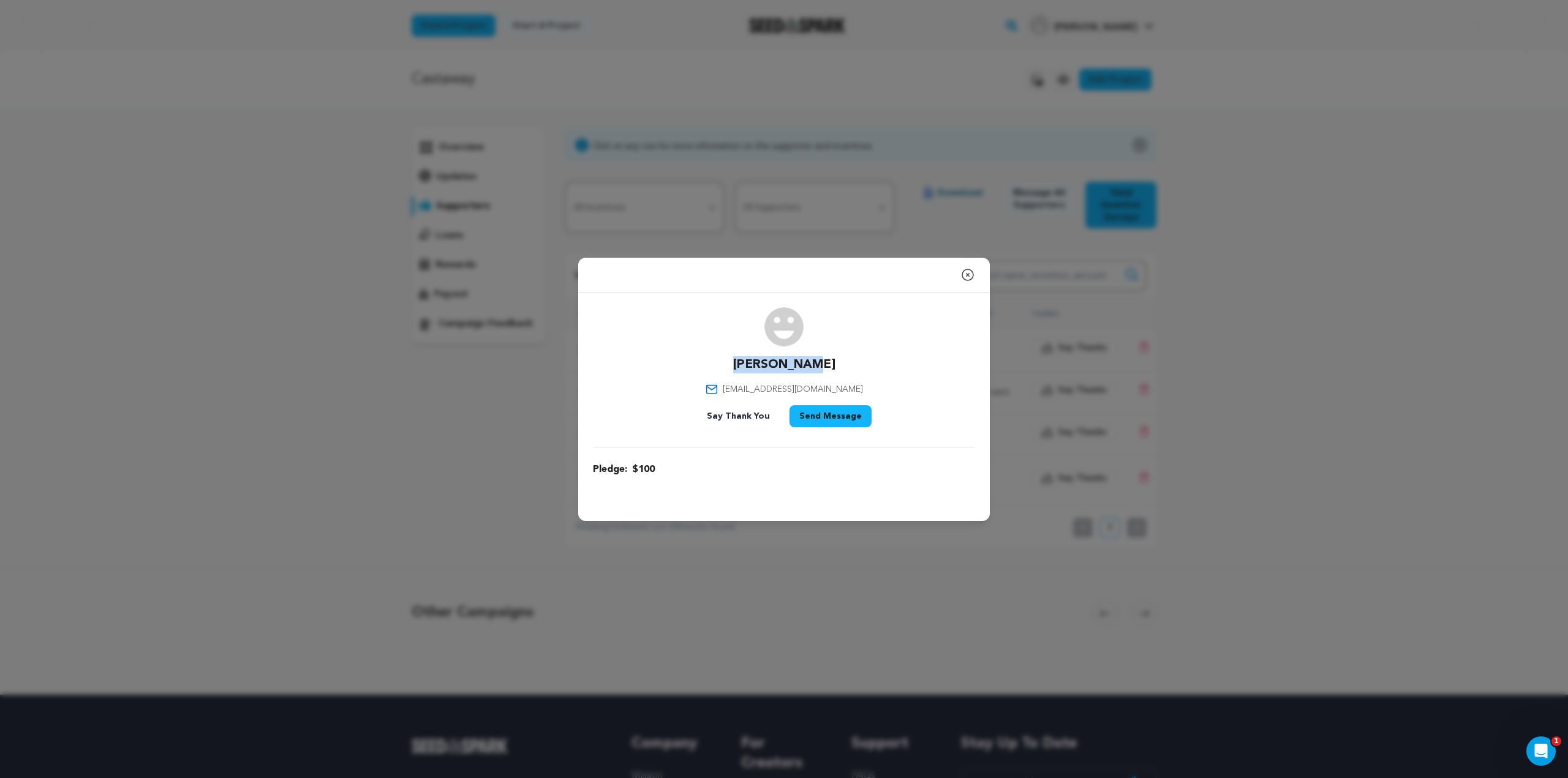
drag, startPoint x: 837, startPoint y: 363, endPoint x: 747, endPoint y: 371, distance: 90.4
click at [747, 371] on div "Rachel Nass rnass@fordham.edu Say Thank You Send Message" at bounding box center [784, 369] width 382 height 124
copy p "[PERSON_NAME]"
drag, startPoint x: 969, startPoint y: 278, endPoint x: 980, endPoint y: 287, distance: 14.2
click at [969, 277] on icon "button" at bounding box center [968, 275] width 15 height 15
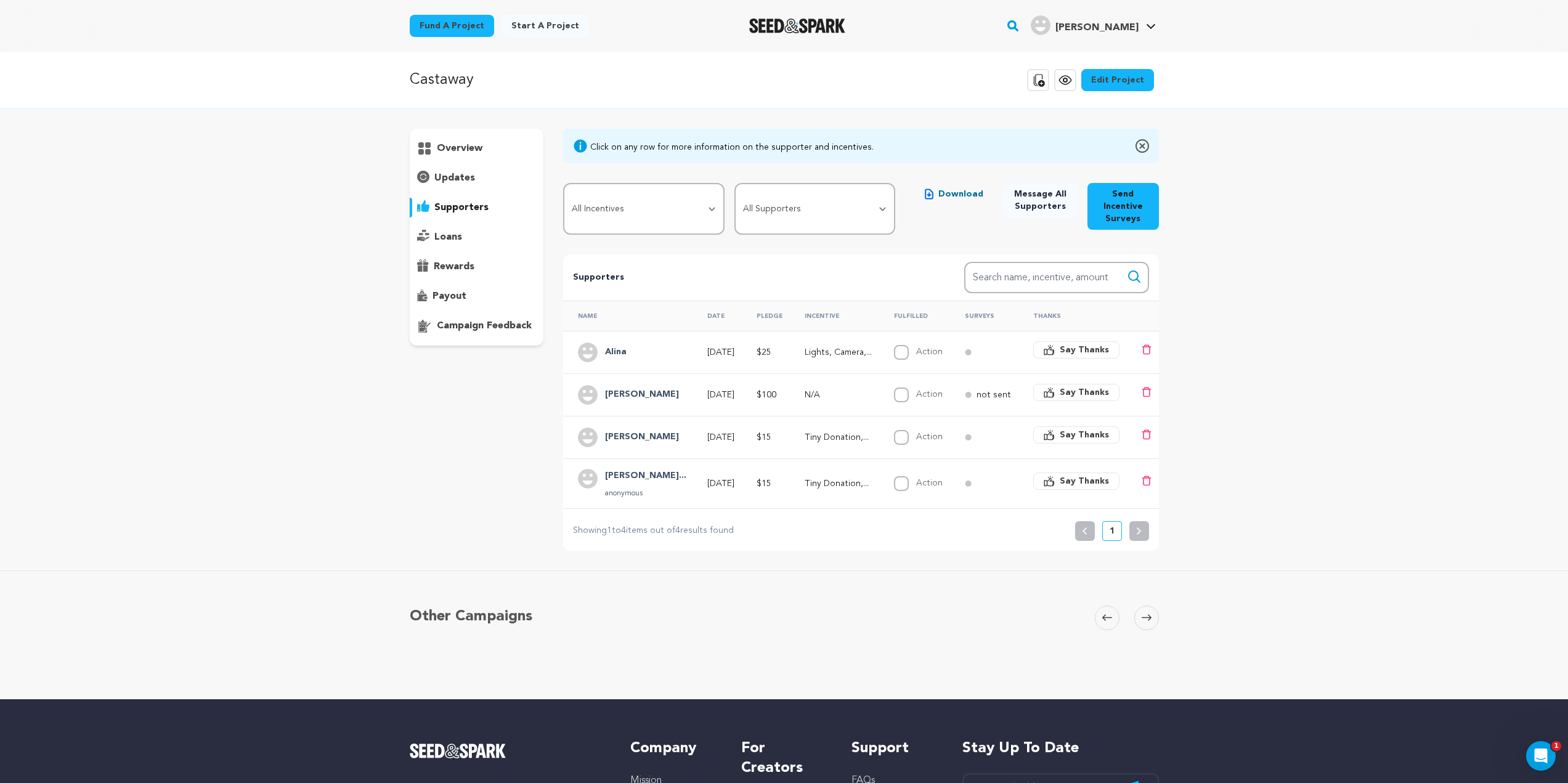
click at [663, 397] on div "[PERSON_NAME]" at bounding box center [631, 394] width 107 height 19
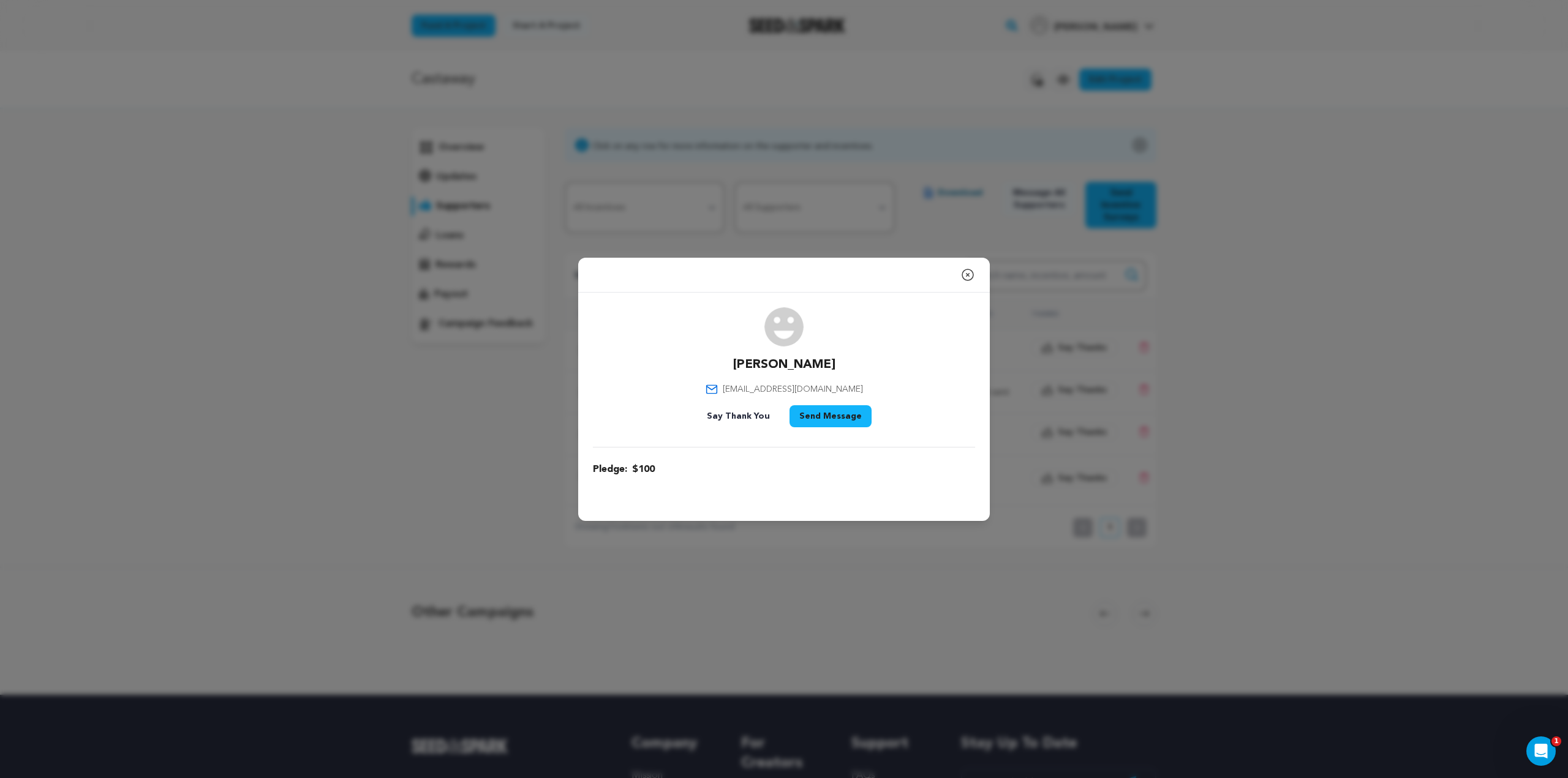
click at [969, 274] on icon "button" at bounding box center [968, 275] width 15 height 15
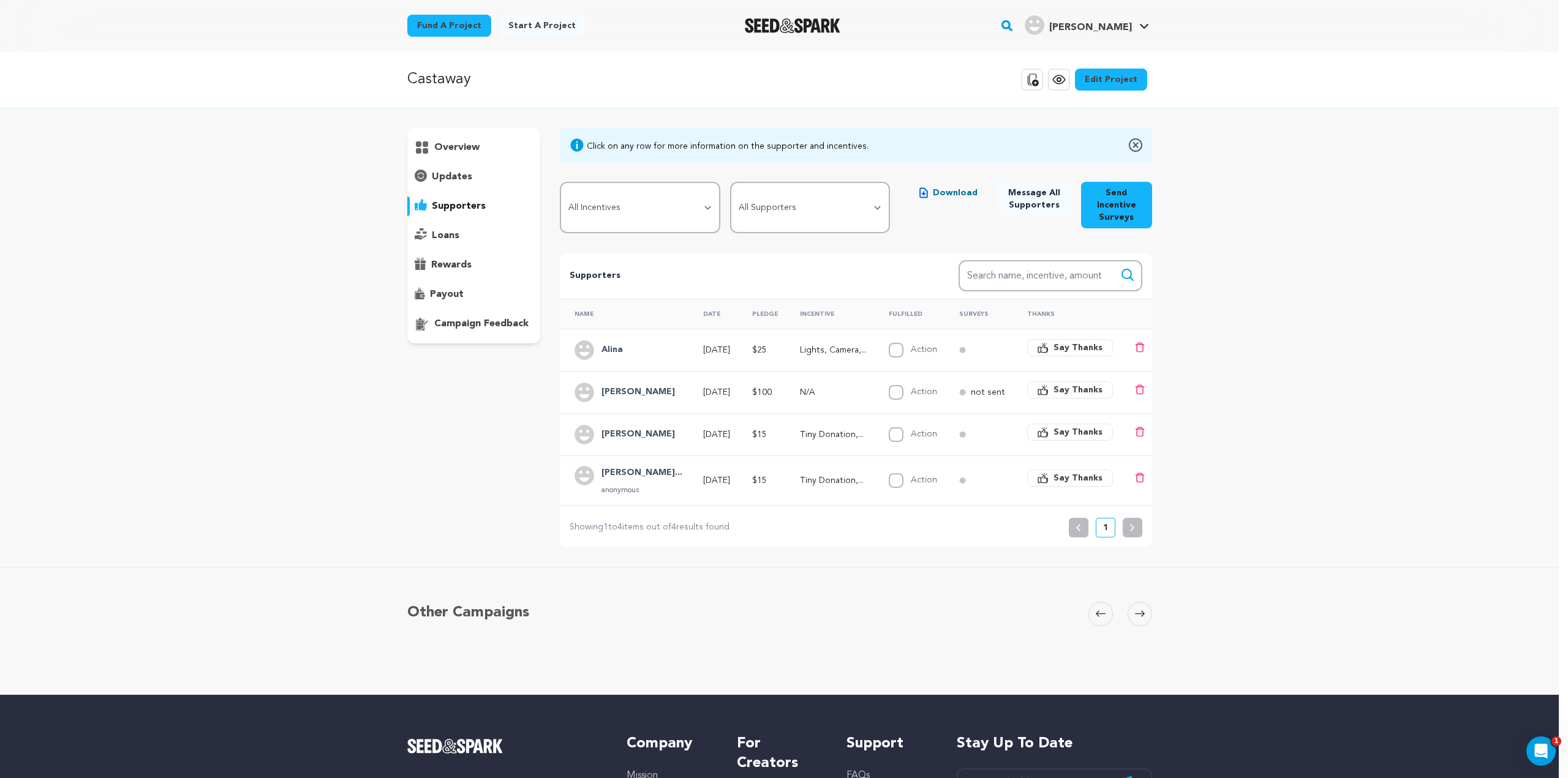
click at [814, 444] on td "Tiny Donation,..." at bounding box center [829, 434] width 89 height 42
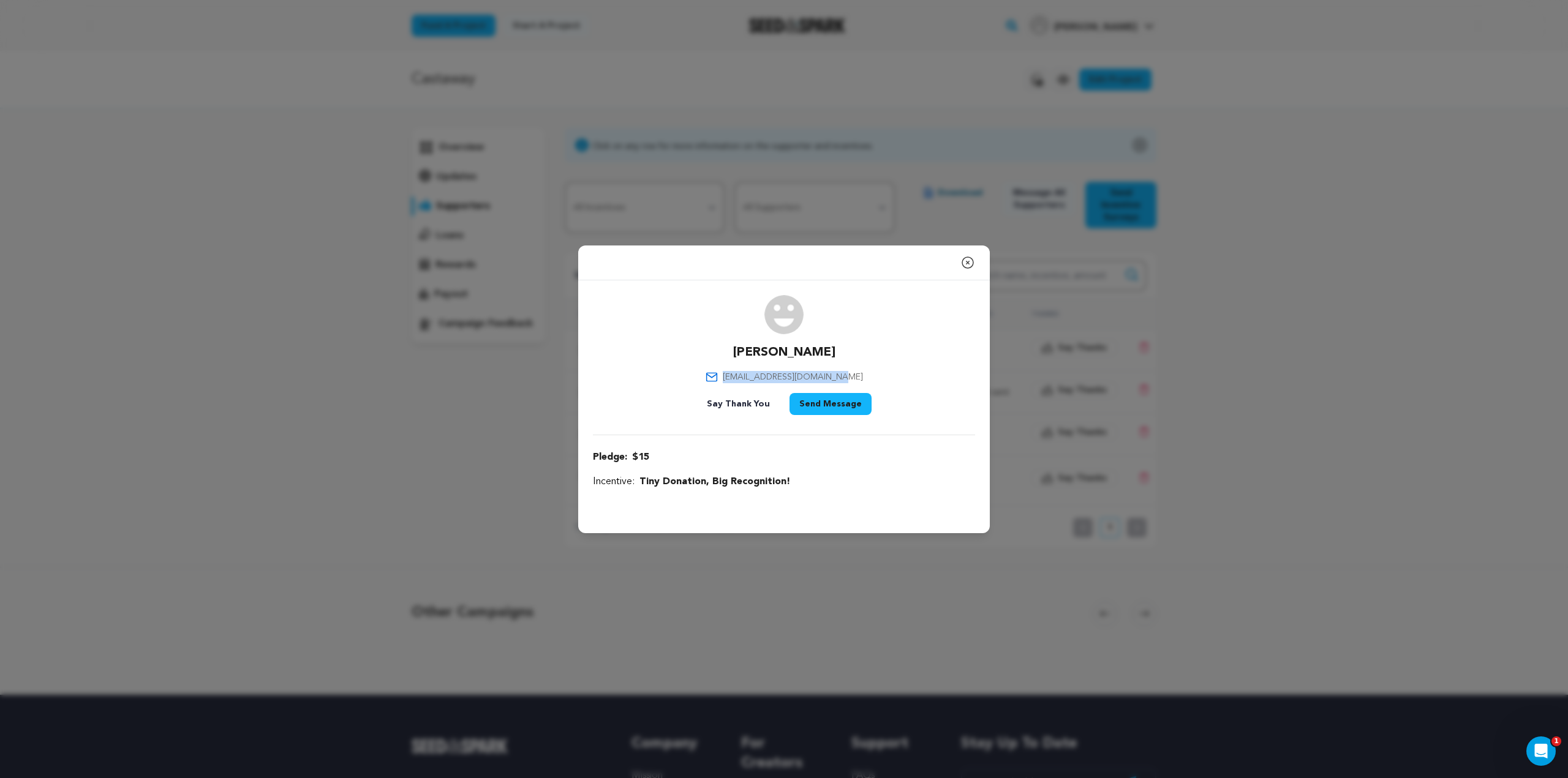
drag, startPoint x: 859, startPoint y: 380, endPoint x: 740, endPoint y: 383, distance: 119.0
click at [740, 383] on div "Mark Sapoznikov mark.sapoznikov@gmail.com Say Thank You Send Message" at bounding box center [784, 357] width 382 height 124
copy span "mark.sapoznikov@gmail.com"
click at [950, 258] on div "Close modal" at bounding box center [784, 263] width 411 height 35
click at [966, 255] on icon "button" at bounding box center [968, 263] width 15 height 15
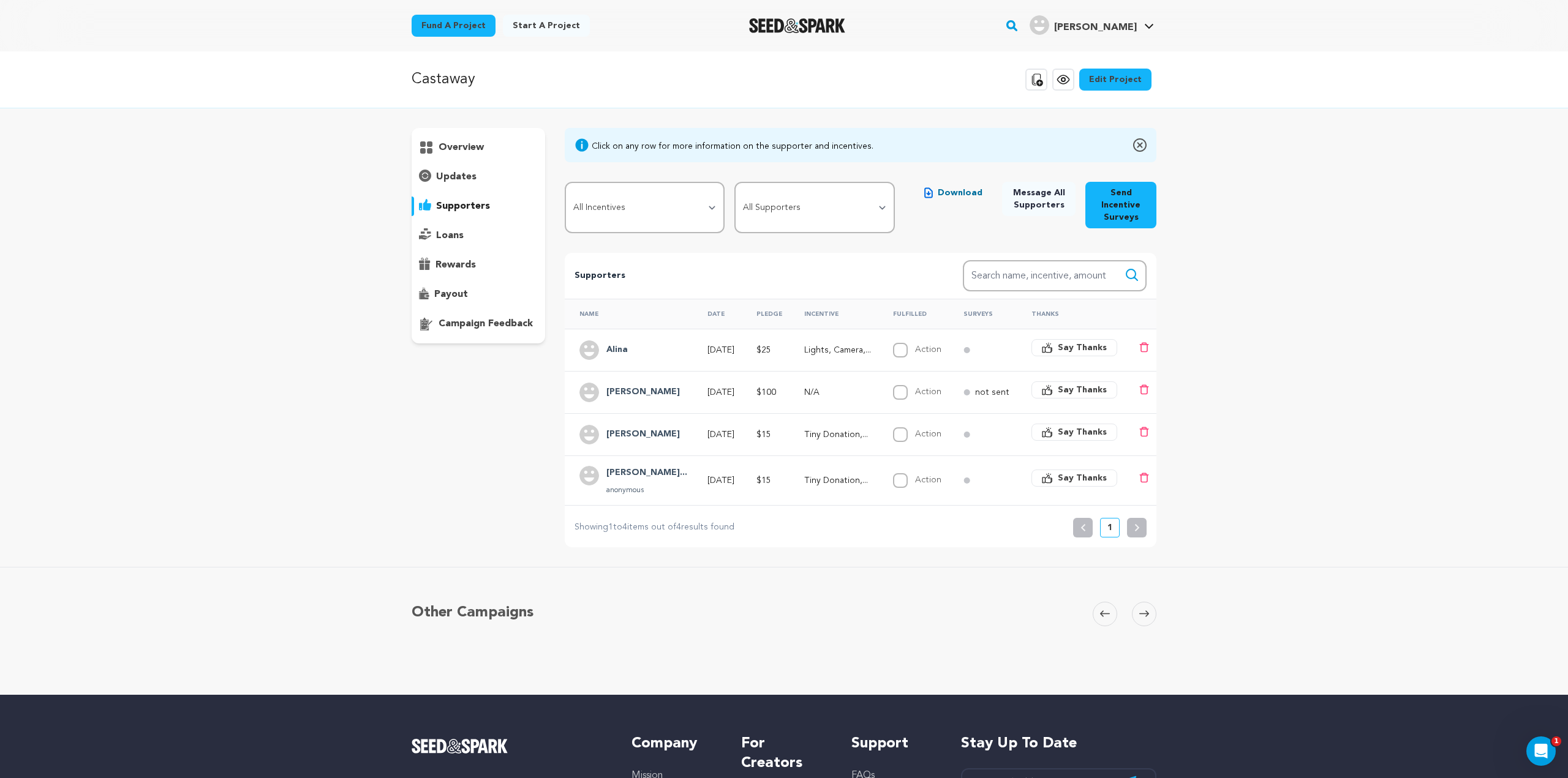
click at [821, 399] on td "N/A" at bounding box center [834, 392] width 89 height 42
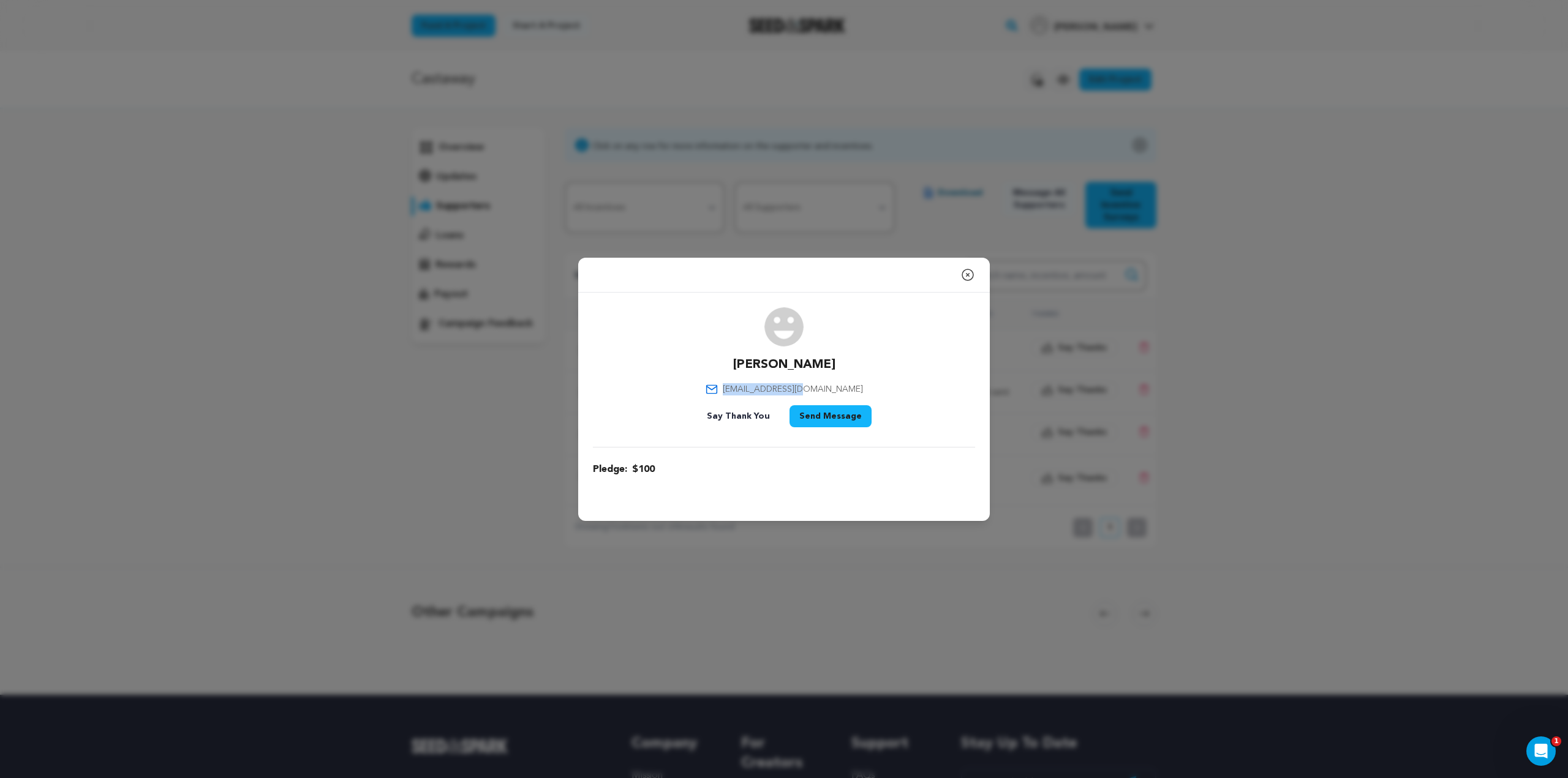
drag, startPoint x: 842, startPoint y: 389, endPoint x: 754, endPoint y: 396, distance: 88.3
click at [754, 396] on div "Rachel Nass rnass@fordham.edu Say Thank You Send Message" at bounding box center [784, 369] width 382 height 124
copy span "rnass@fordham.edu"
click at [958, 275] on div "Close modal" at bounding box center [784, 276] width 411 height 35
click at [975, 277] on div "Close modal" at bounding box center [784, 276] width 411 height 35
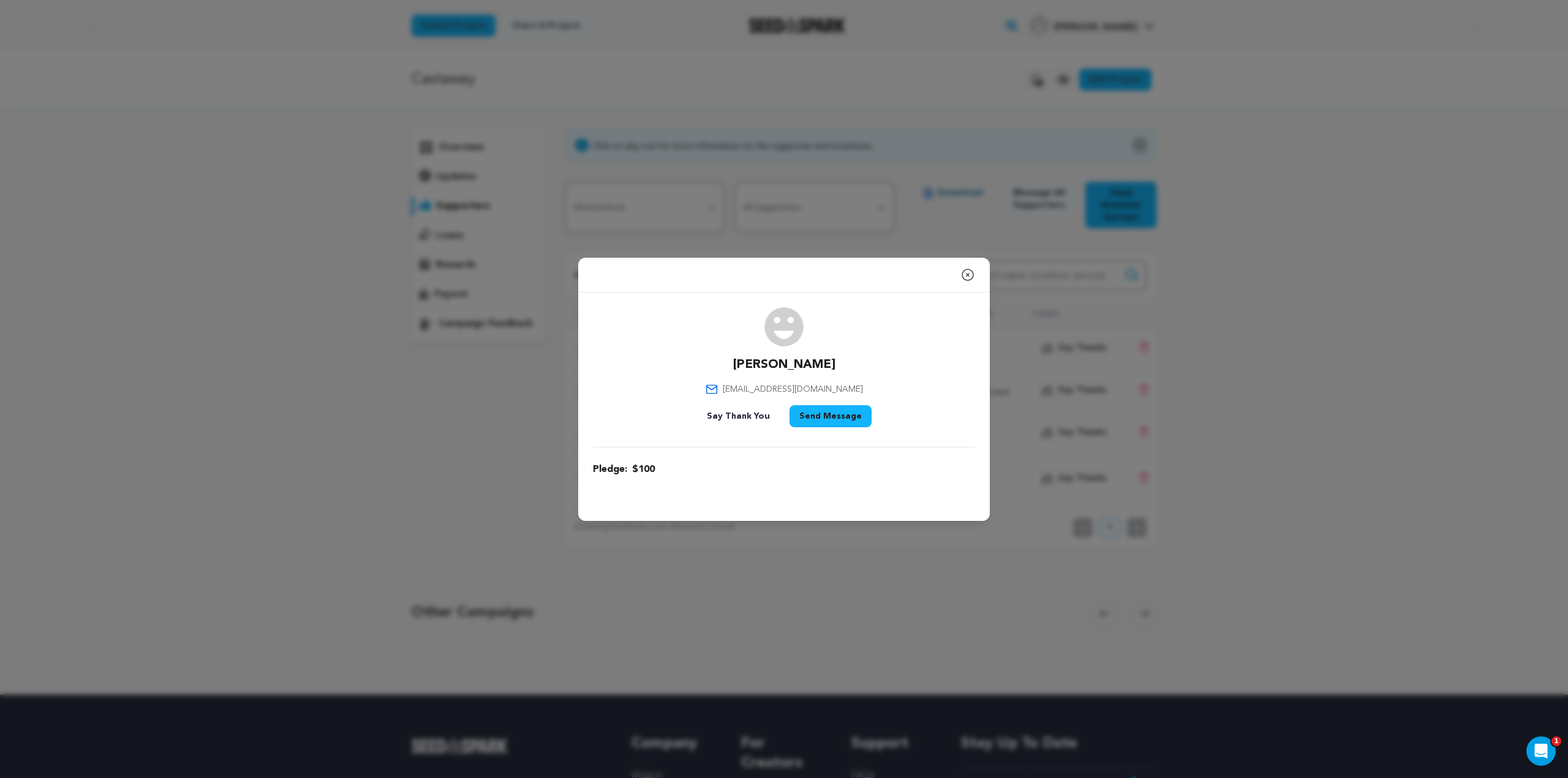
click at [972, 278] on icon "button" at bounding box center [968, 275] width 15 height 15
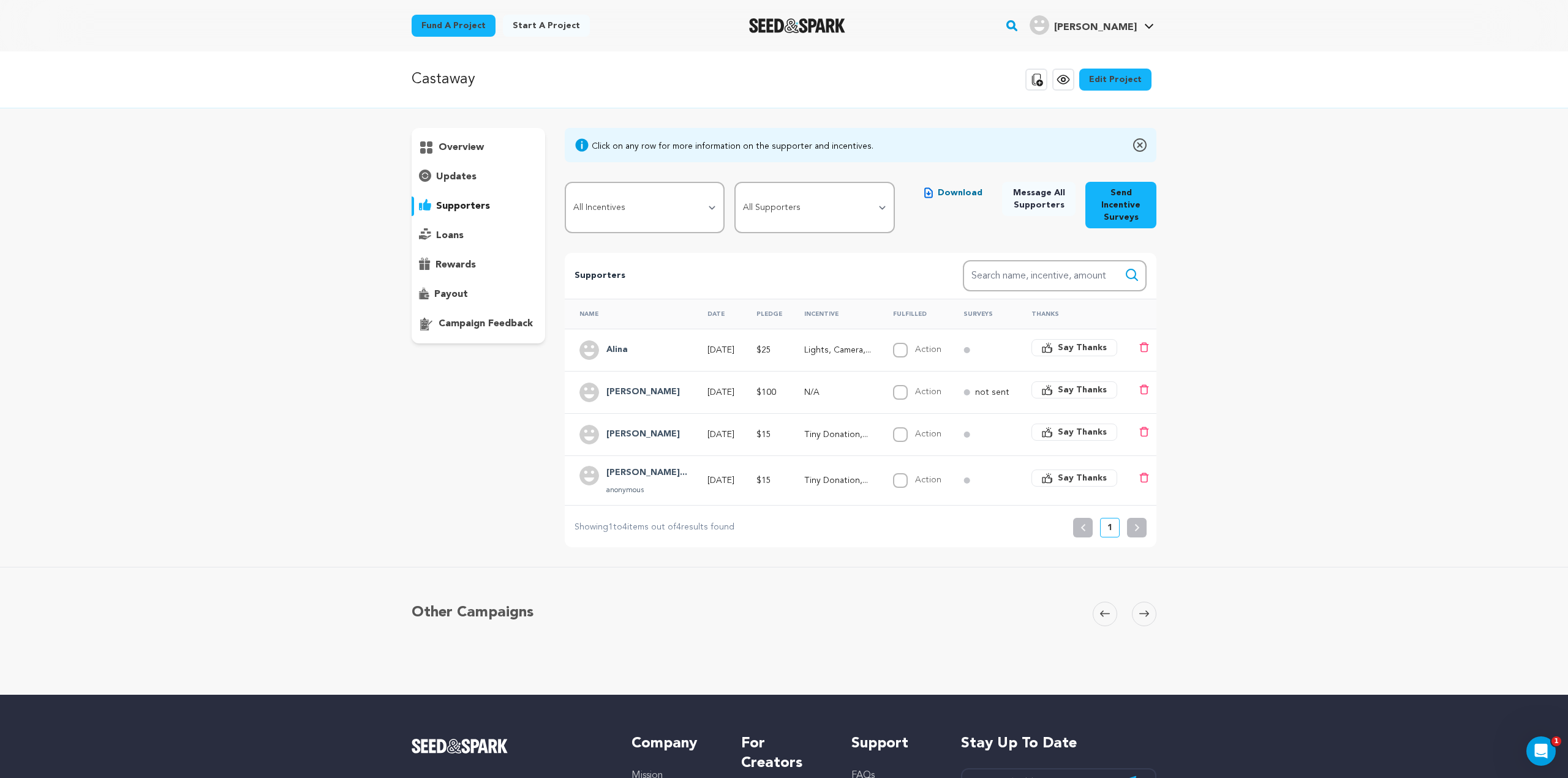
click at [646, 438] on h4 "[PERSON_NAME]" at bounding box center [643, 435] width 74 height 15
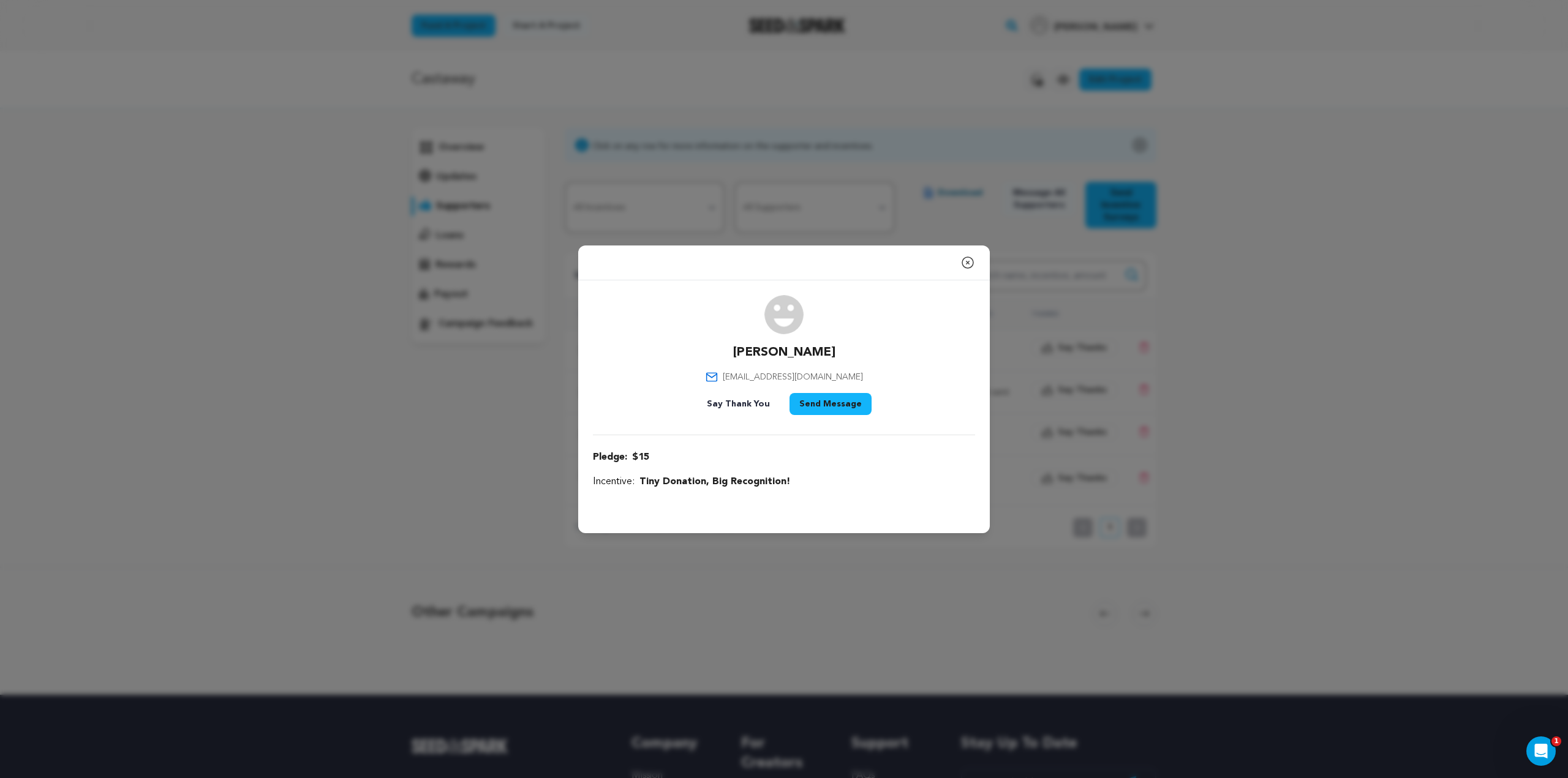
drag, startPoint x: 835, startPoint y: 361, endPoint x: 728, endPoint y: 360, distance: 107.0
click at [728, 360] on div "Mark Sapoznikov mark.sapoznikov@gmail.com Say Thank You Send Message" at bounding box center [784, 357] width 382 height 124
copy p "[PERSON_NAME]"
drag, startPoint x: 787, startPoint y: 486, endPoint x: 640, endPoint y: 485, distance: 147.0
click at [640, 485] on span "Tiny Donation, Big Recognition!" at bounding box center [714, 482] width 150 height 15
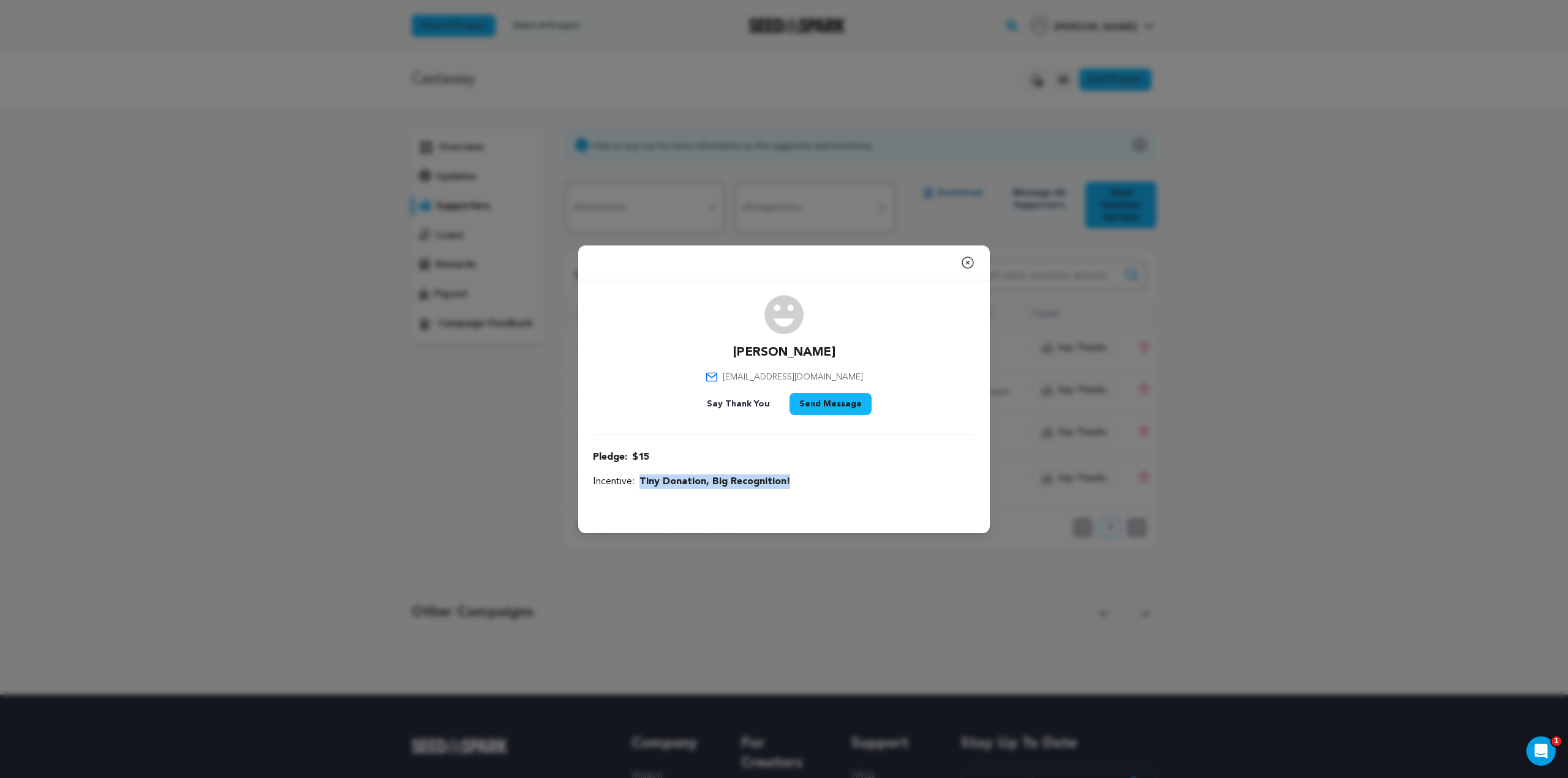
copy span "Tiny Donation, Big Recognition!"
click at [515, 513] on div "Close modal Mark Sapoznikov mark.sapoznikov@gmail.com" at bounding box center [784, 389] width 1568 height 778
drag, startPoint x: 460, startPoint y: 429, endPoint x: 457, endPoint y: 451, distance: 22.2
click at [457, 442] on div "Close modal Mark Sapoznikov mark.sapoznikov@gmail.com" at bounding box center [784, 389] width 1568 height 778
drag, startPoint x: 967, startPoint y: 260, endPoint x: 1050, endPoint y: 171, distance: 121.7
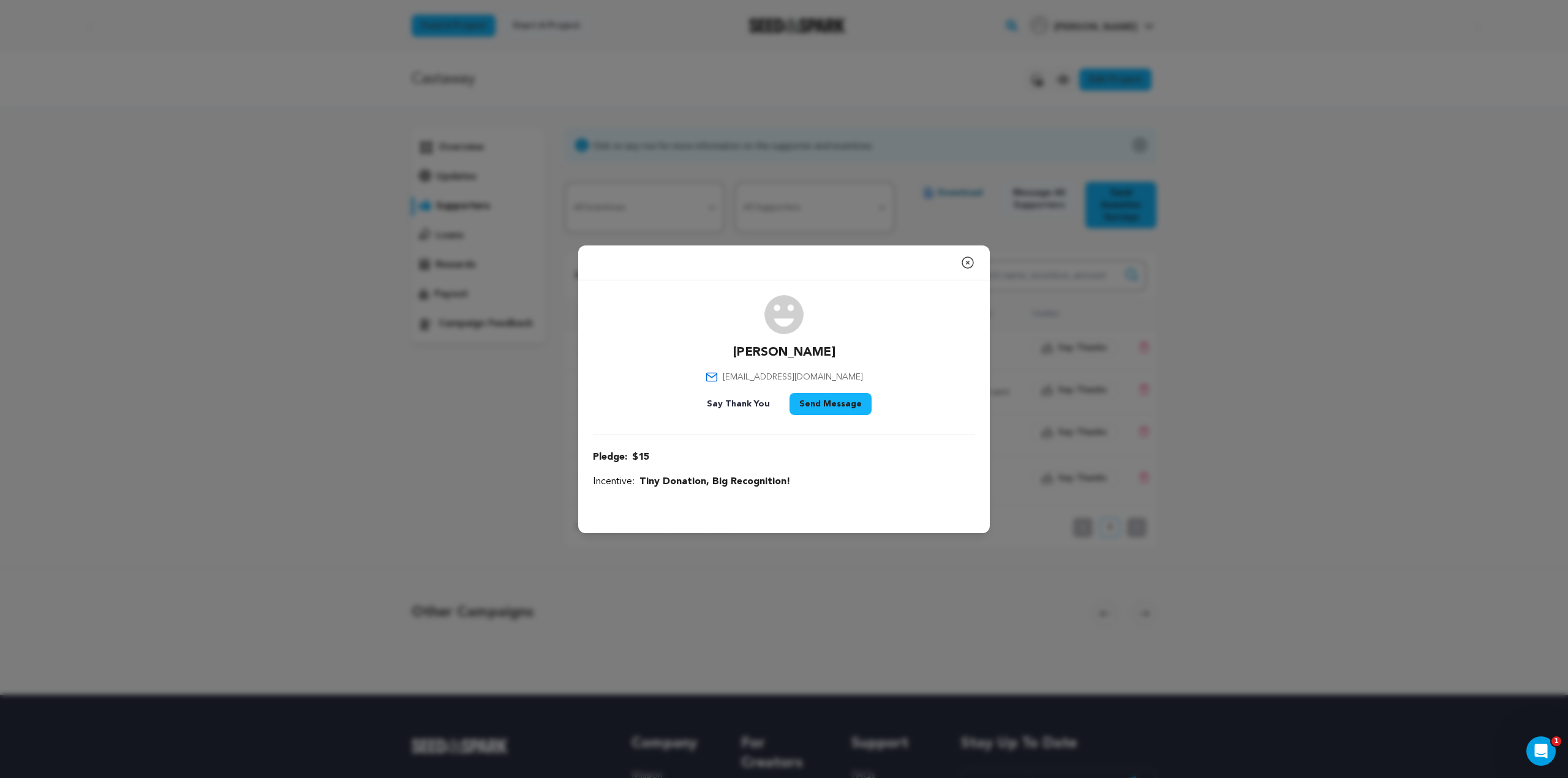
click at [966, 260] on icon "button" at bounding box center [968, 263] width 15 height 15
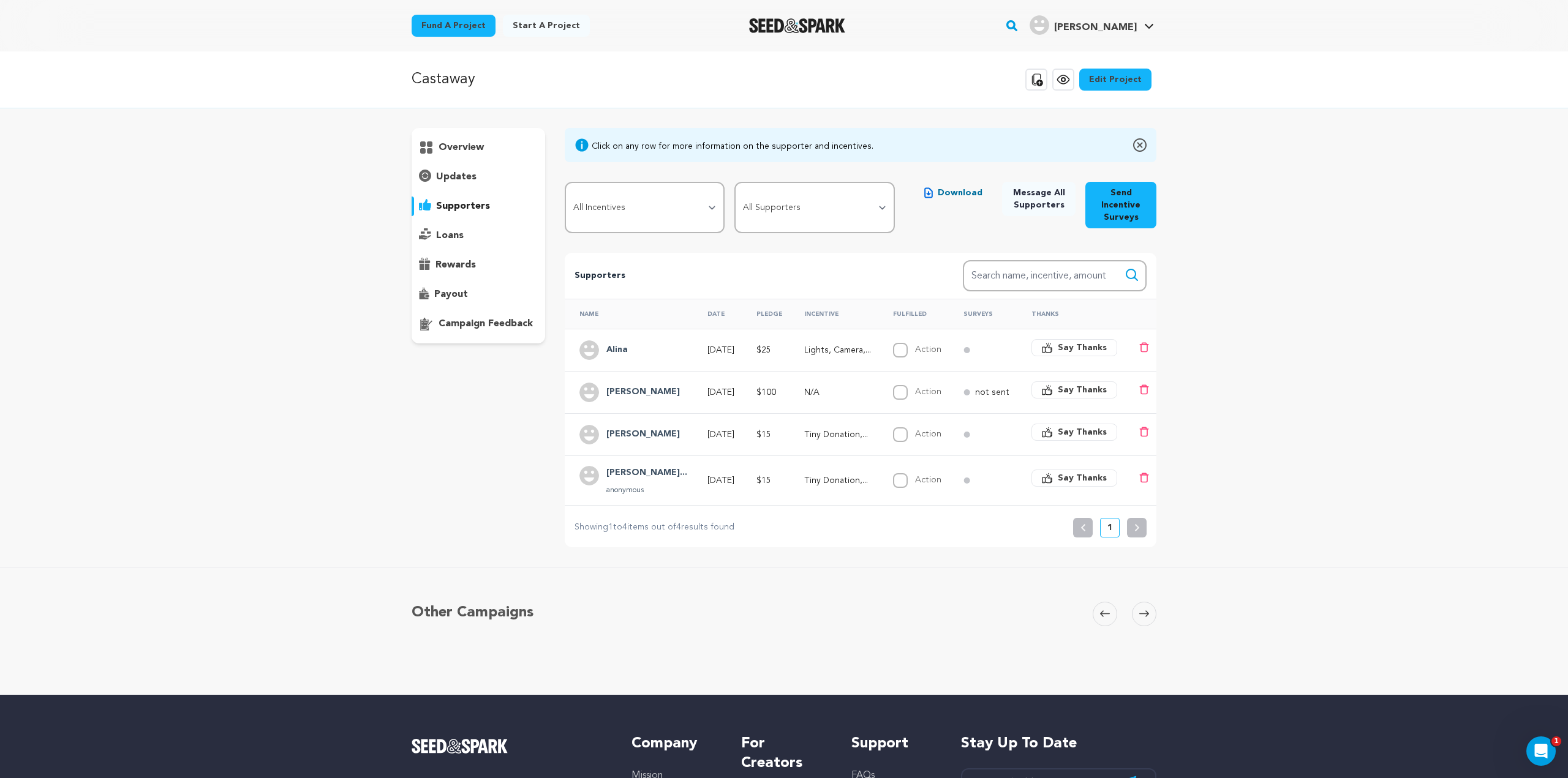
click at [463, 275] on div "overview" at bounding box center [478, 236] width 134 height 216
click at [463, 273] on div "rewards" at bounding box center [478, 265] width 134 height 19
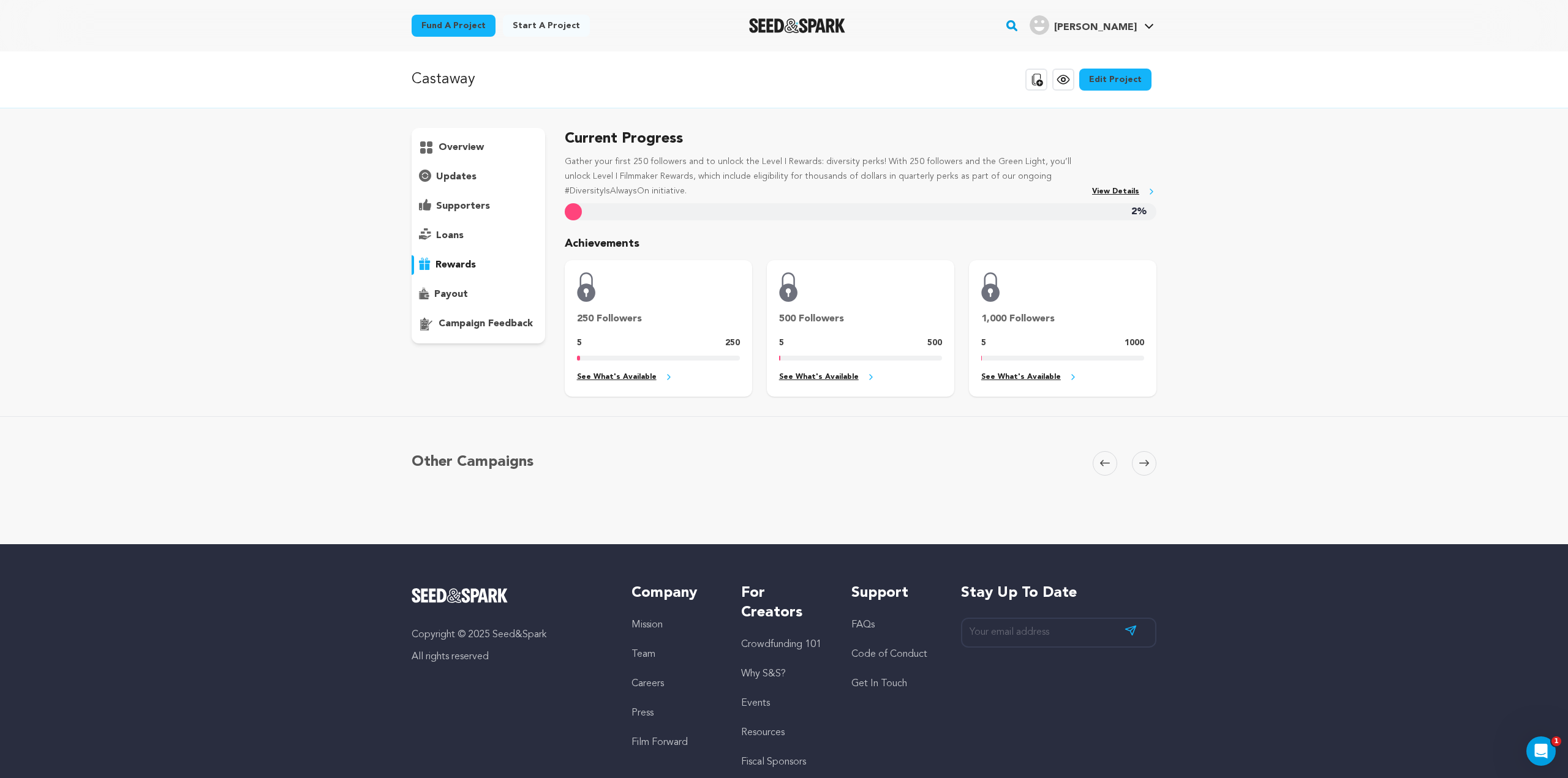
click at [453, 228] on div "loans" at bounding box center [478, 235] width 134 height 19
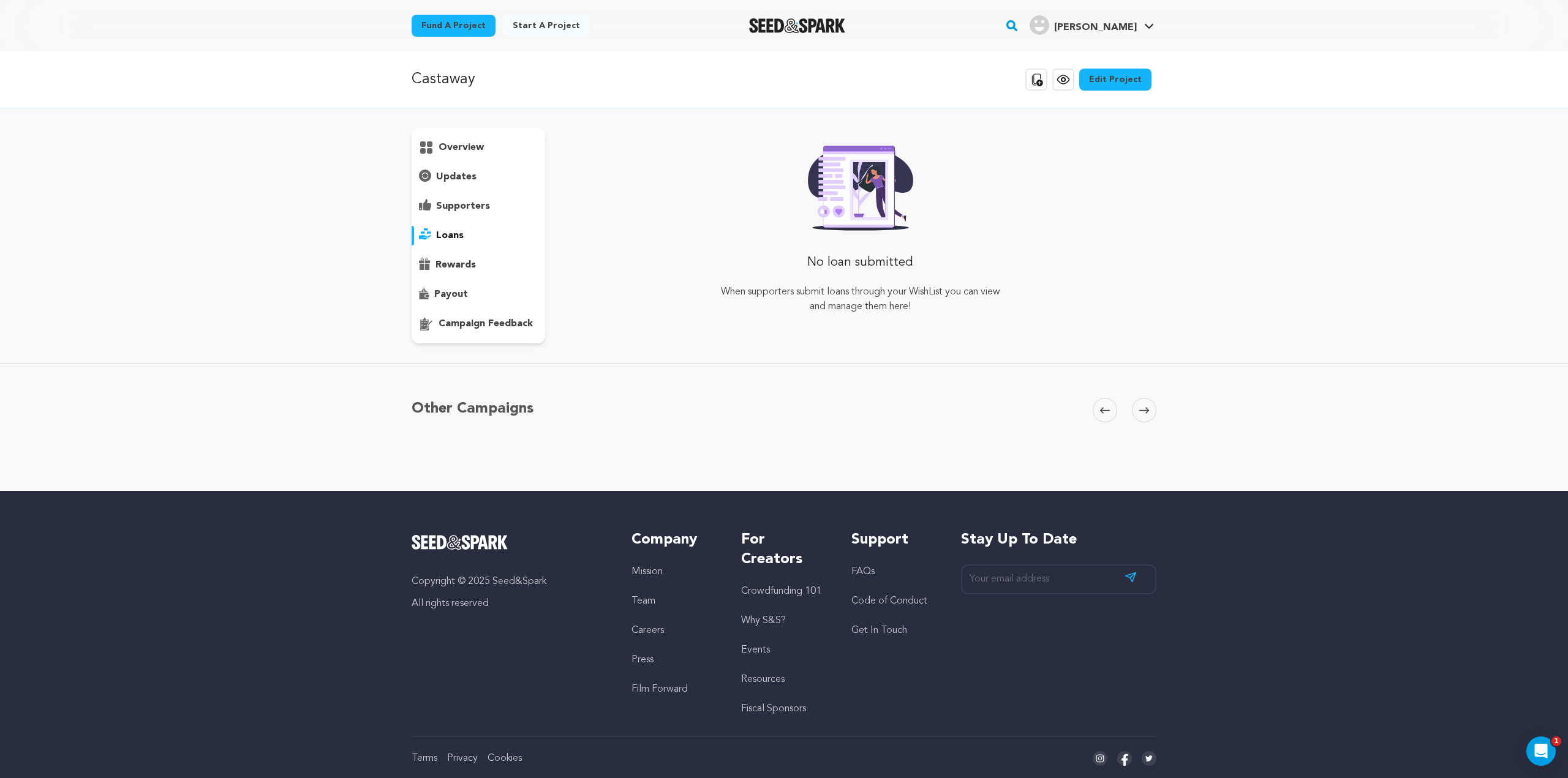
click at [456, 256] on div "rewards" at bounding box center [478, 265] width 134 height 19
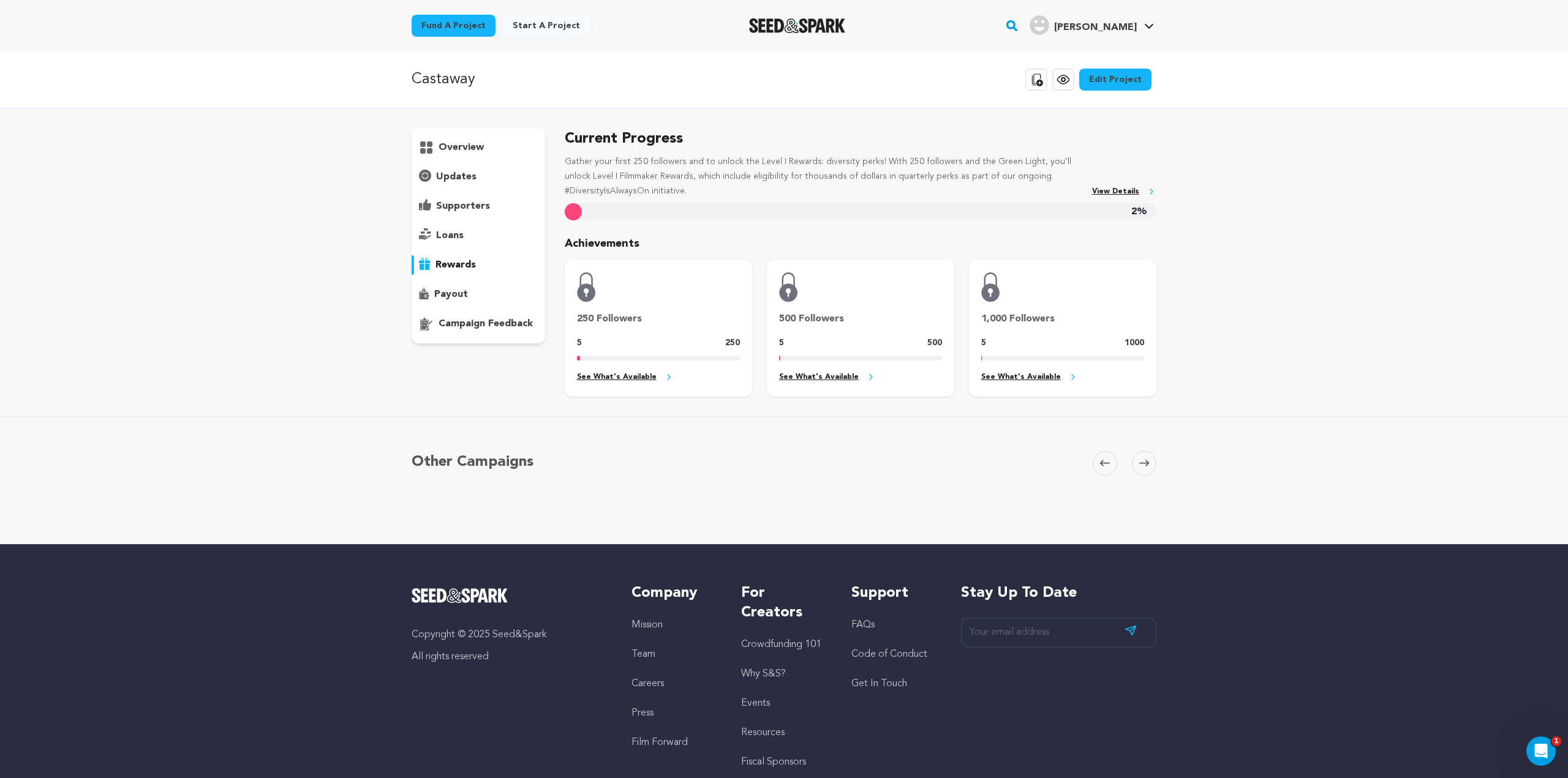
click at [475, 196] on div "overview" at bounding box center [478, 236] width 134 height 216
click at [474, 201] on p "supporters" at bounding box center [463, 206] width 53 height 15
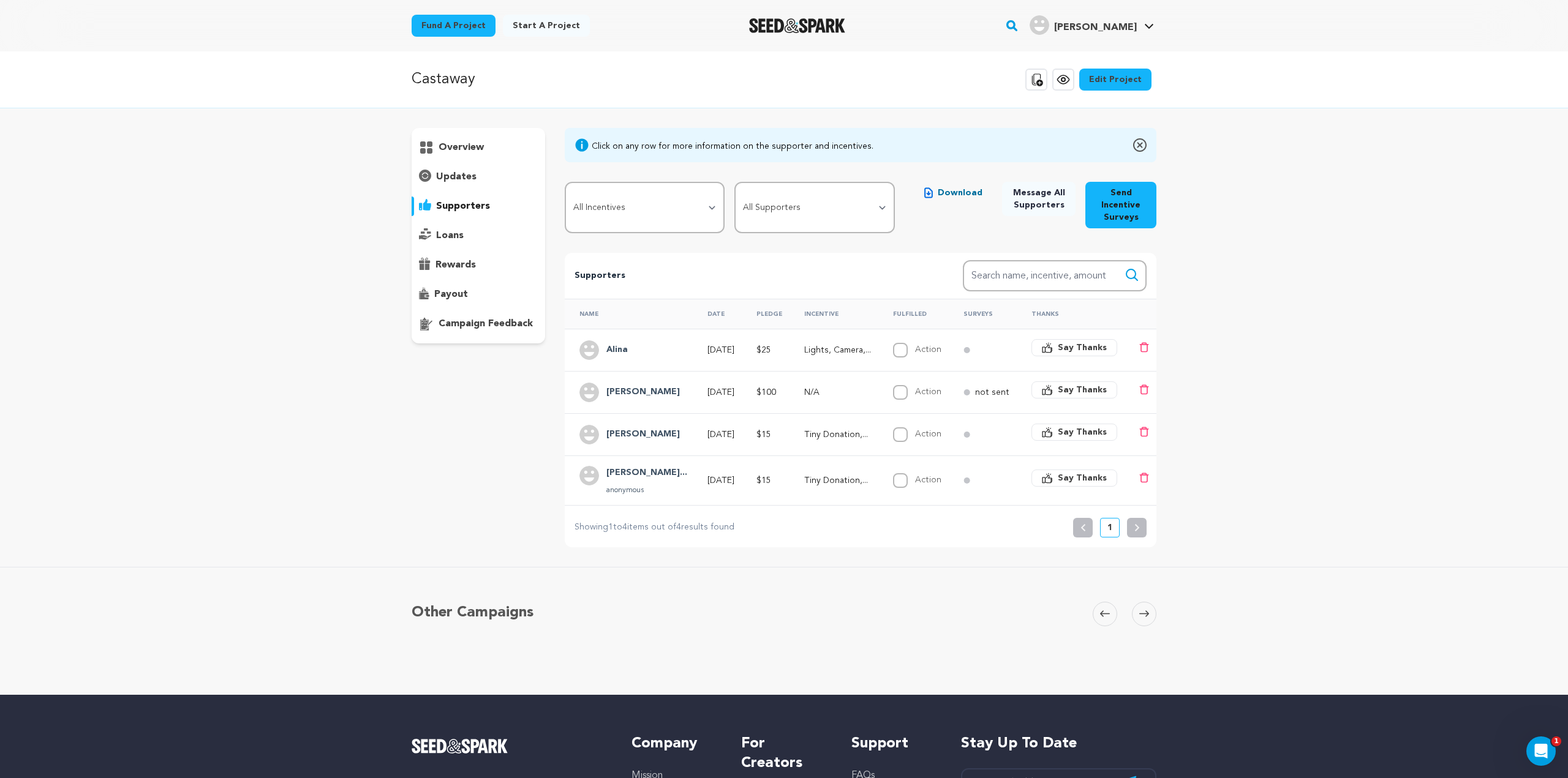
click at [470, 171] on p "updates" at bounding box center [457, 177] width 41 height 15
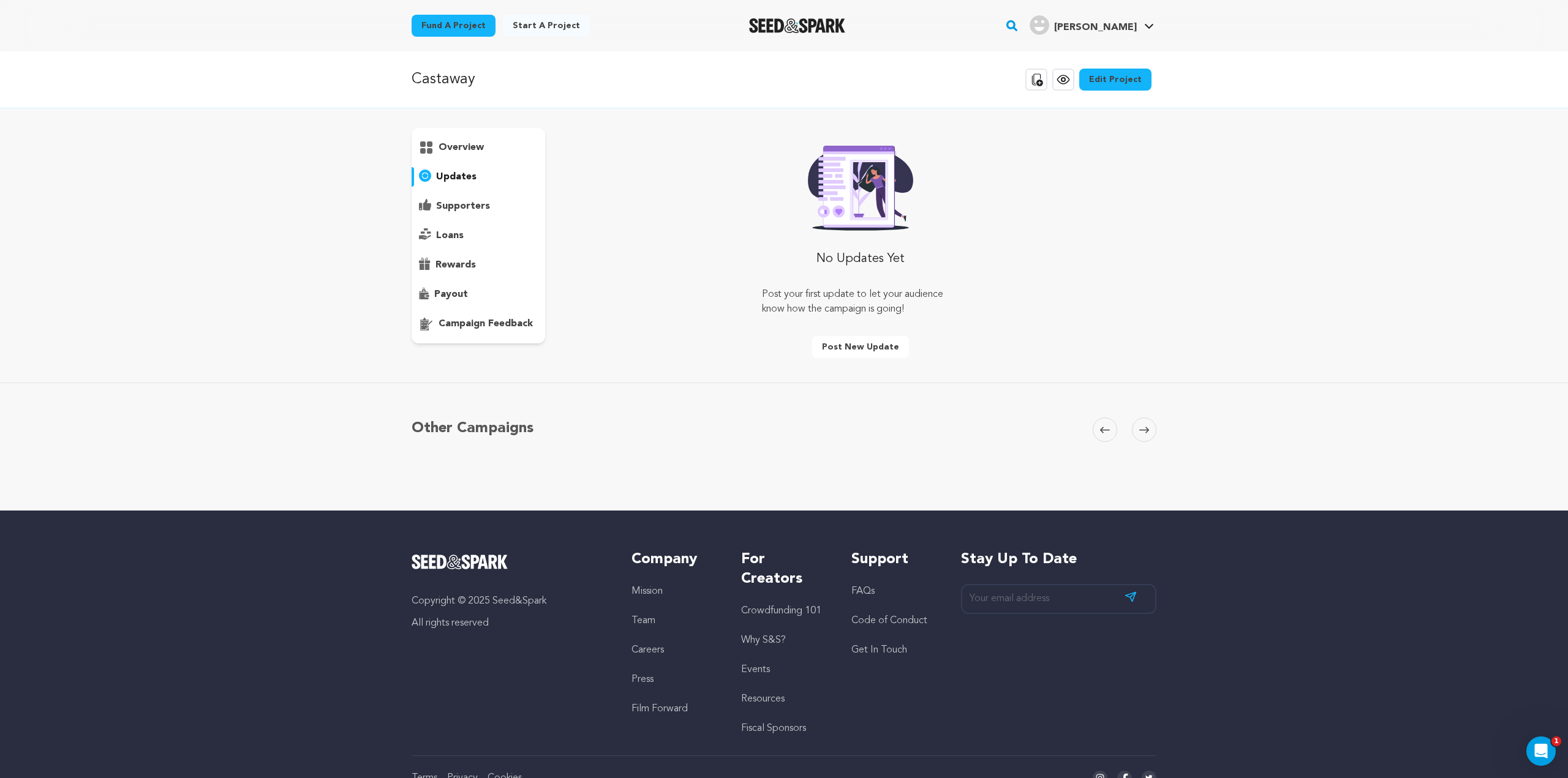
click at [468, 139] on div "overview" at bounding box center [478, 147] width 134 height 19
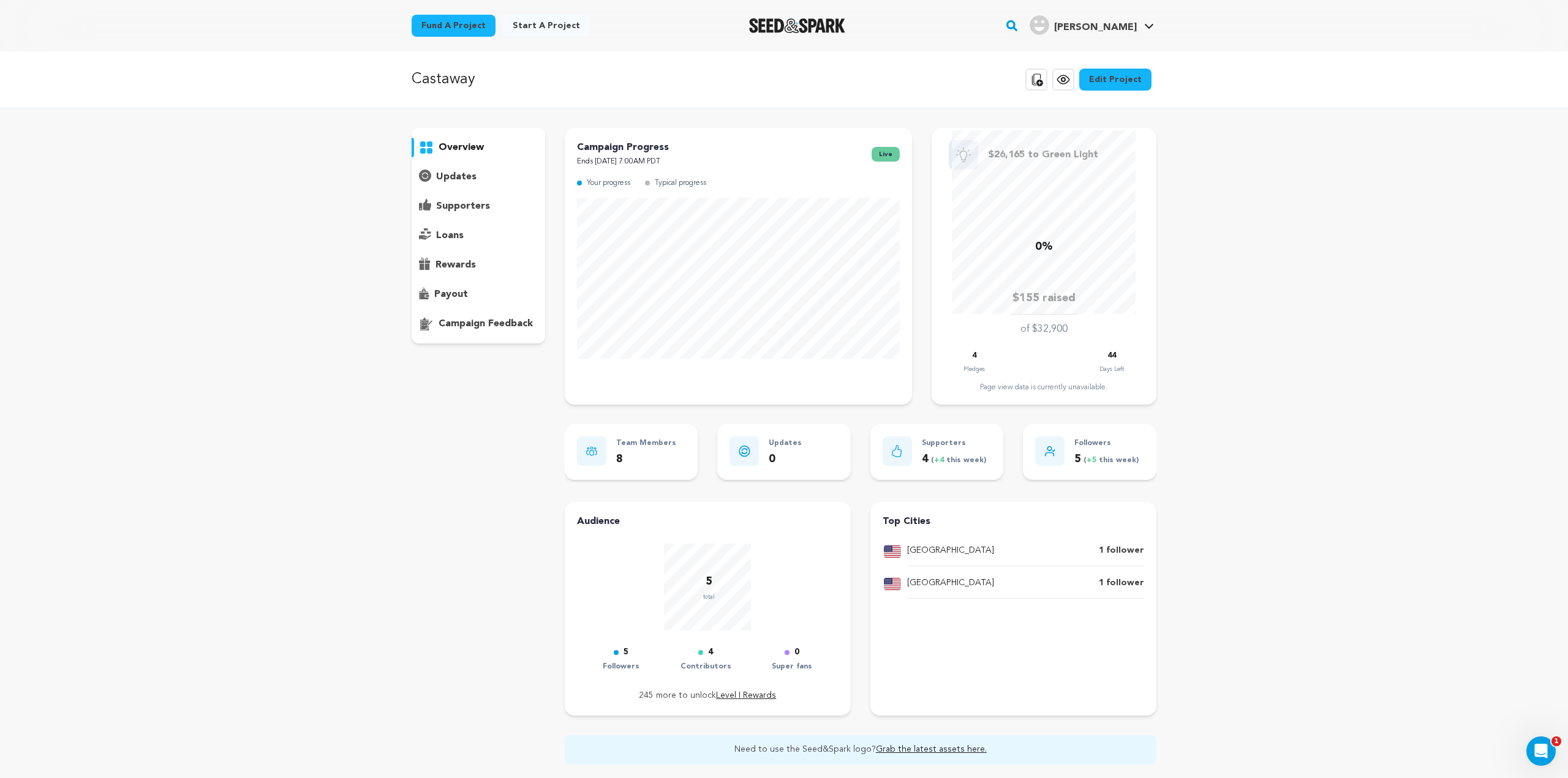
click at [434, 139] on div "overview" at bounding box center [478, 147] width 134 height 19
click at [473, 231] on div "loans" at bounding box center [478, 235] width 134 height 19
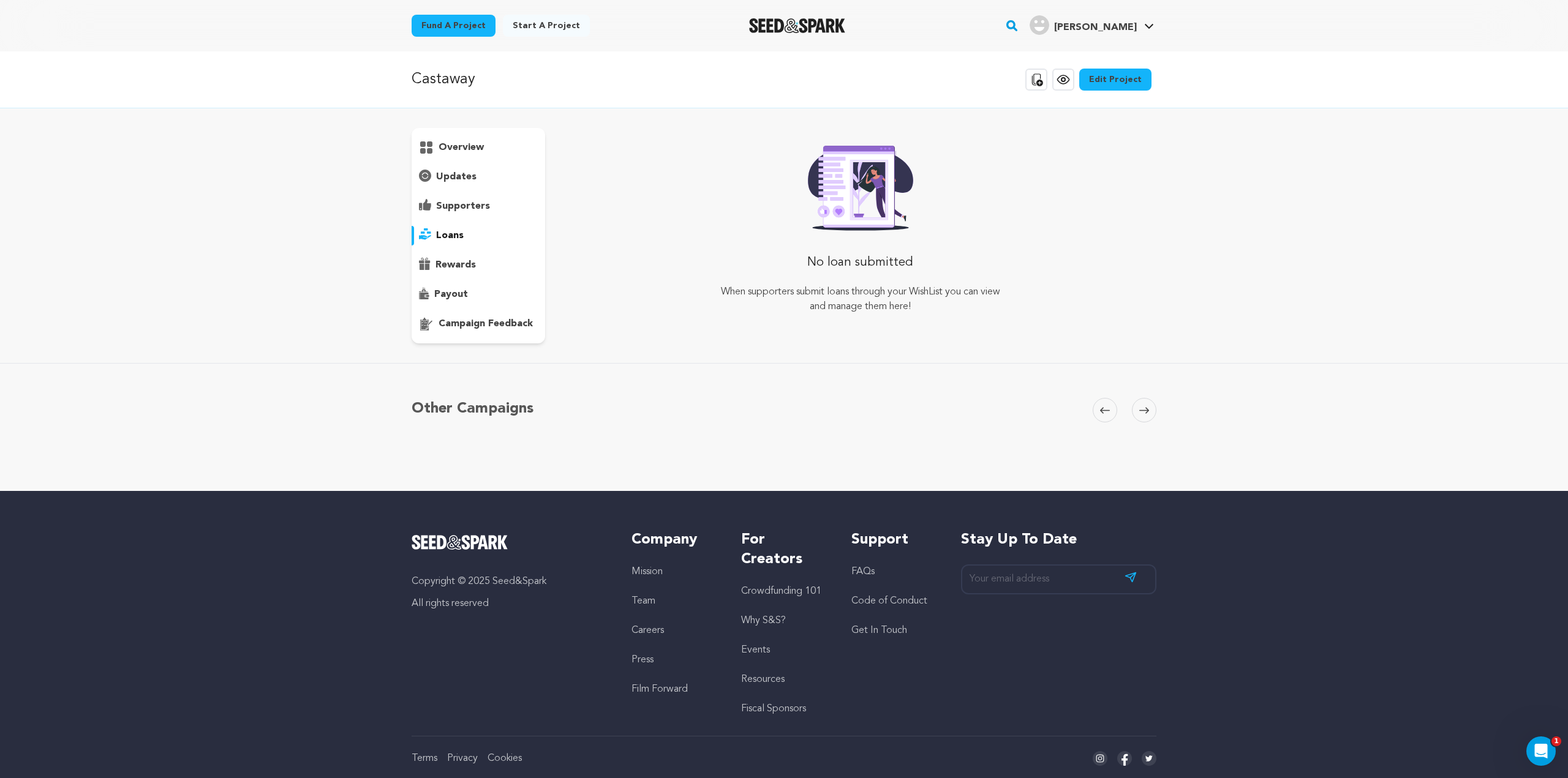
click at [469, 250] on div "overview" at bounding box center [478, 236] width 134 height 216
click at [468, 260] on p "rewards" at bounding box center [456, 265] width 41 height 15
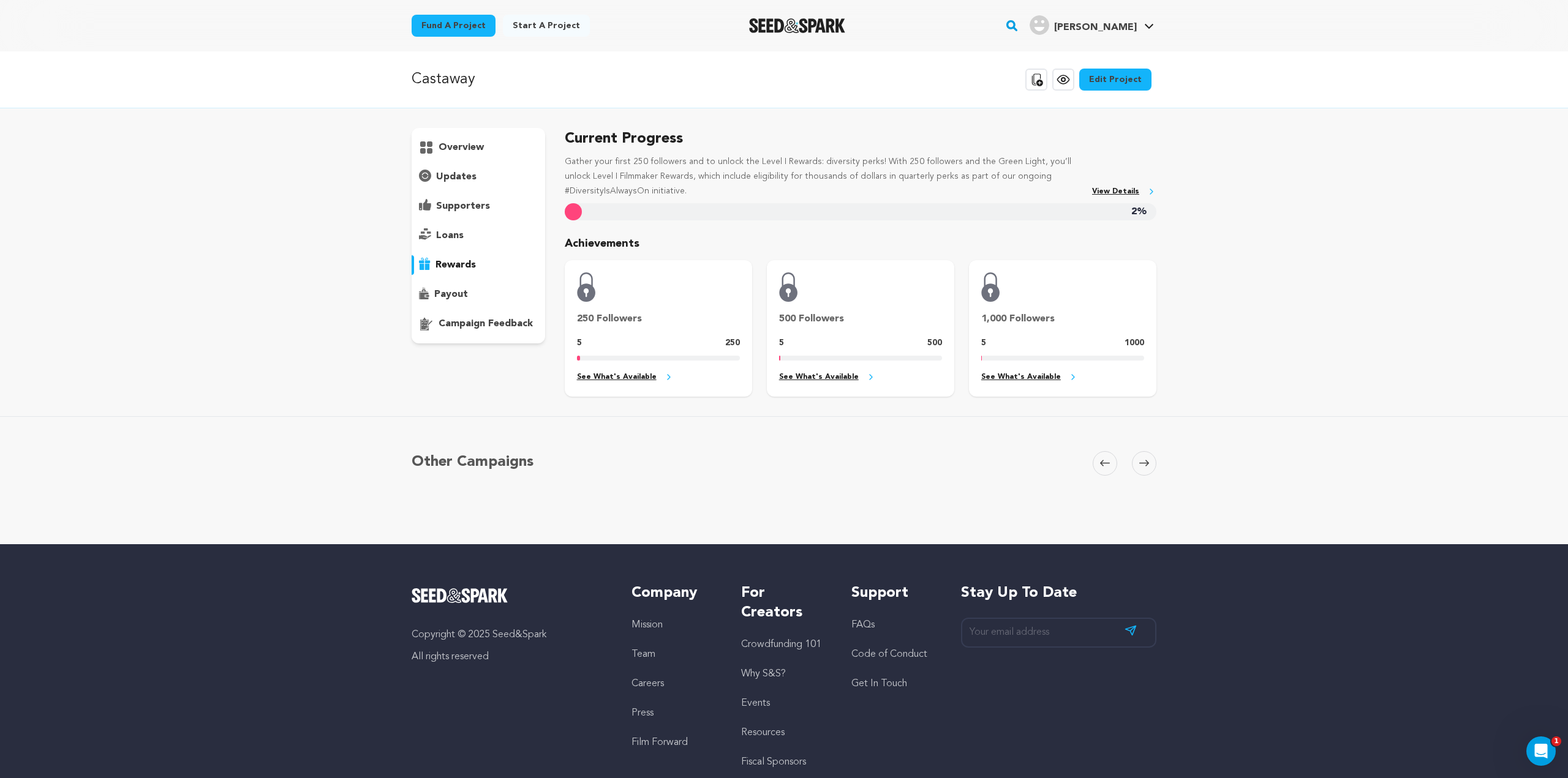
click at [468, 211] on p "supporters" at bounding box center [463, 206] width 53 height 15
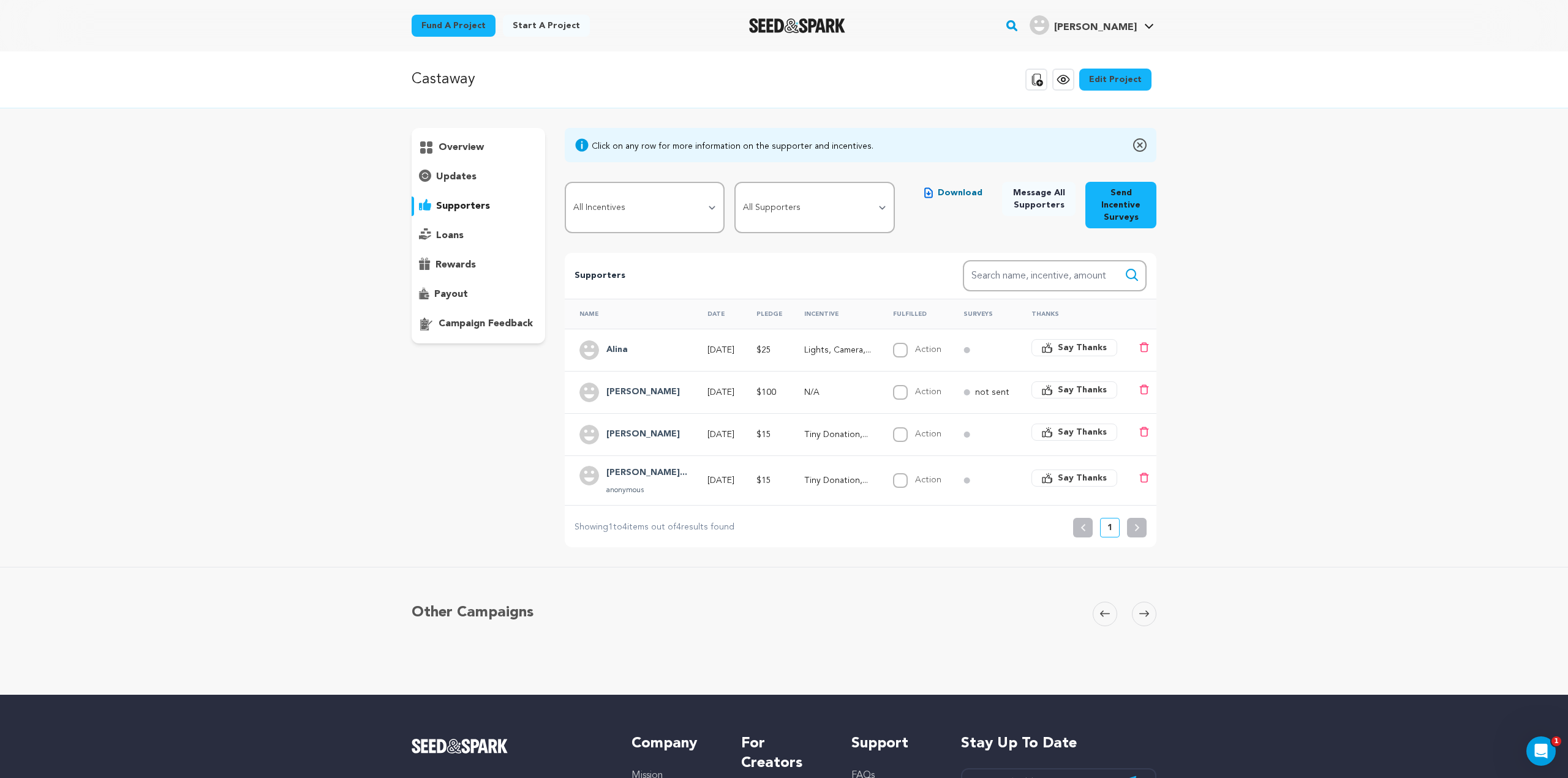
click at [1109, 197] on button "Send Incentive Surveys" at bounding box center [1121, 205] width 71 height 46
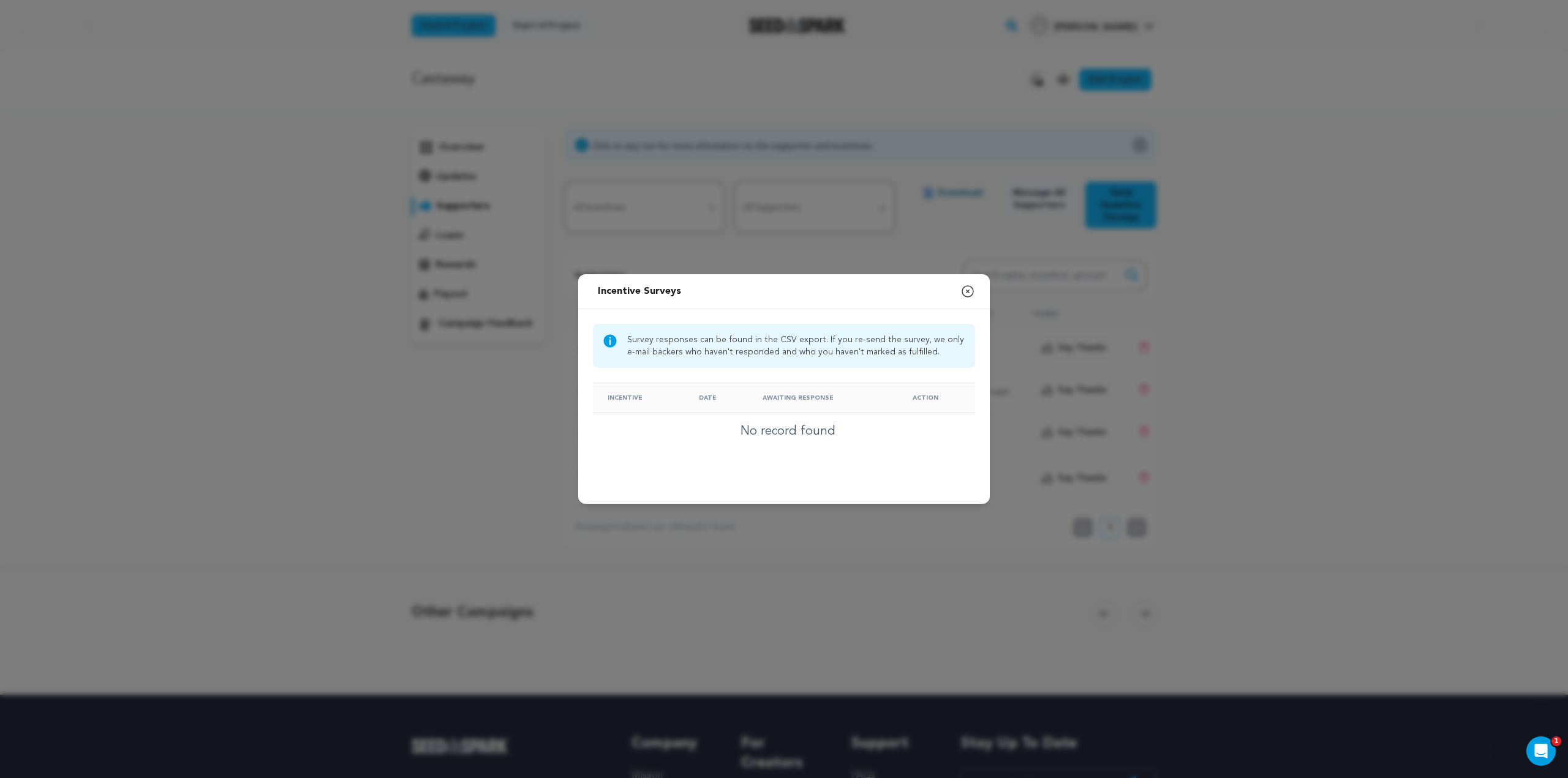
click at [968, 284] on icon "button" at bounding box center [968, 291] width 15 height 15
